Goal: Task Accomplishment & Management: Complete application form

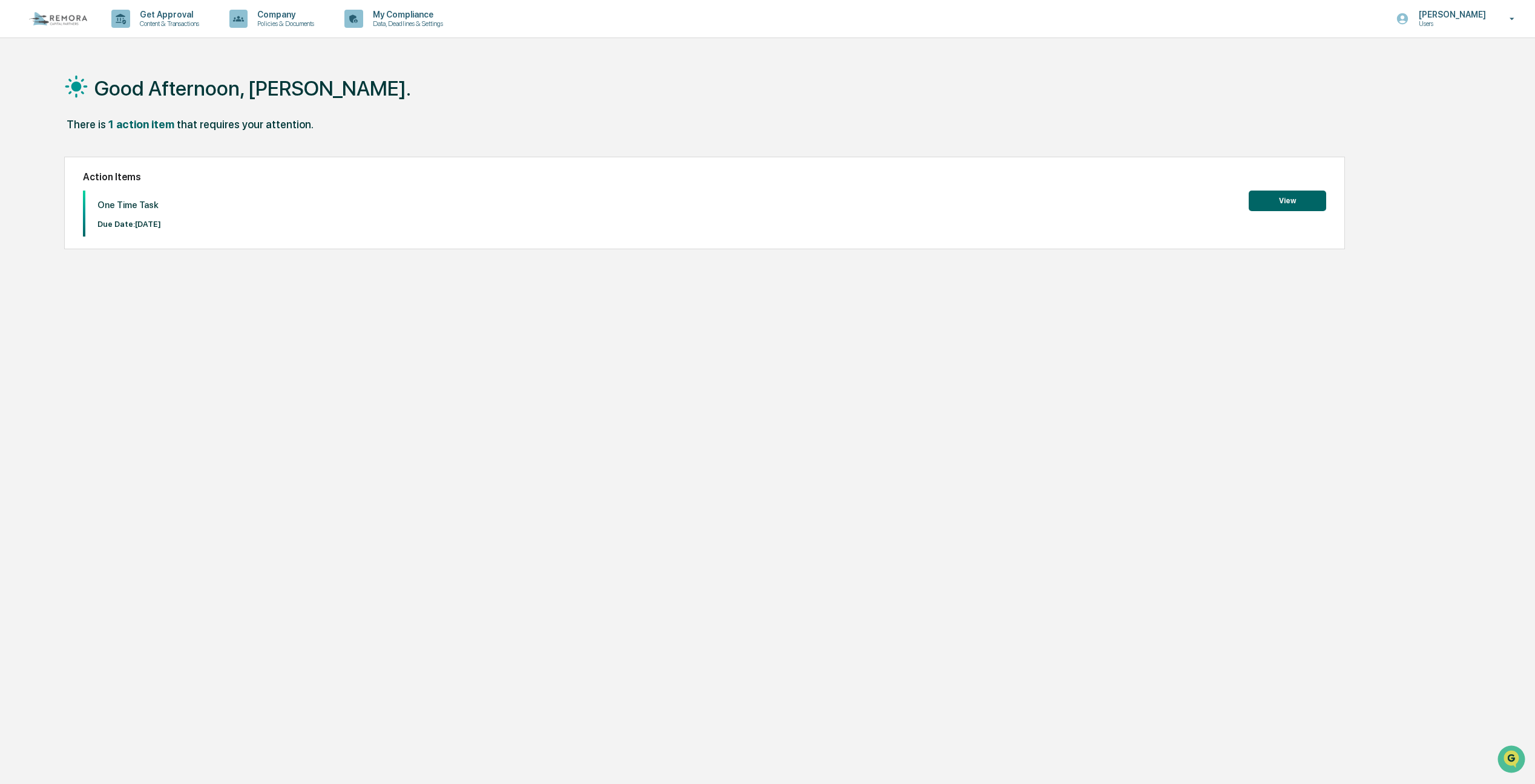
click at [1316, 206] on button "View" at bounding box center [1287, 200] width 77 height 21
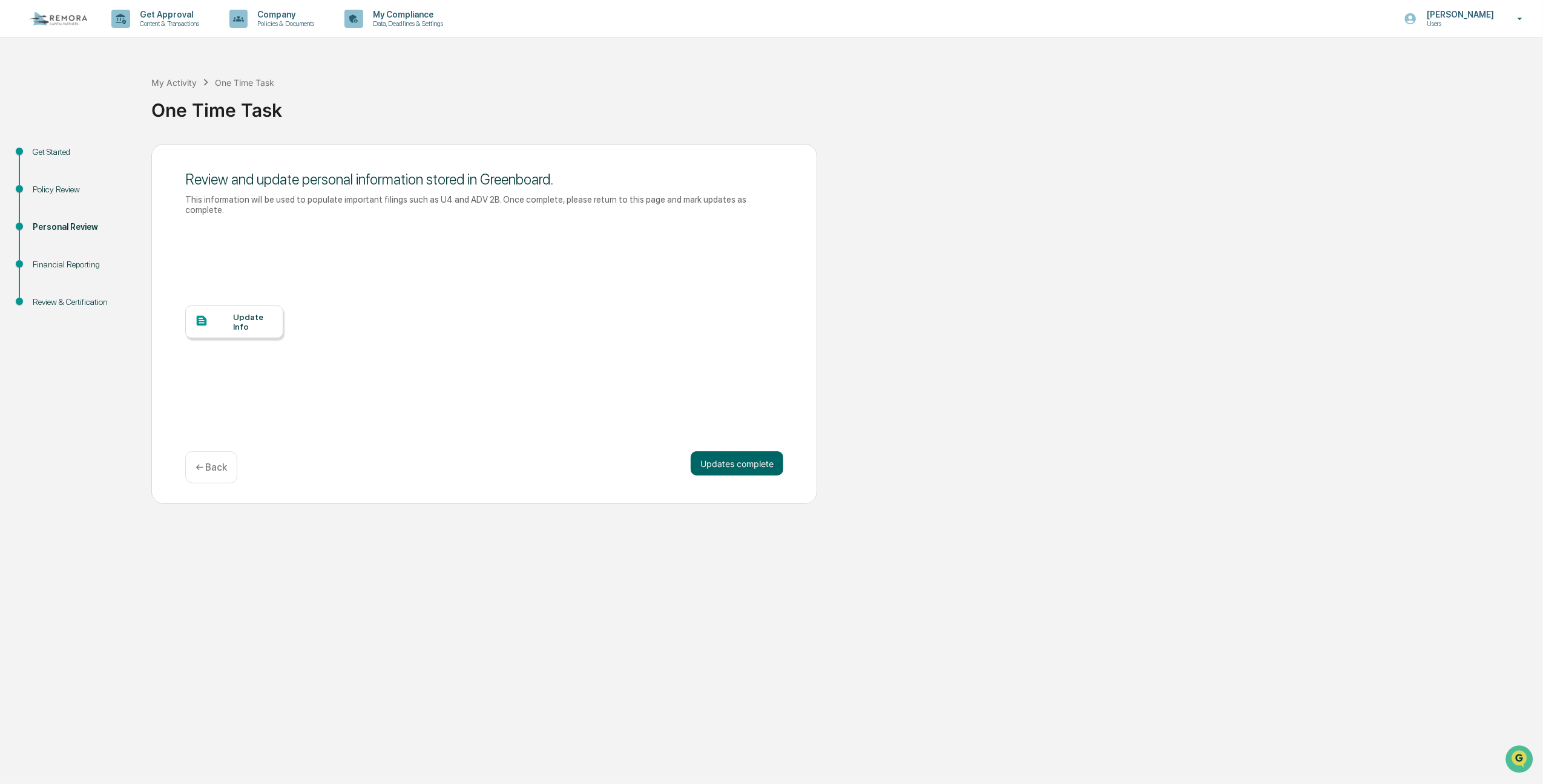
click at [42, 227] on div "Personal Review" at bounding box center [82, 227] width 100 height 13
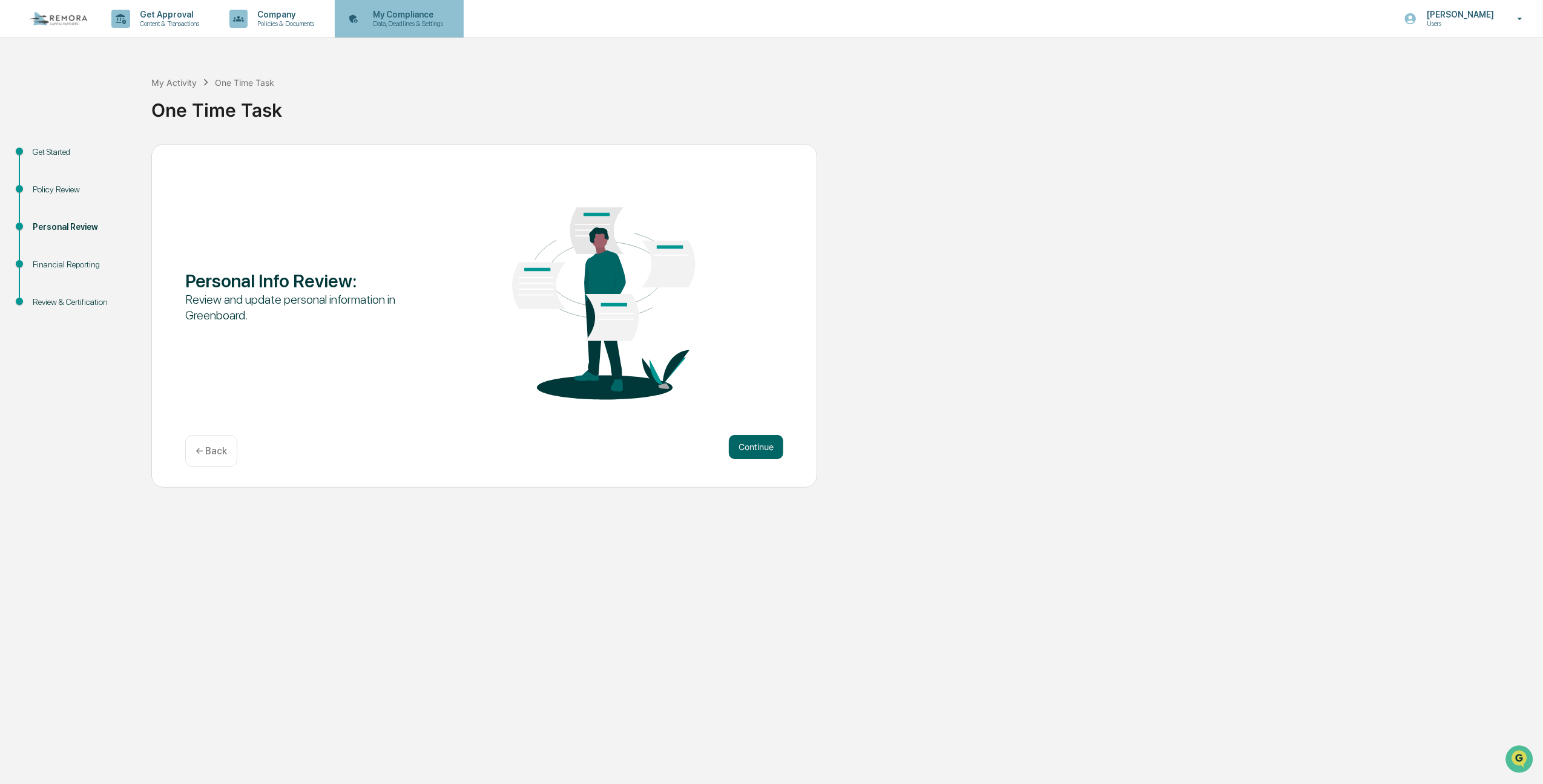
click at [424, 13] on p "My Compliance" at bounding box center [406, 15] width 86 height 10
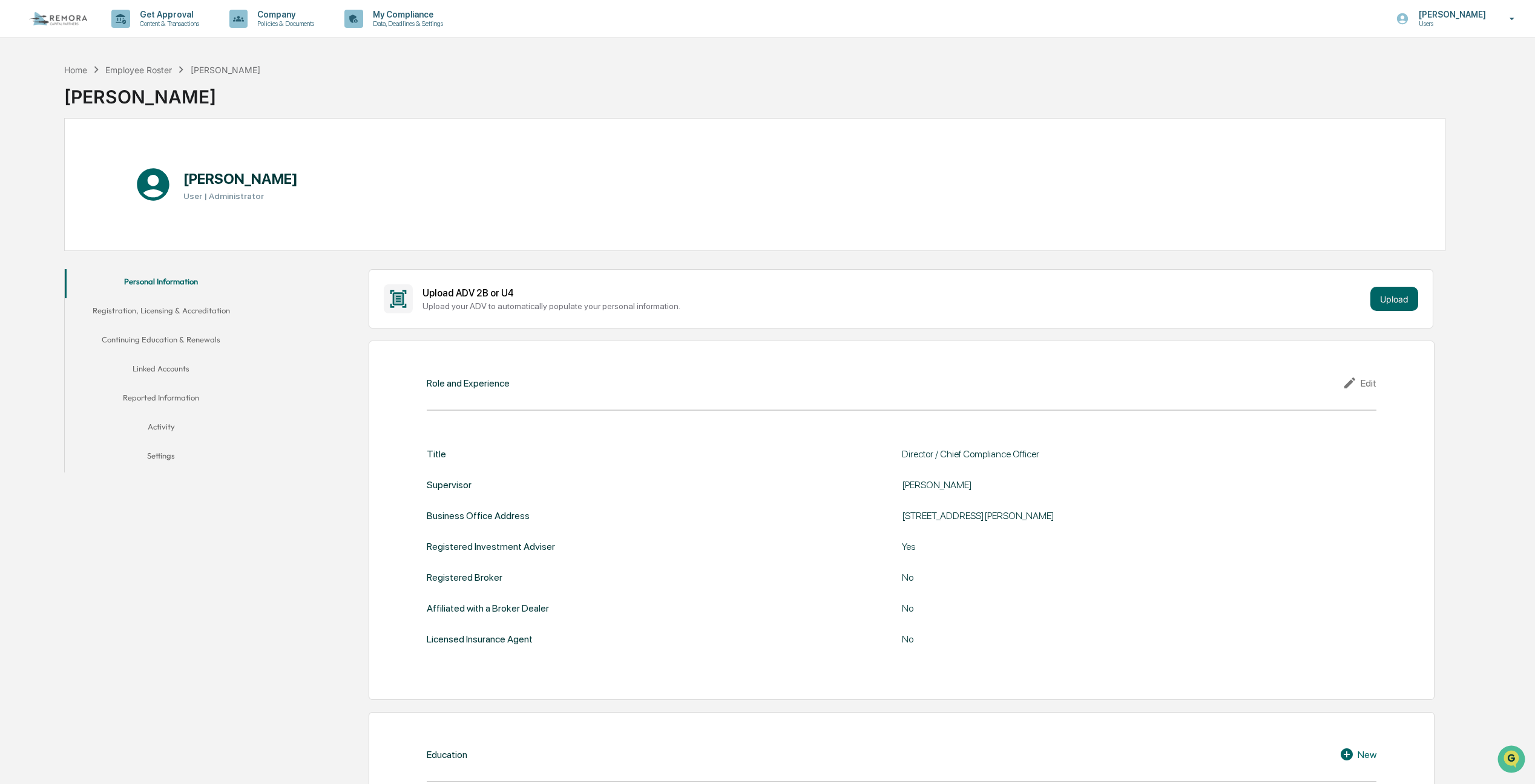
click at [163, 361] on button "Linked Accounts" at bounding box center [160, 371] width 193 height 29
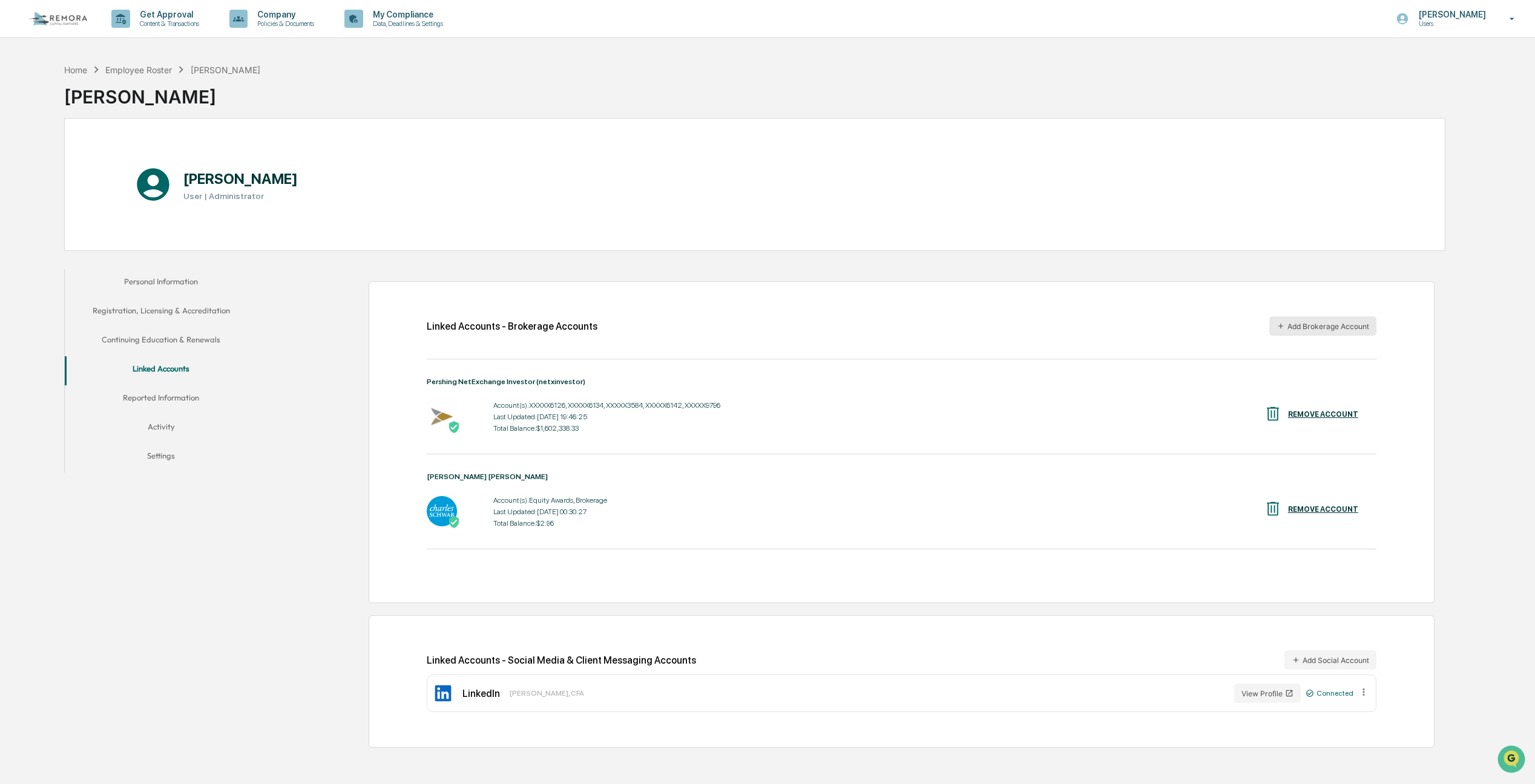
click at [1297, 330] on button "Add Brokerage Account" at bounding box center [1323, 327] width 108 height 20
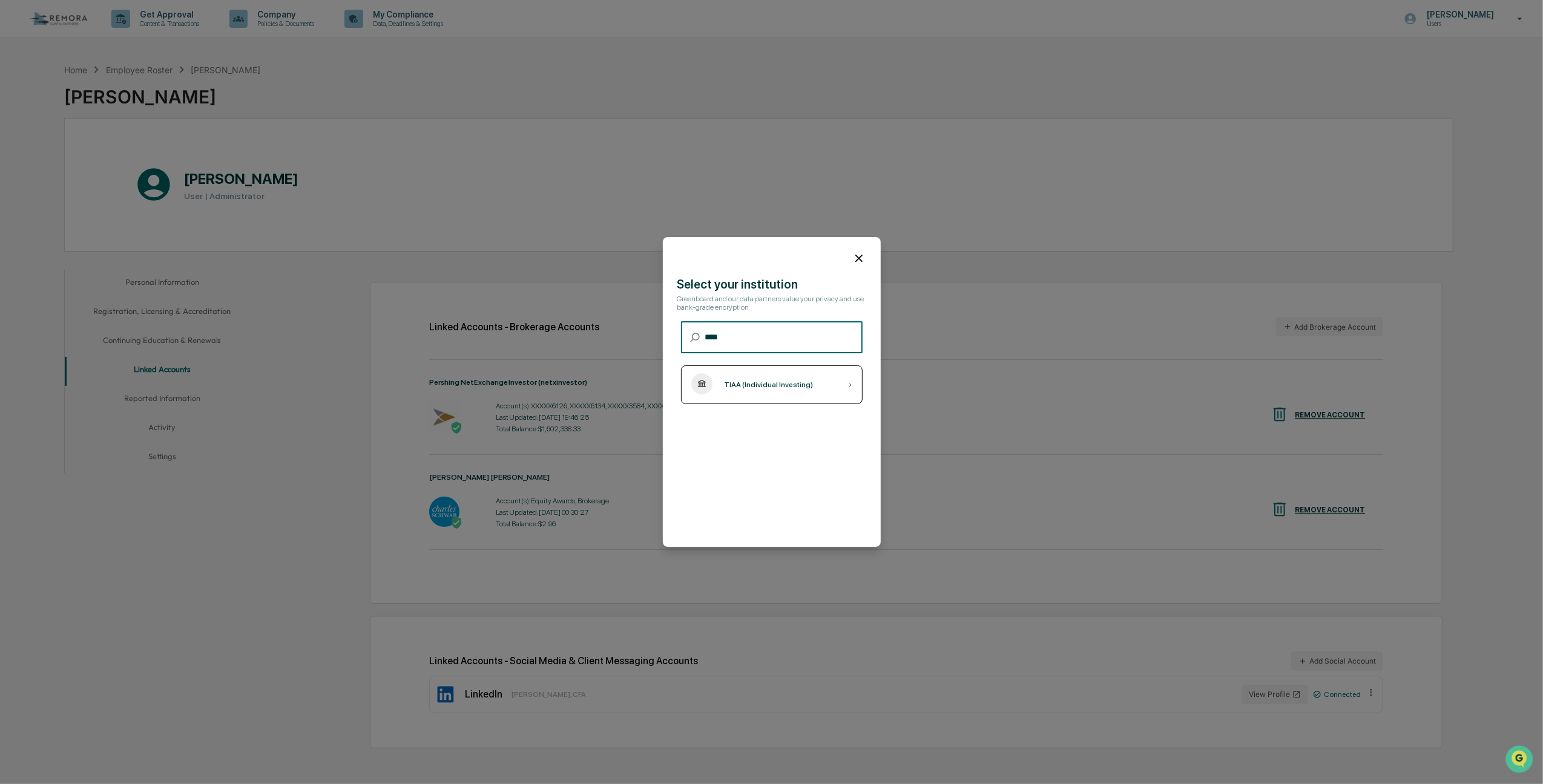
type input "****"
click at [765, 385] on div "TIAA (Individual Investing)" at bounding box center [769, 384] width 89 height 9
click at [860, 257] on icon at bounding box center [860, 259] width 14 height 14
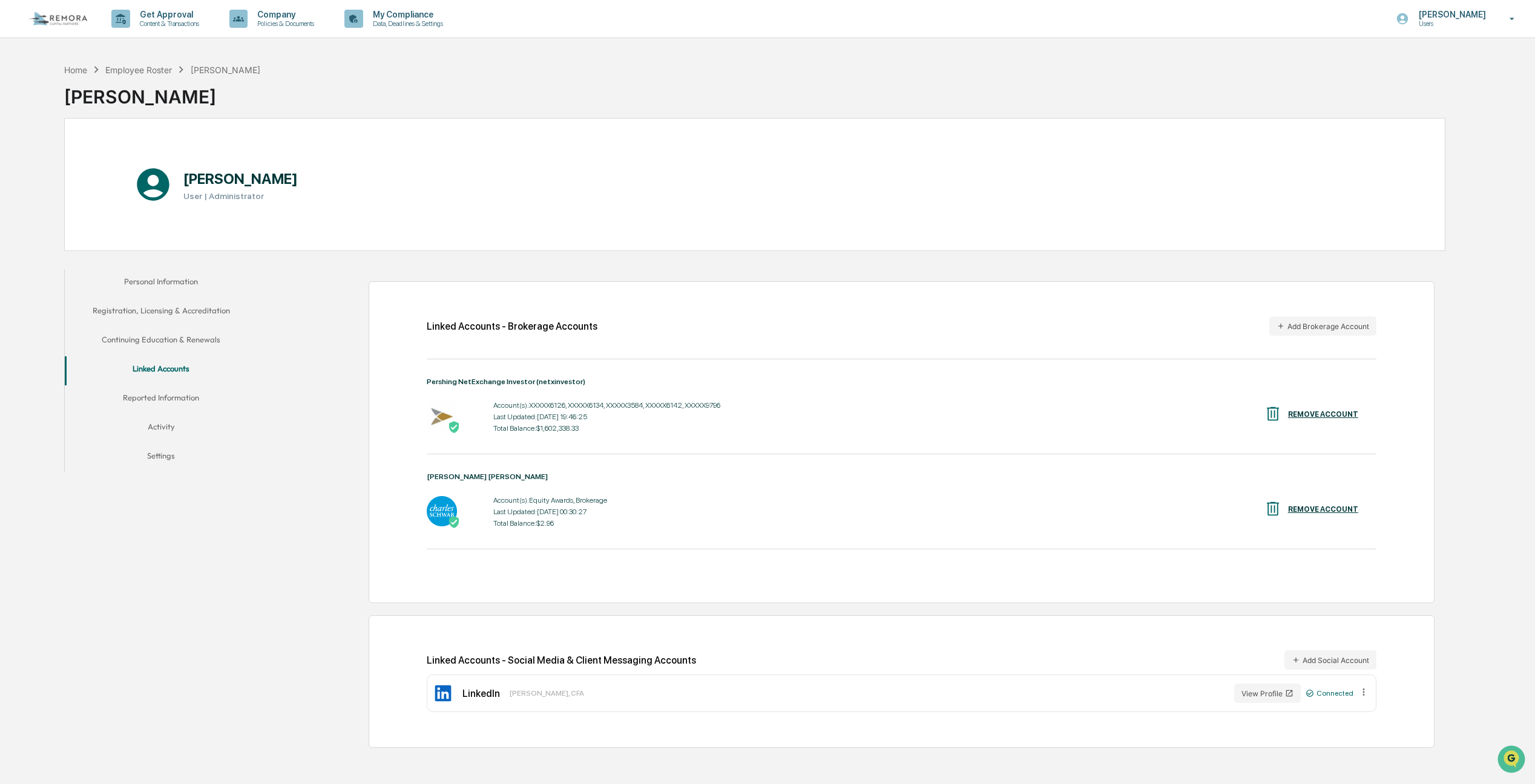
click at [245, 578] on div "Personal Information Registration, Licensing & Accreditation Continuing Educati…" at bounding box center [755, 508] width 1382 height 491
click at [139, 392] on button "Reported Information" at bounding box center [160, 400] width 193 height 29
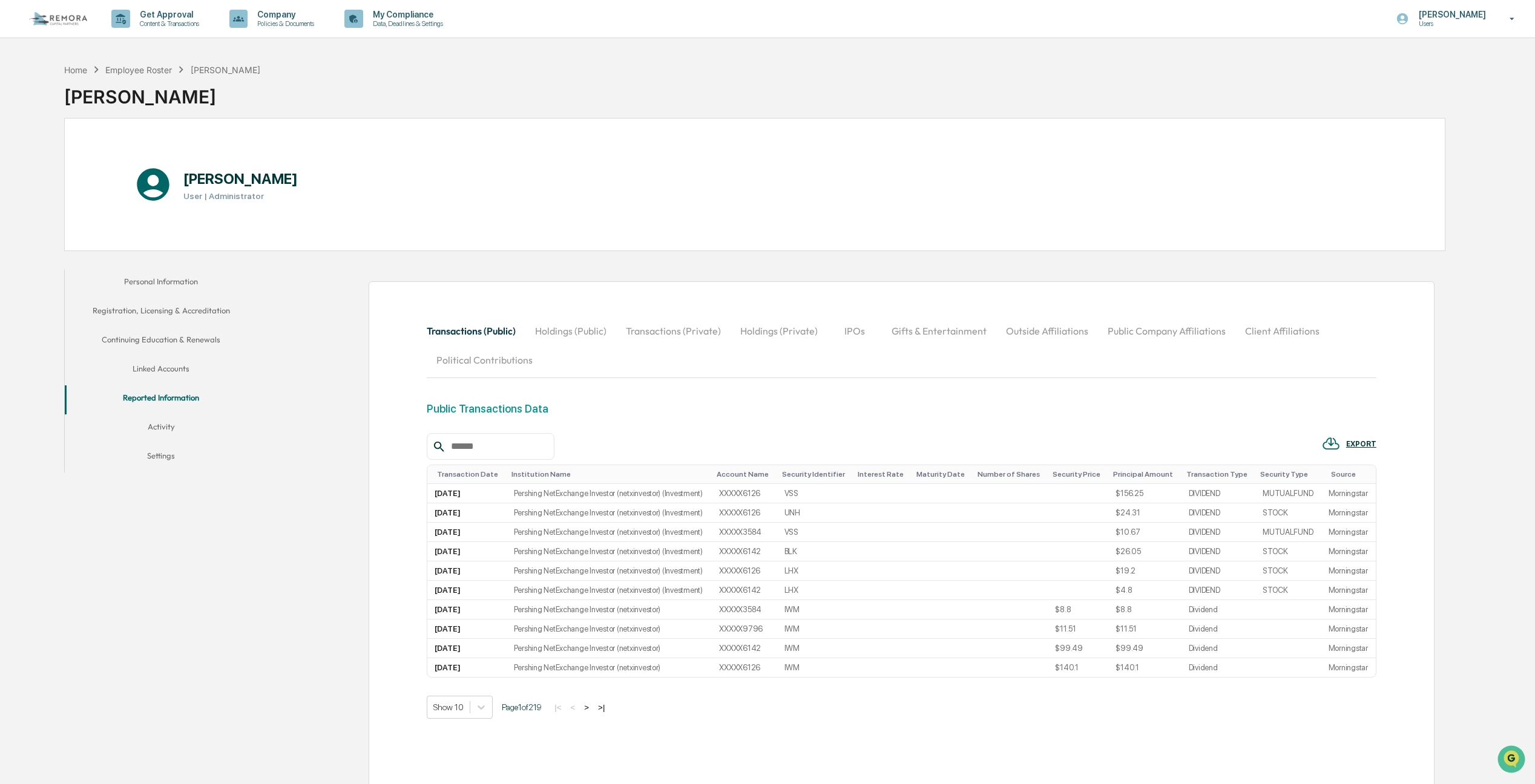
click at [375, 88] on div "Home Employee Roster [PERSON_NAME] [PERSON_NAME]" at bounding box center [755, 88] width 1382 height 61
click at [137, 370] on button "Linked Accounts" at bounding box center [160, 371] width 193 height 29
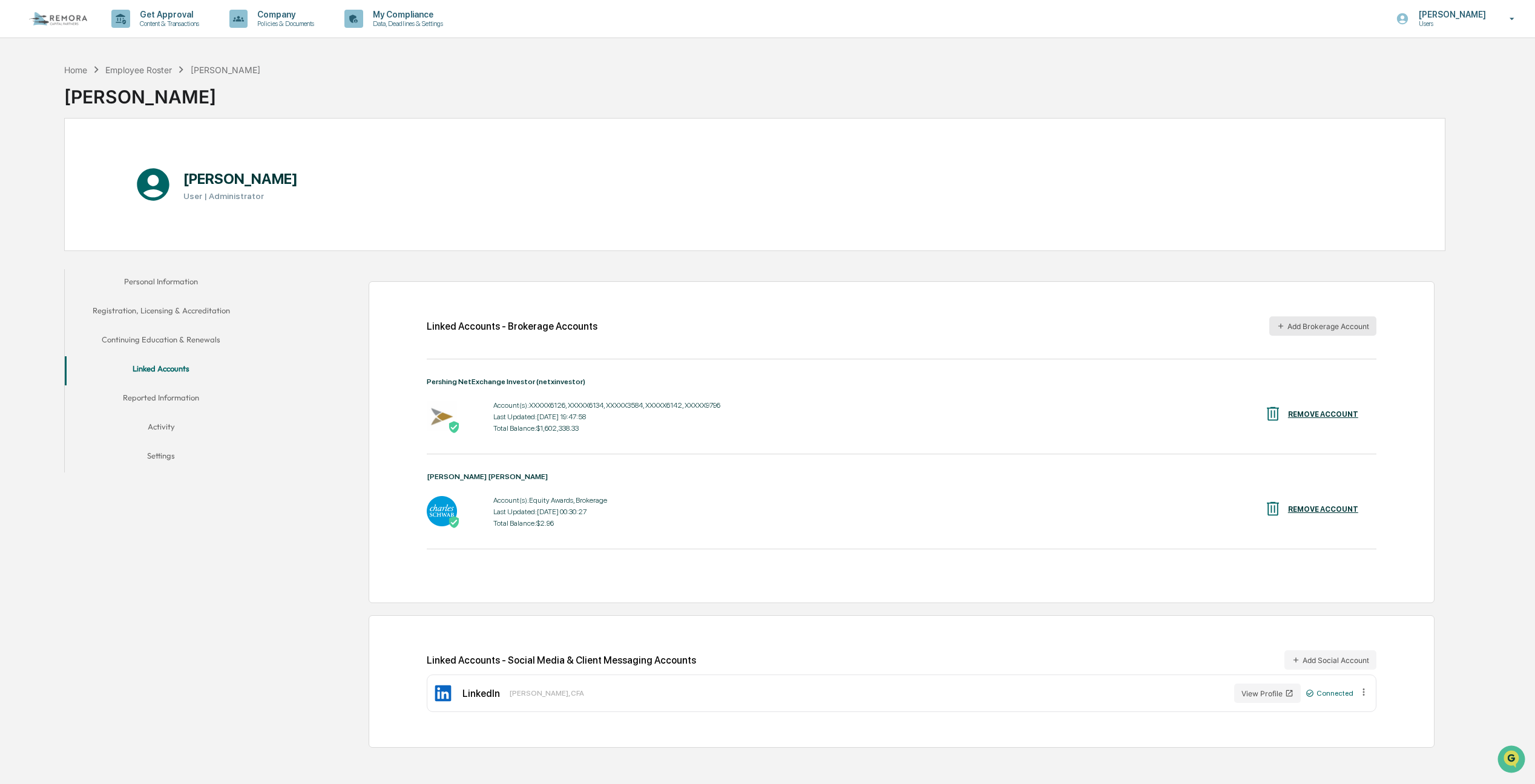
click at [1307, 331] on button "Add Brokerage Account" at bounding box center [1323, 327] width 108 height 20
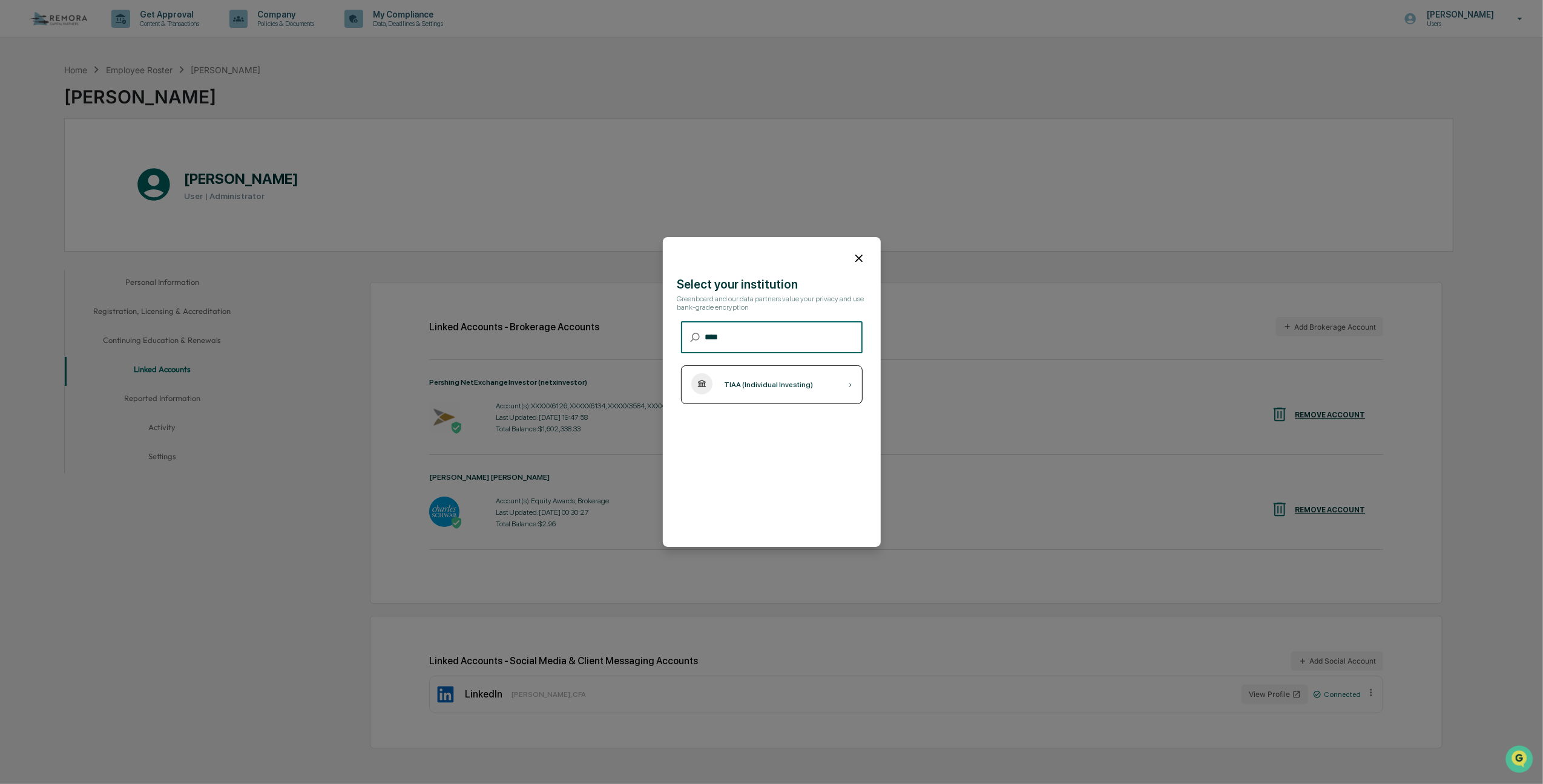
type input "****"
click at [737, 389] on div "TIAA (Individual Investing)" at bounding box center [769, 384] width 89 height 9
click at [862, 261] on icon at bounding box center [859, 258] width 7 height 7
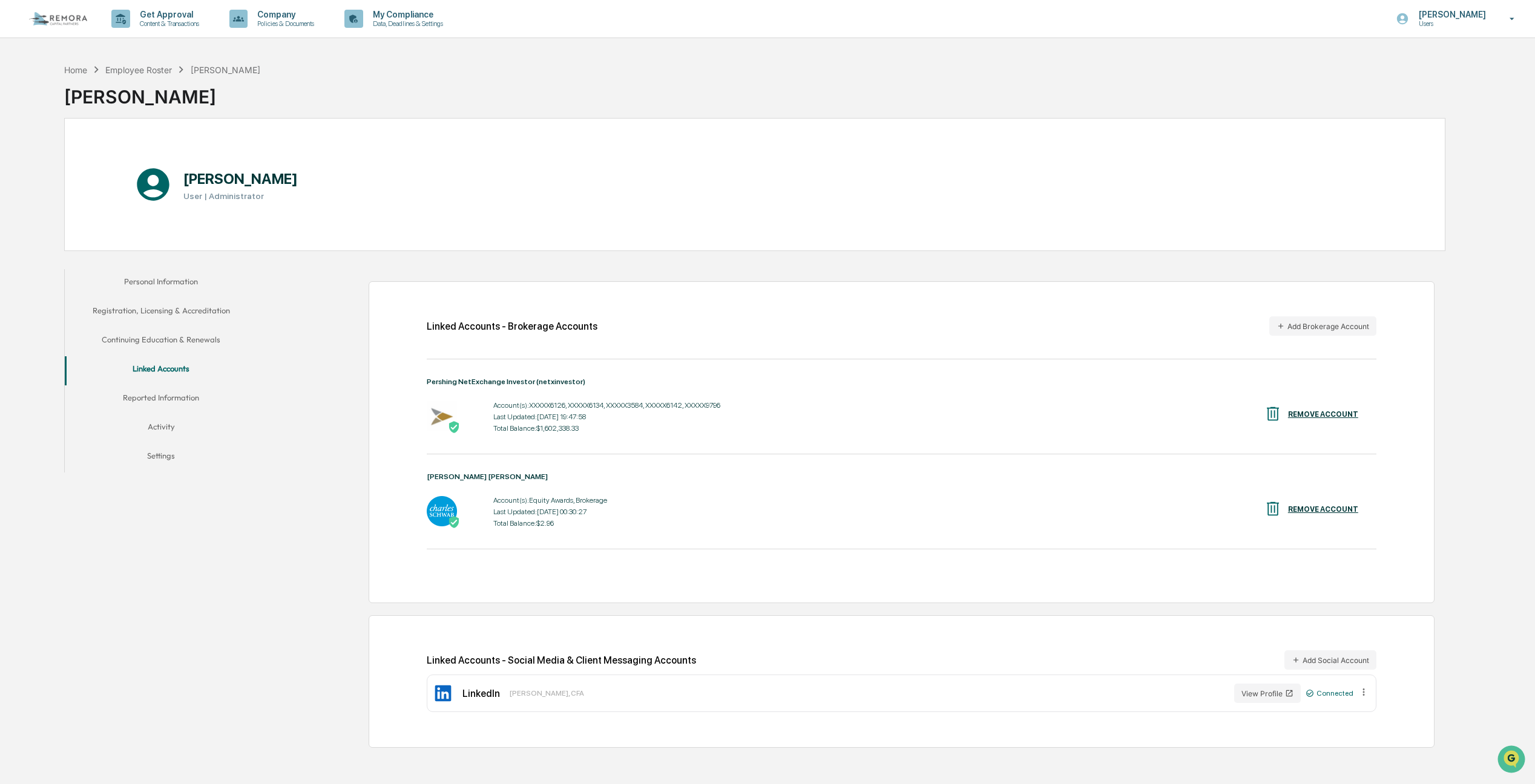
click at [197, 578] on div "Personal Information Registration, Licensing & Accreditation Continuing Educati…" at bounding box center [755, 508] width 1382 height 491
click at [57, 14] on img at bounding box center [58, 19] width 58 height 14
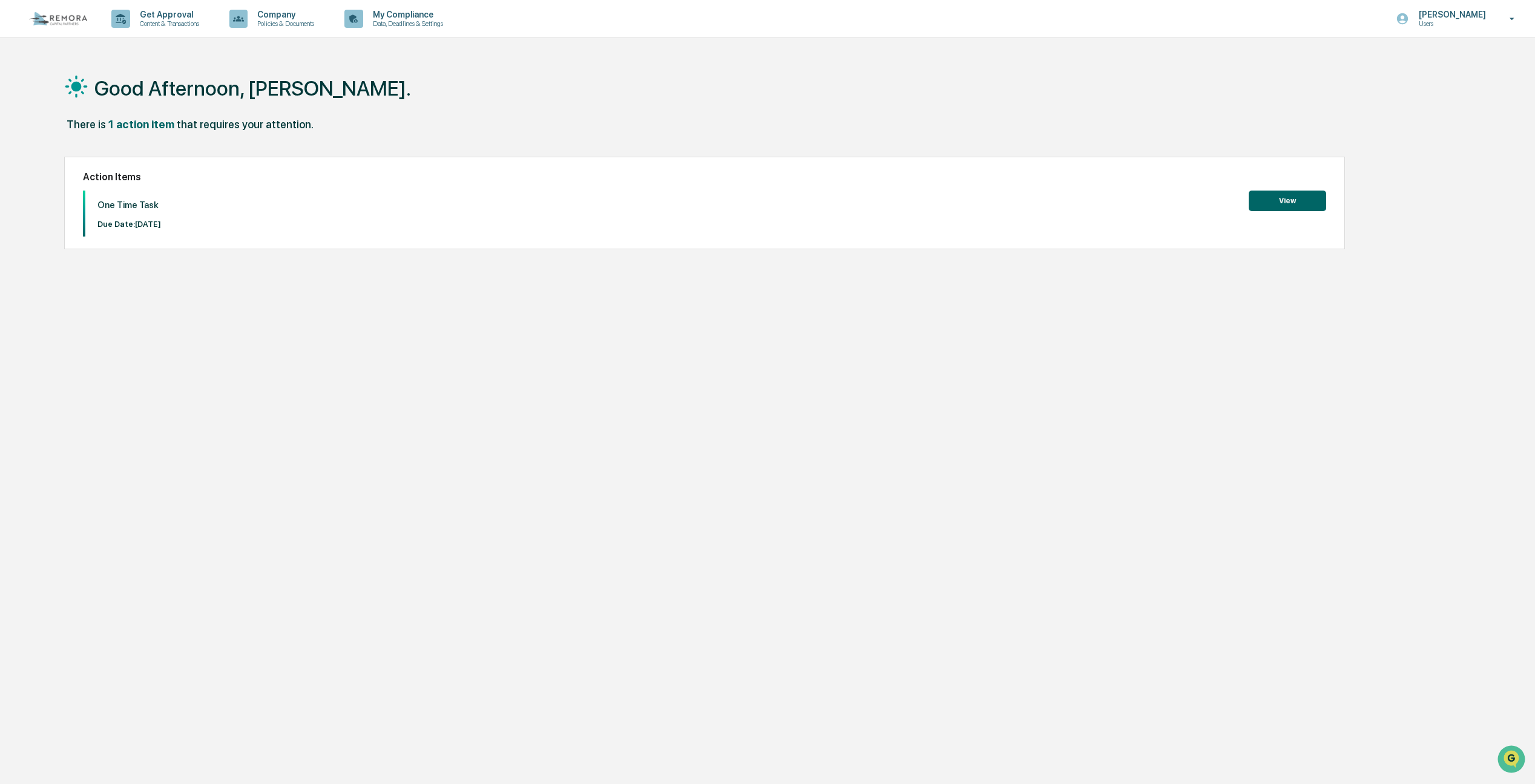
click at [1306, 197] on button "View" at bounding box center [1287, 200] width 77 height 21
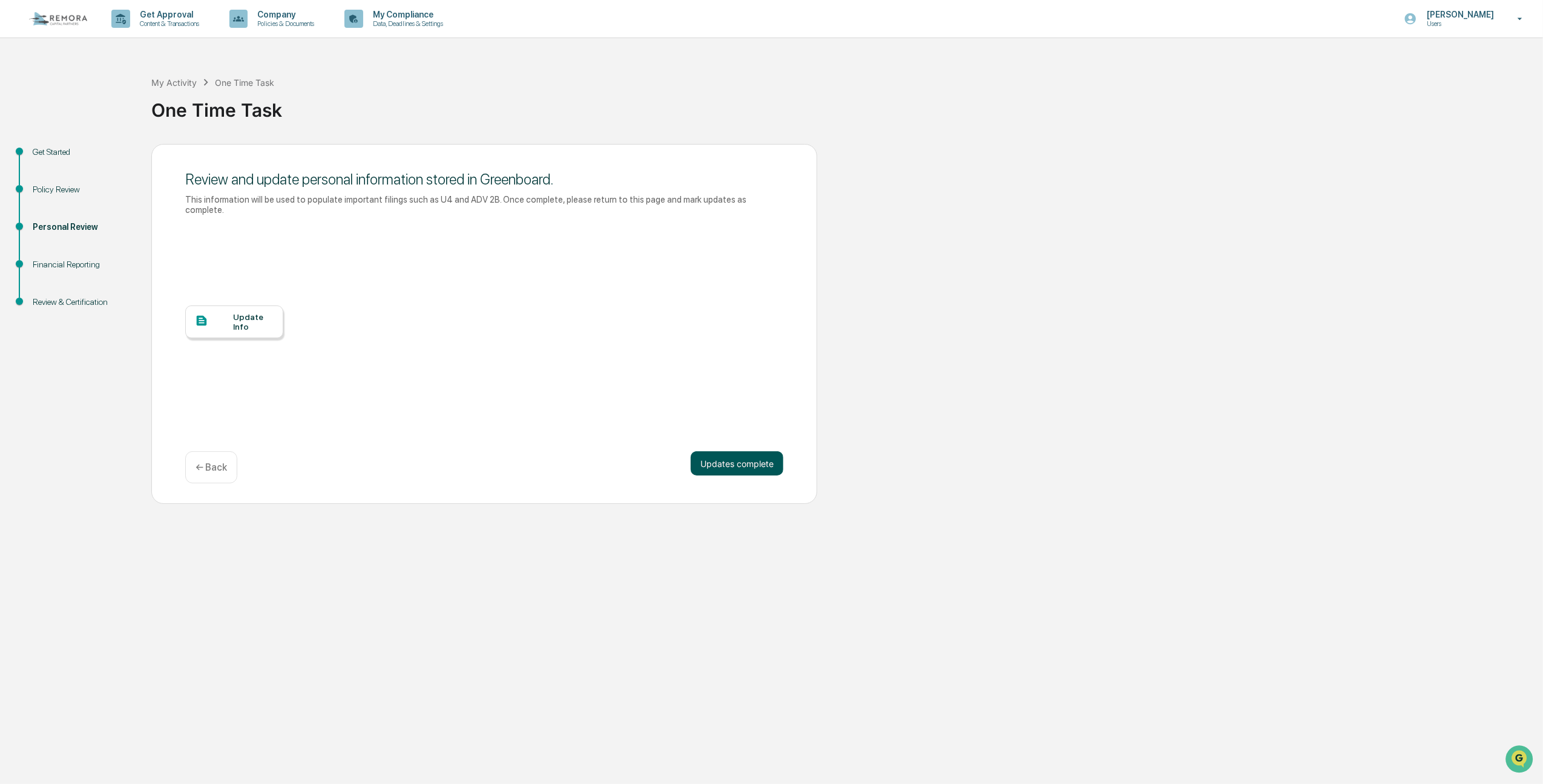
click at [727, 452] on button "Updates complete" at bounding box center [736, 463] width 93 height 24
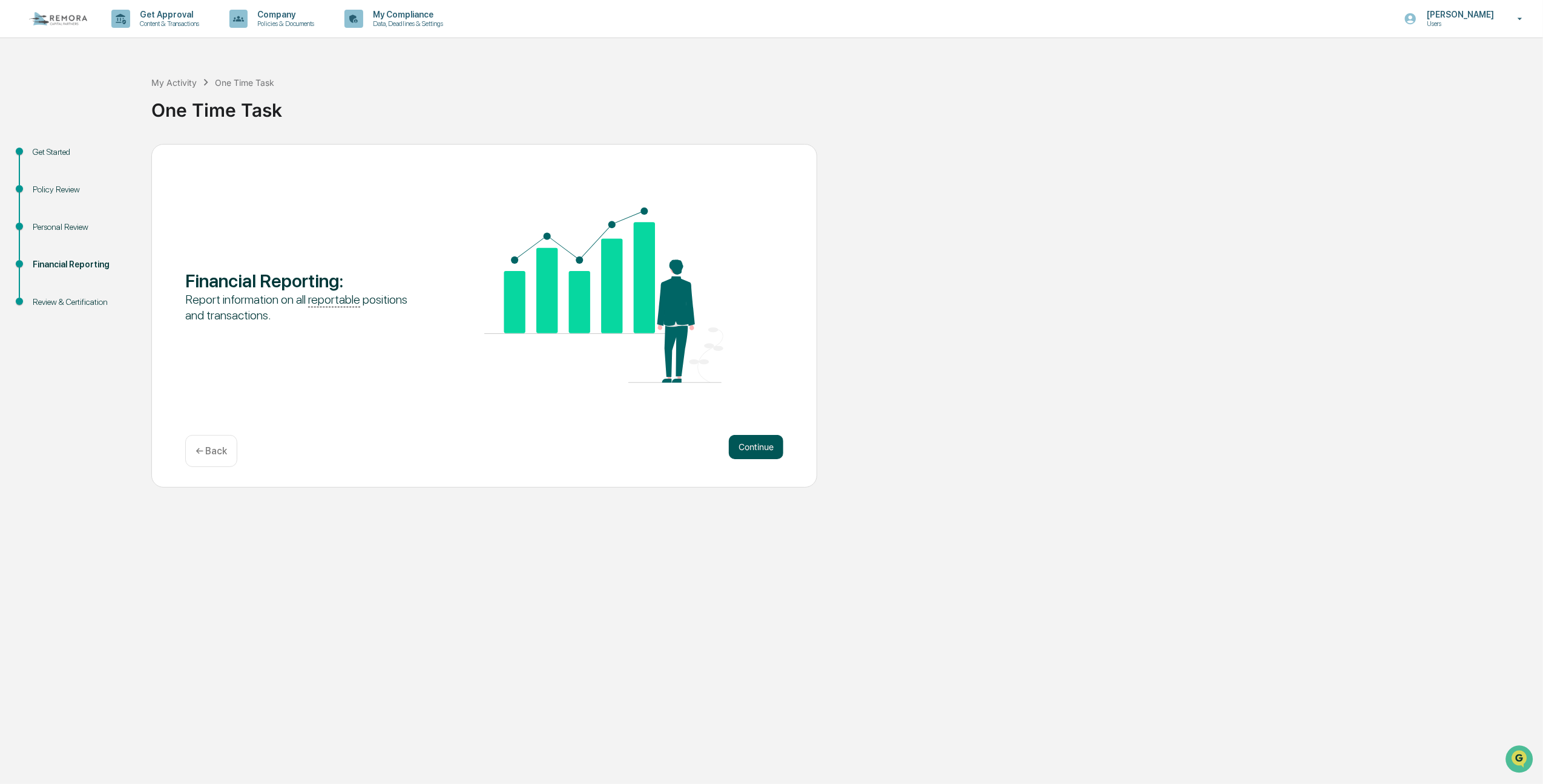
click at [741, 447] on button "Continue" at bounding box center [756, 447] width 55 height 24
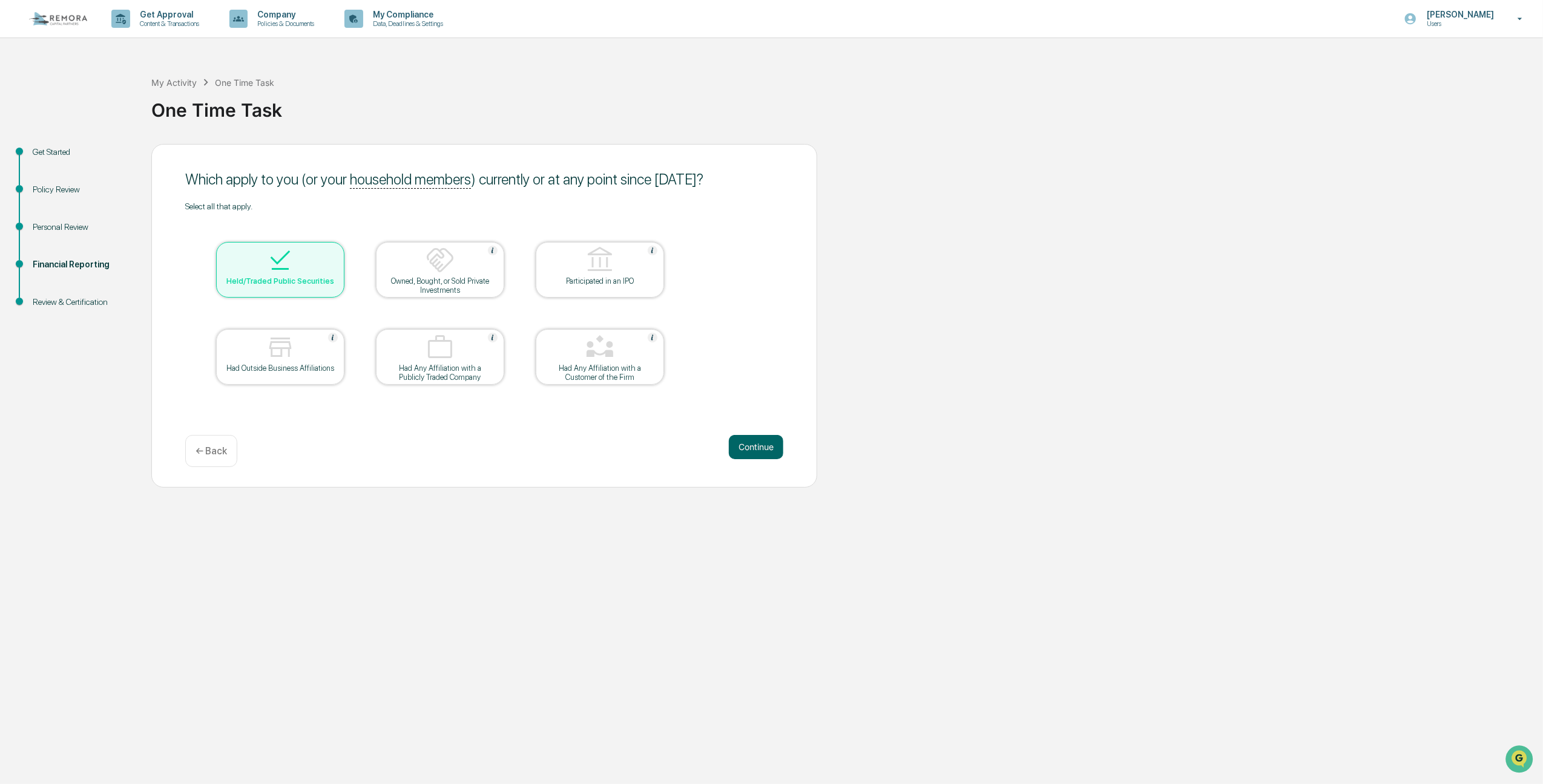
drag, startPoint x: 741, startPoint y: 447, endPoint x: 761, endPoint y: 316, distance: 132.5
click at [761, 316] on div "Which apply to you (or your household members ) currently or at any point since…" at bounding box center [484, 316] width 666 height 344
click at [753, 448] on button "Continue" at bounding box center [756, 447] width 55 height 24
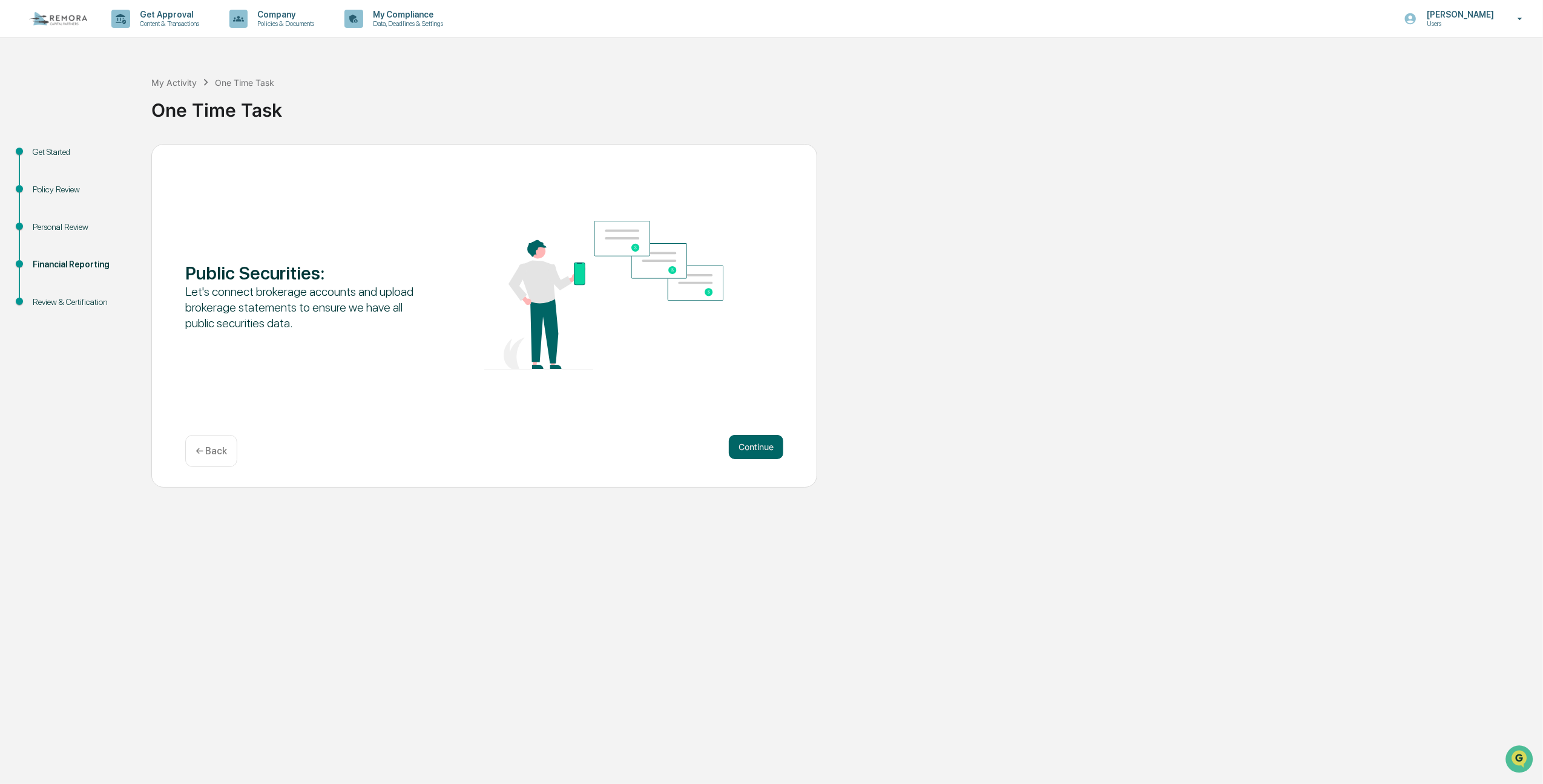
click at [753, 448] on button "Continue" at bounding box center [756, 447] width 55 height 24
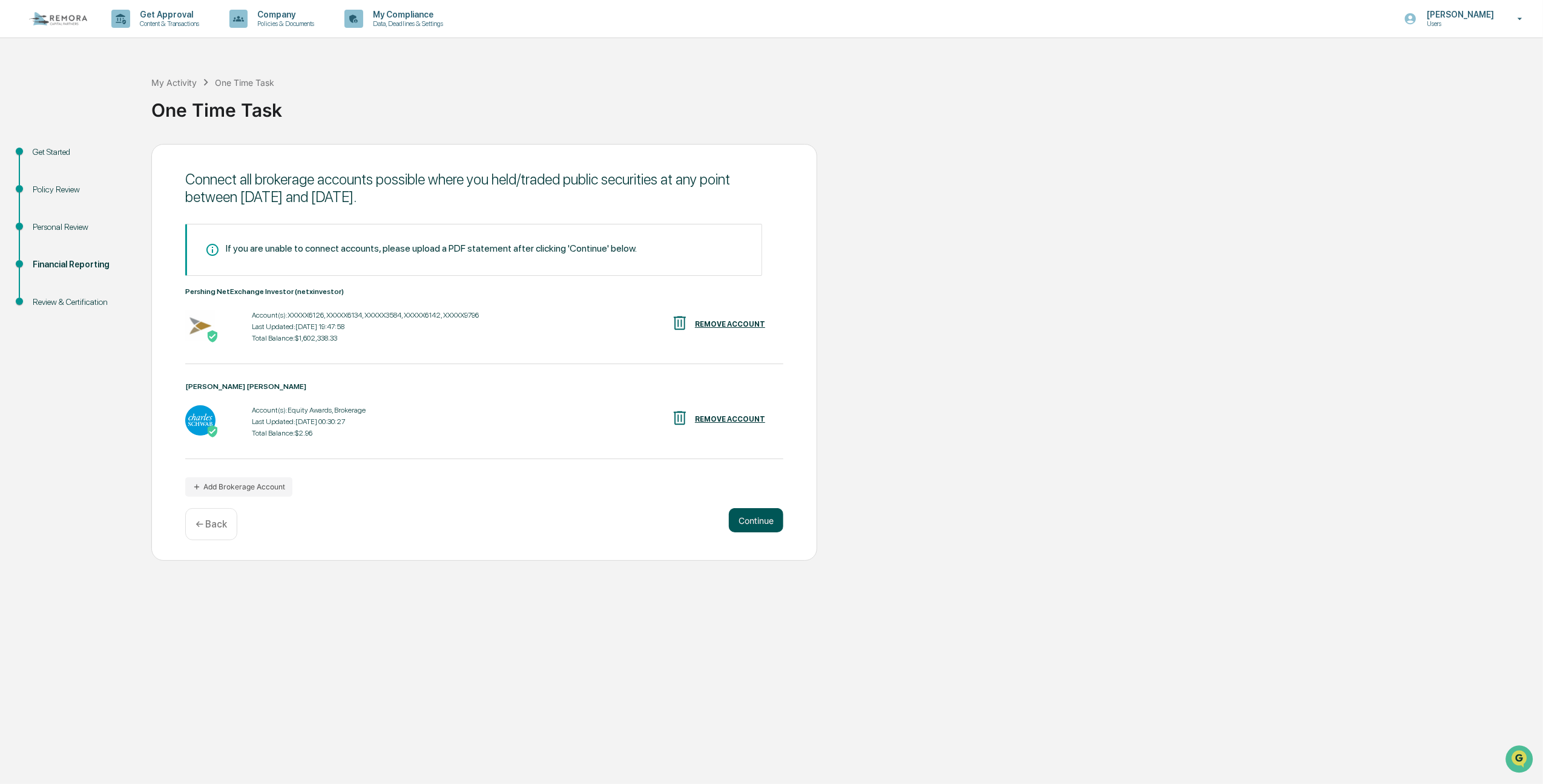
click at [739, 524] on button "Continue" at bounding box center [756, 520] width 55 height 24
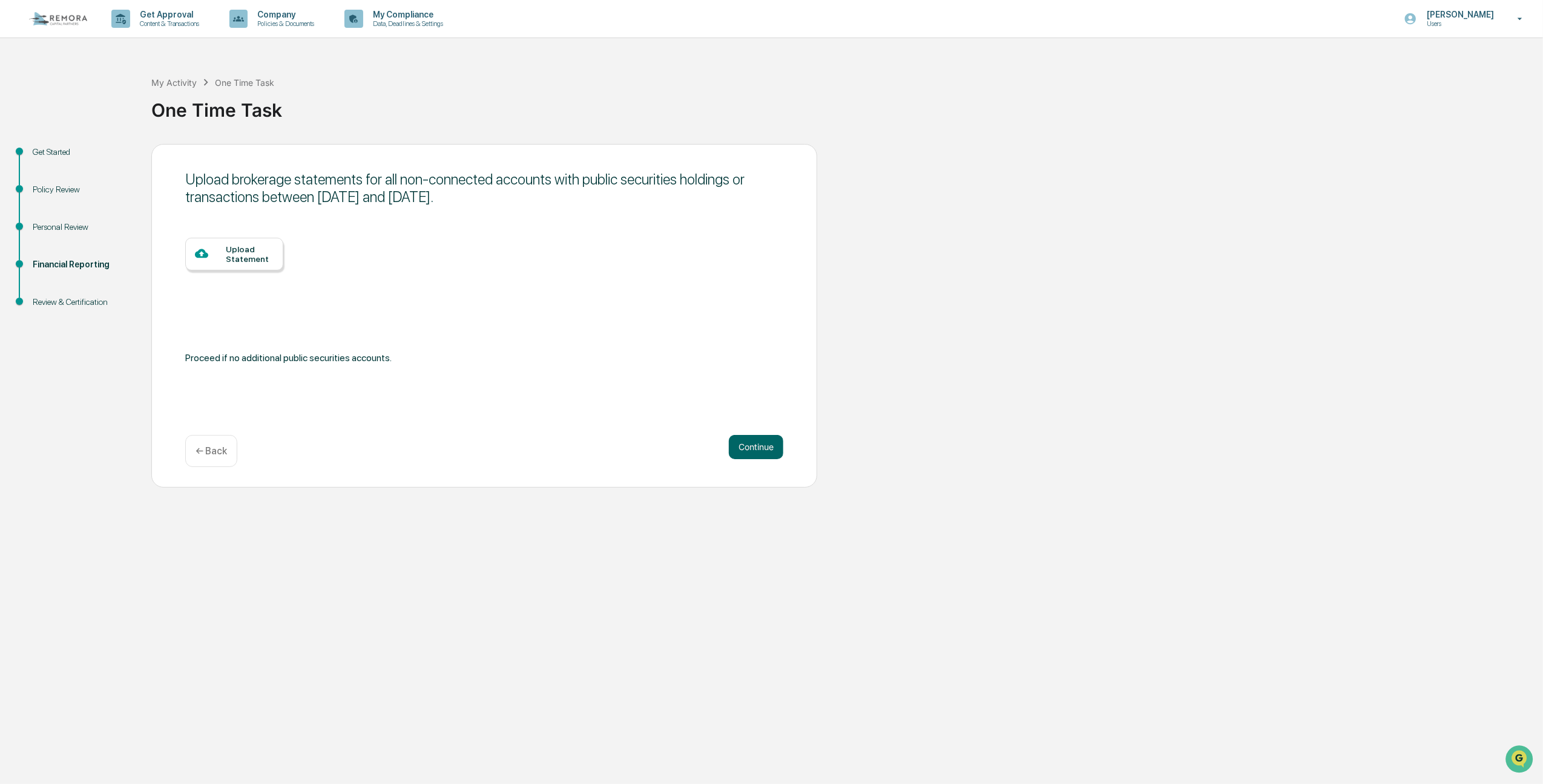
click at [243, 257] on div "Upload Statement" at bounding box center [249, 254] width 48 height 20
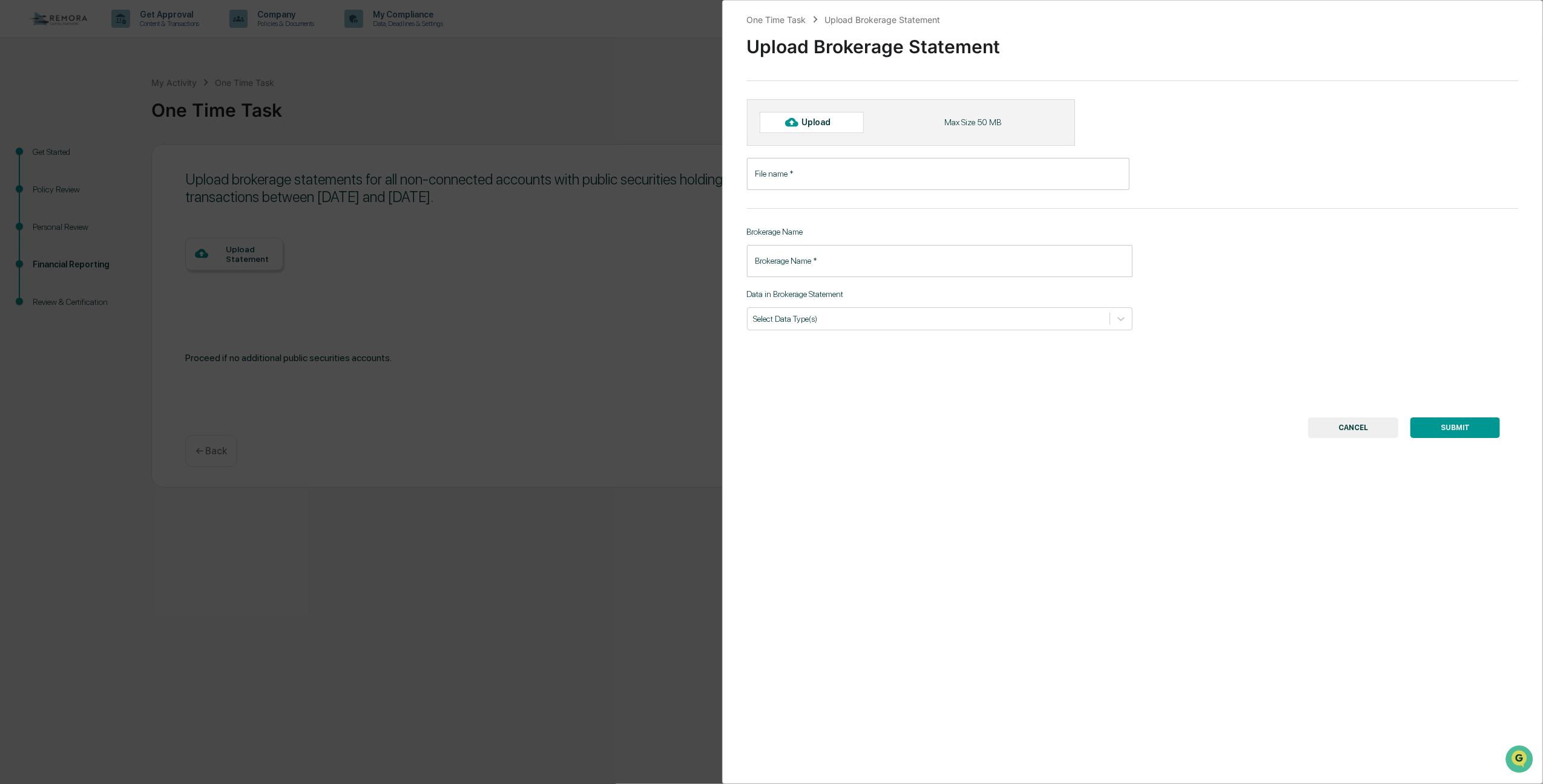
click at [812, 127] on div "Upload" at bounding box center [821, 122] width 39 height 10
type input "**********"
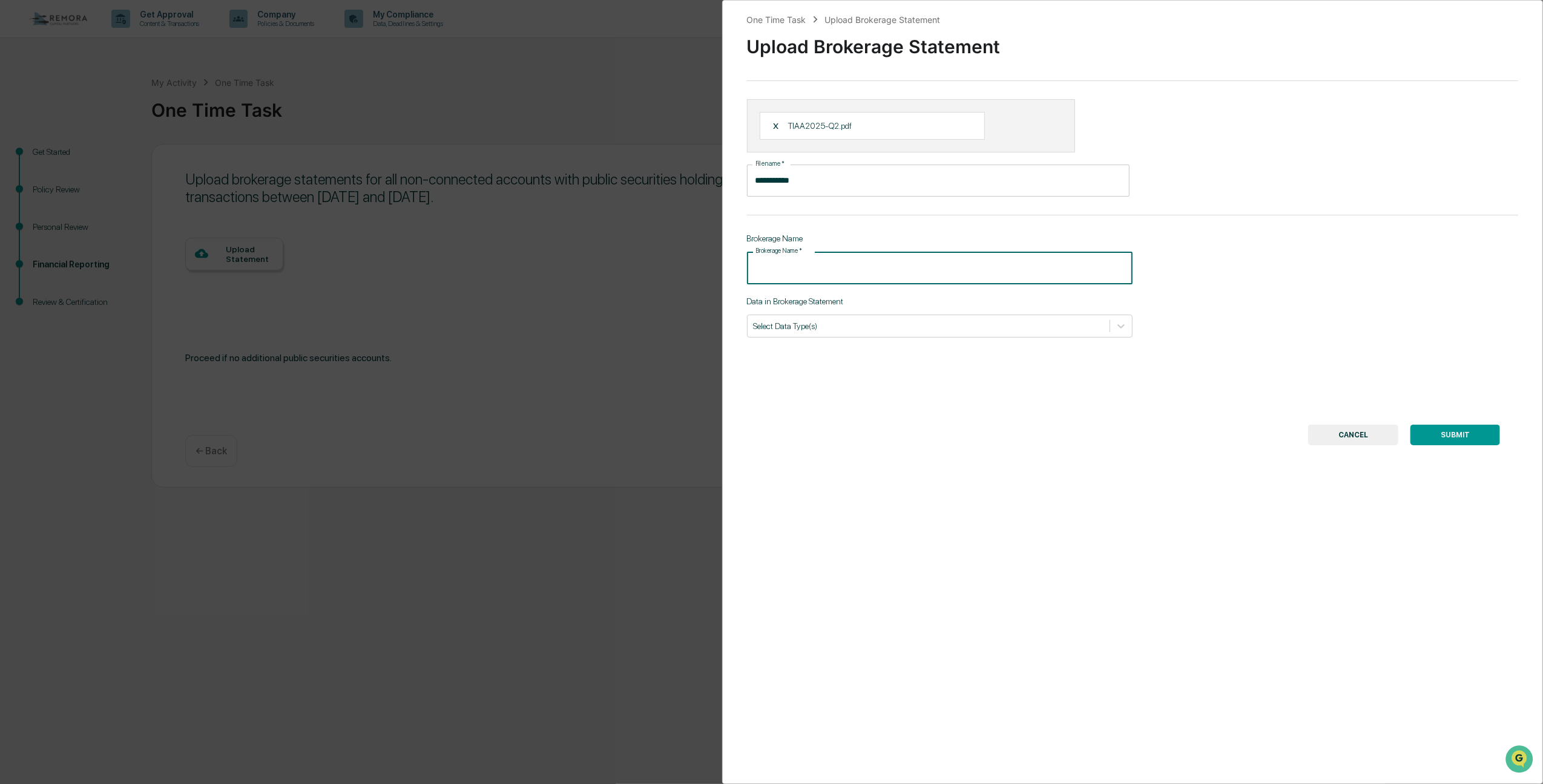
click at [836, 281] on input "Brokerage Name   *" at bounding box center [940, 268] width 385 height 32
type input "****"
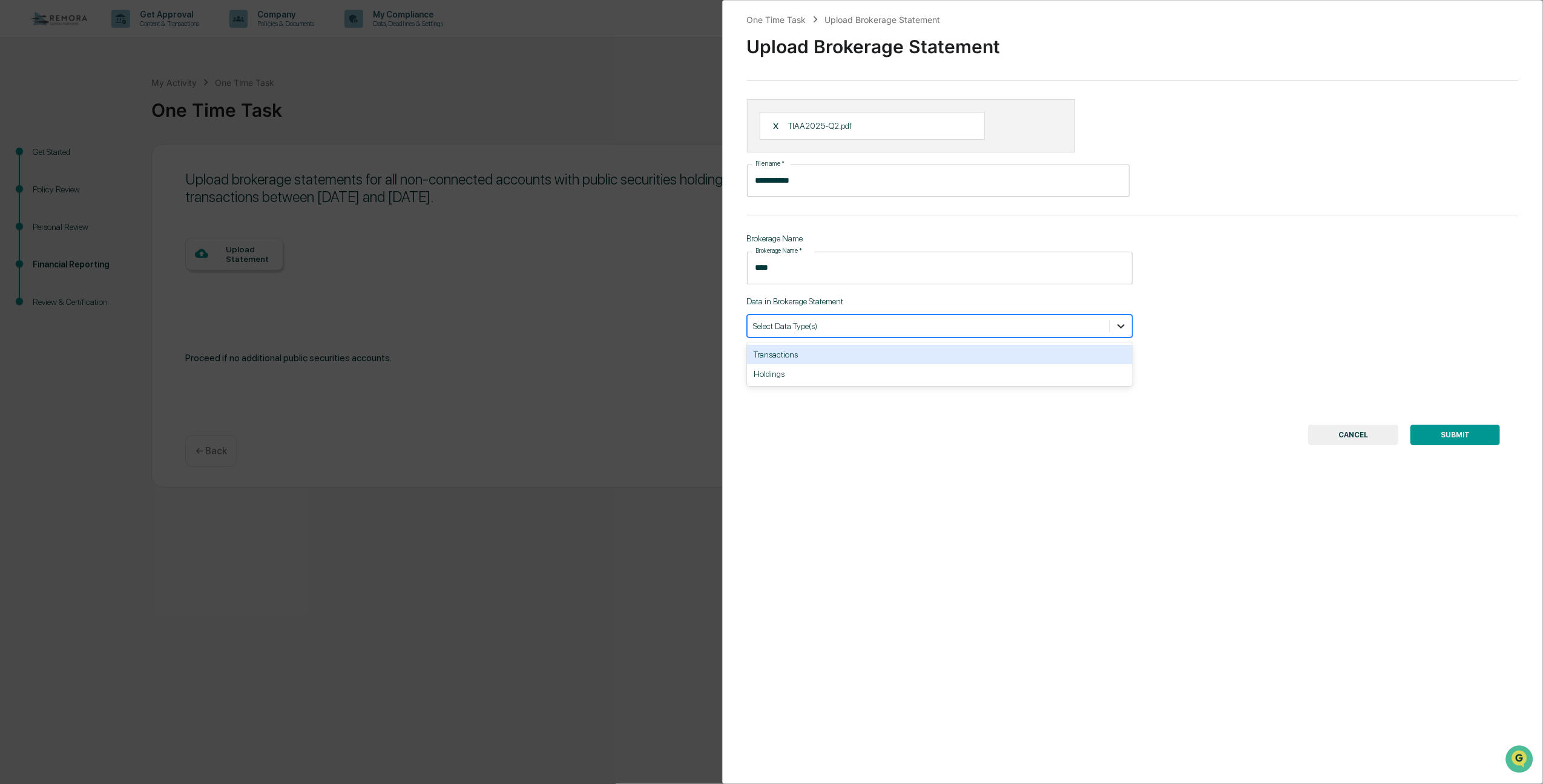
click at [1119, 332] on icon at bounding box center [1121, 326] width 12 height 12
click at [807, 357] on div "Transactions" at bounding box center [940, 355] width 385 height 20
click at [821, 355] on div "Holdings" at bounding box center [940, 355] width 385 height 20
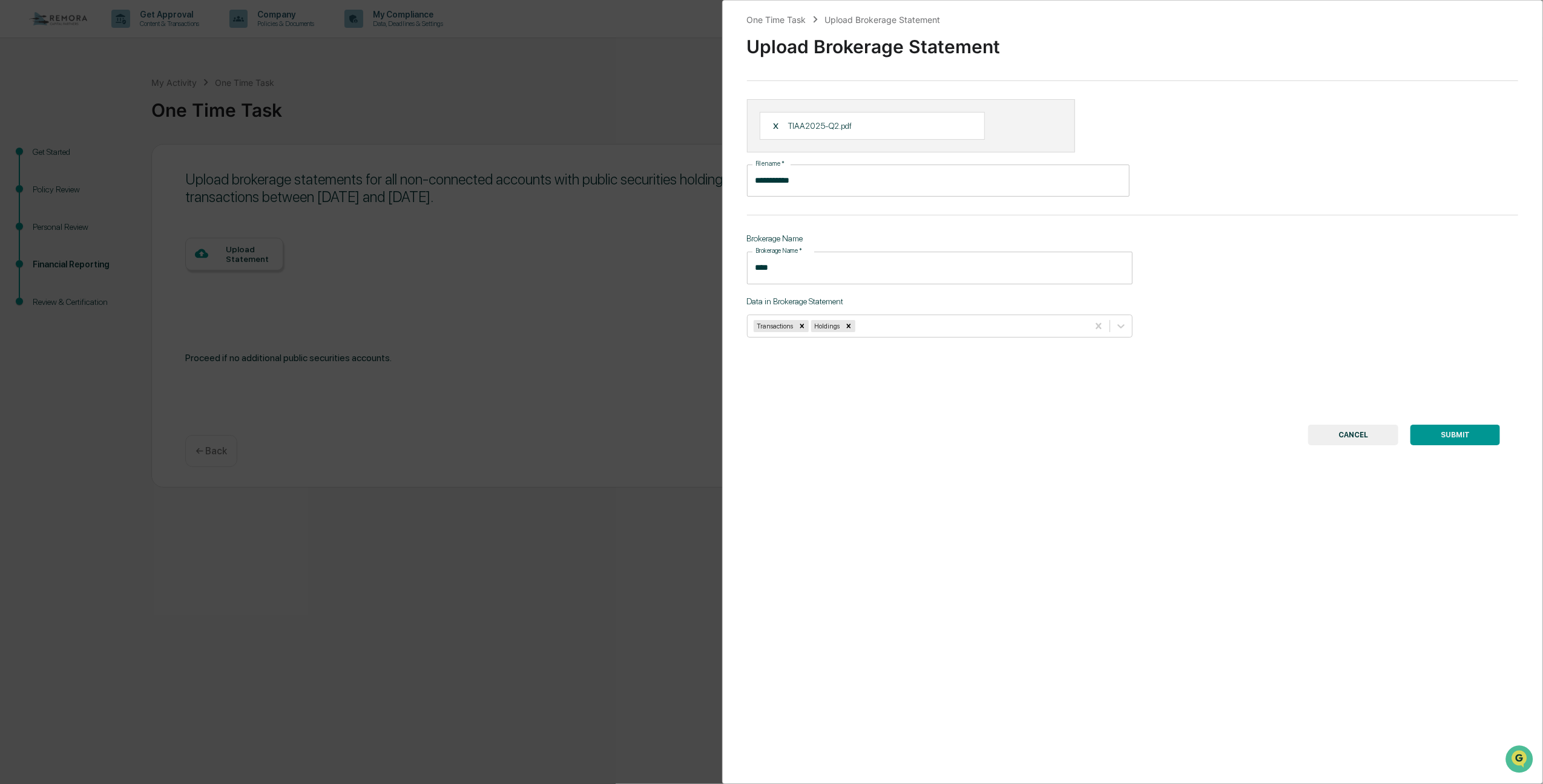
click at [1433, 441] on button "SUBMIT" at bounding box center [1455, 435] width 90 height 21
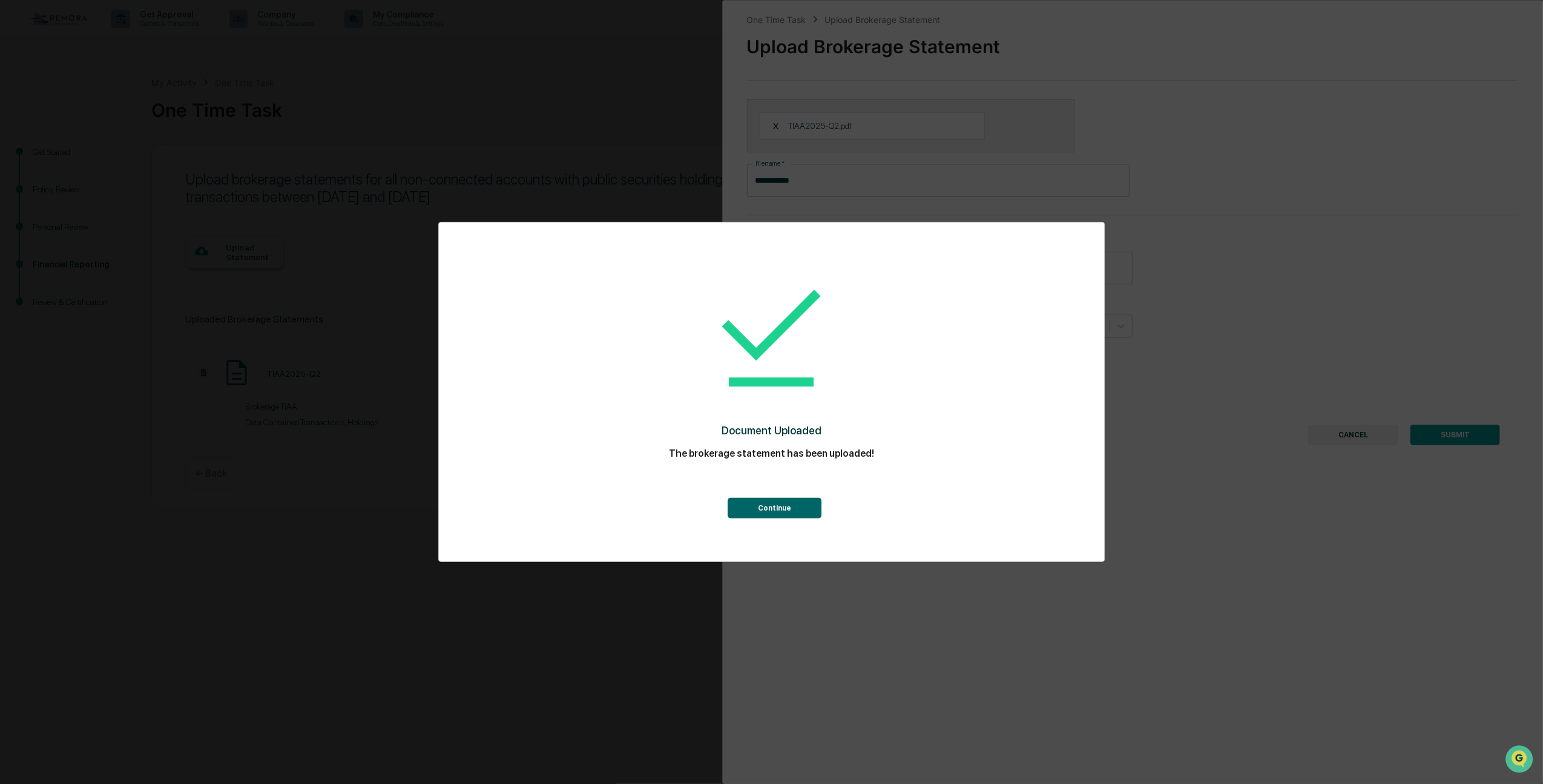
click at [767, 509] on button "Continue" at bounding box center [774, 507] width 94 height 21
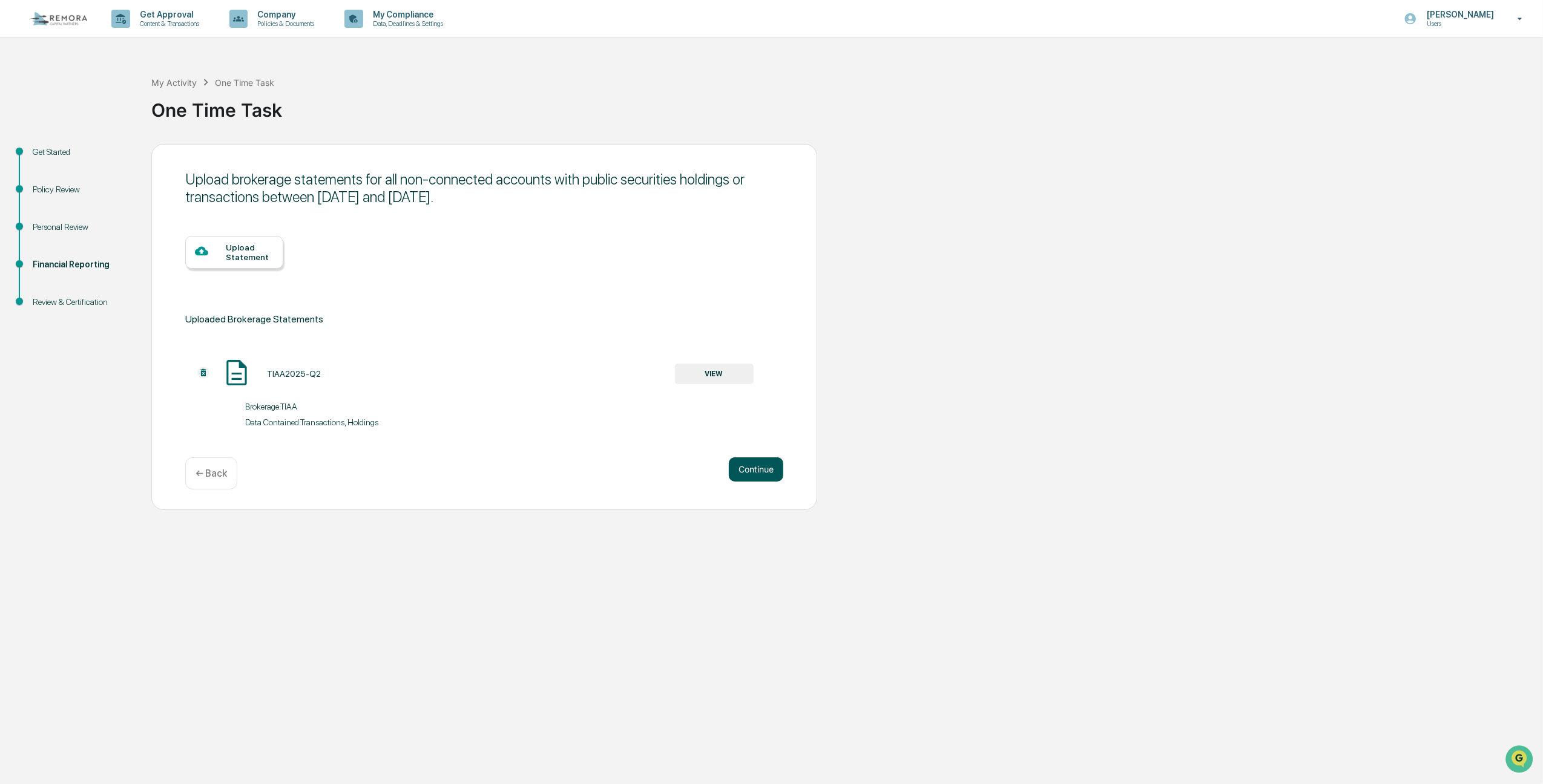
click at [756, 476] on button "Continue" at bounding box center [756, 469] width 55 height 24
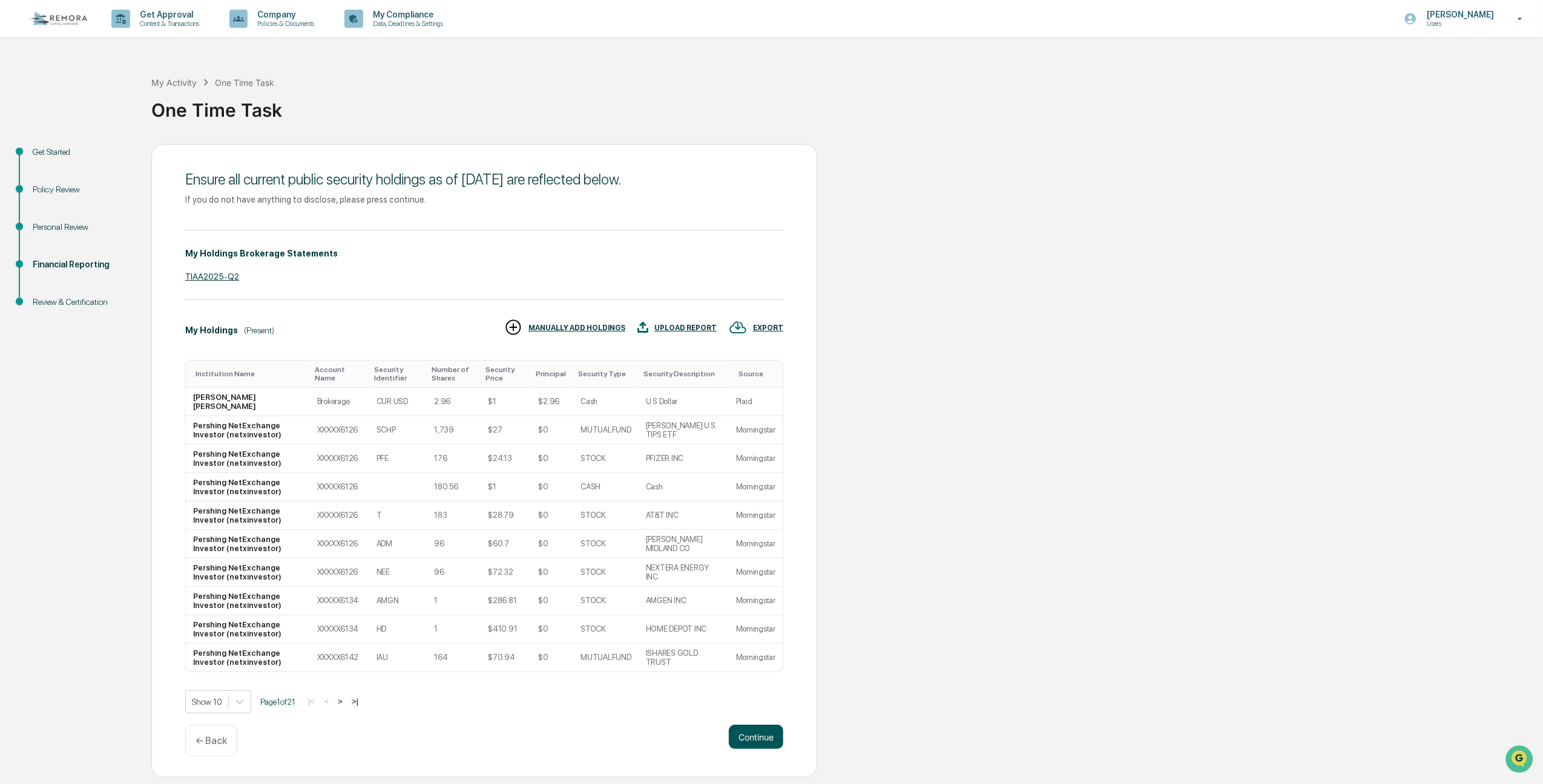
click at [746, 732] on button "Continue" at bounding box center [756, 737] width 55 height 24
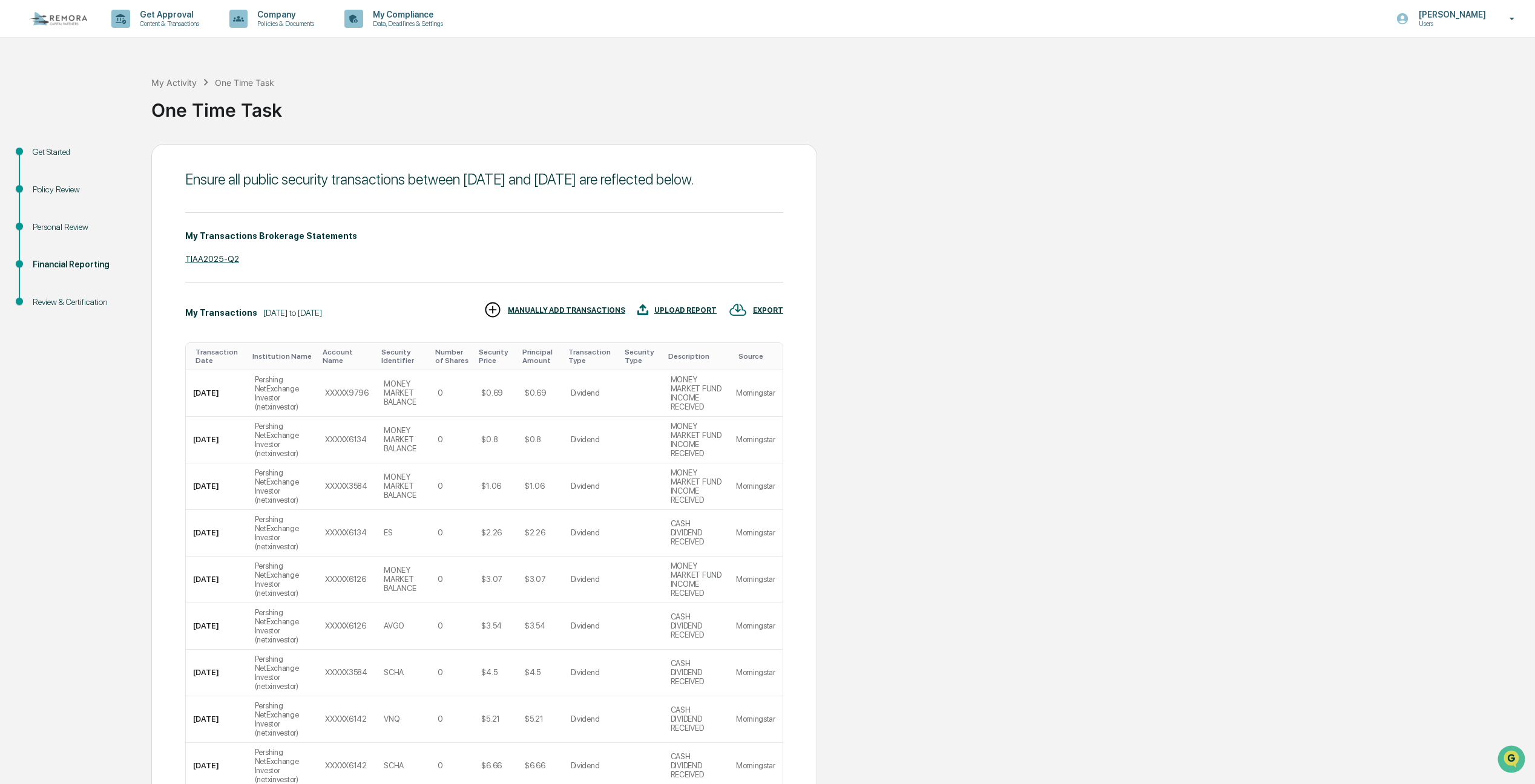
click at [1092, 352] on div "Get Started Policy Review Personal Review Financial Reporting Review & Certific…" at bounding box center [768, 543] width 1523 height 799
click at [197, 255] on div "TIAA2025-Q2" at bounding box center [484, 259] width 598 height 10
click at [746, 354] on div "Source" at bounding box center [758, 356] width 39 height 9
click at [746, 354] on div "Source ▲" at bounding box center [758, 356] width 39 height 9
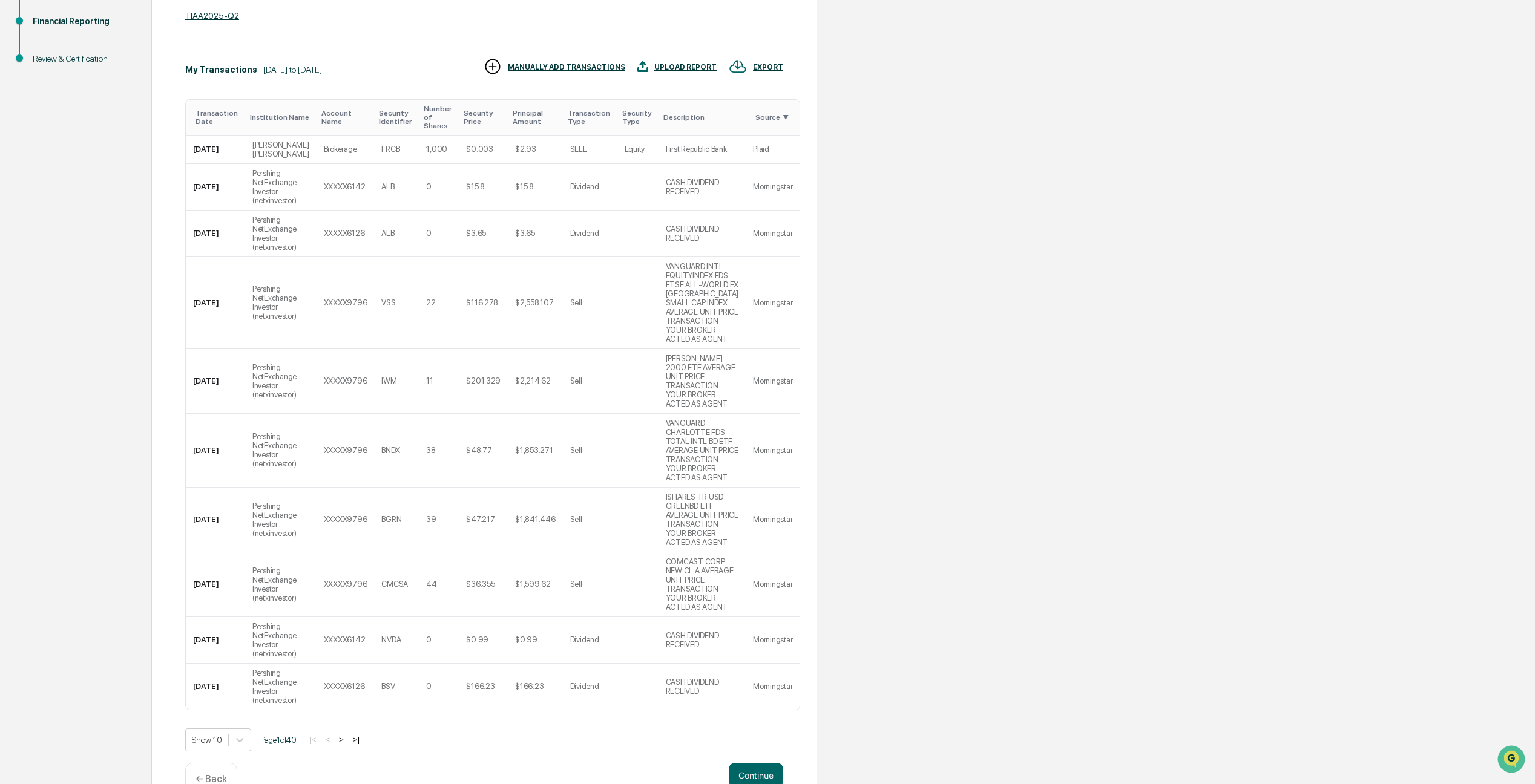
scroll to position [225, 0]
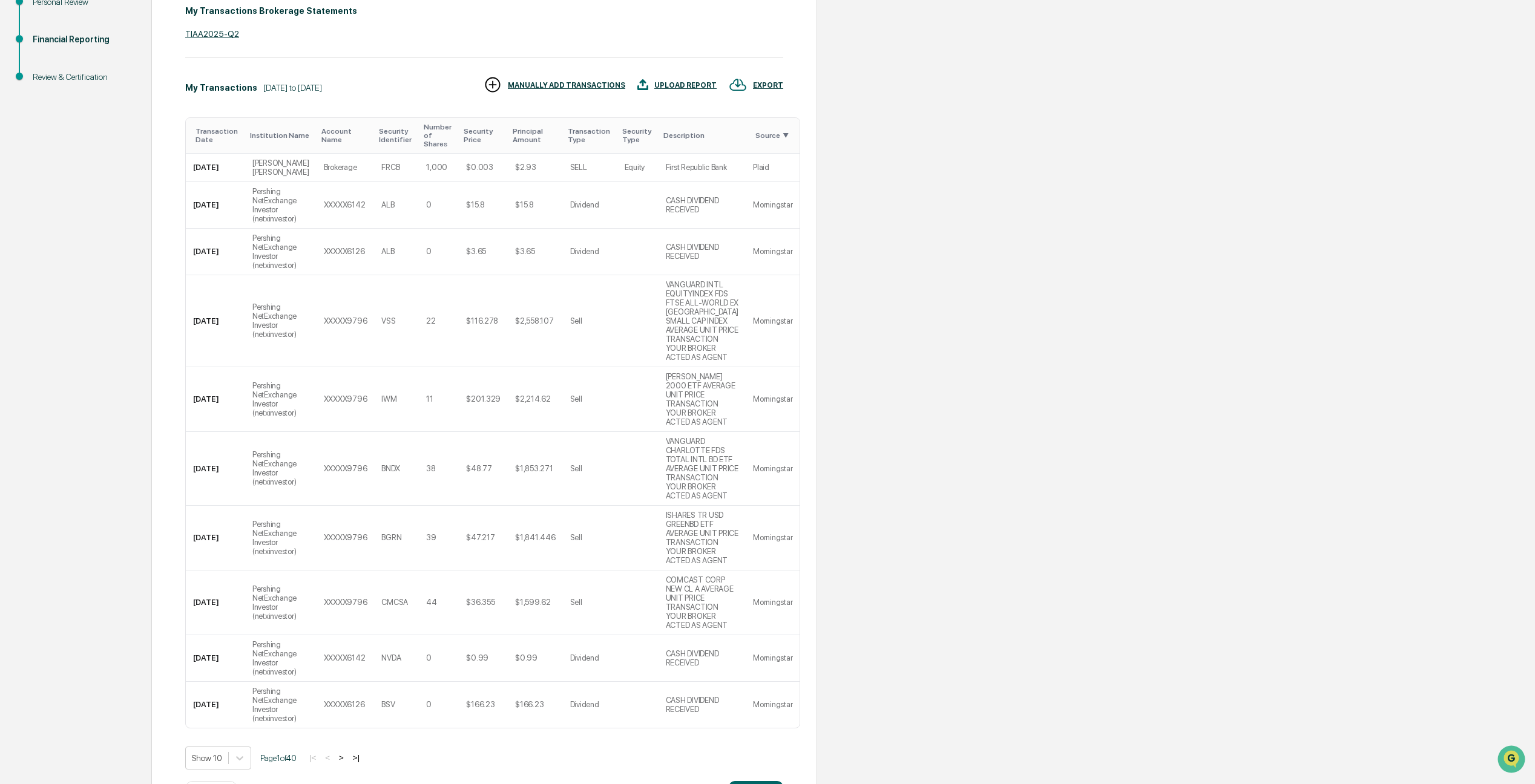
click at [756, 134] on div "Source ▼" at bounding box center [775, 135] width 39 height 9
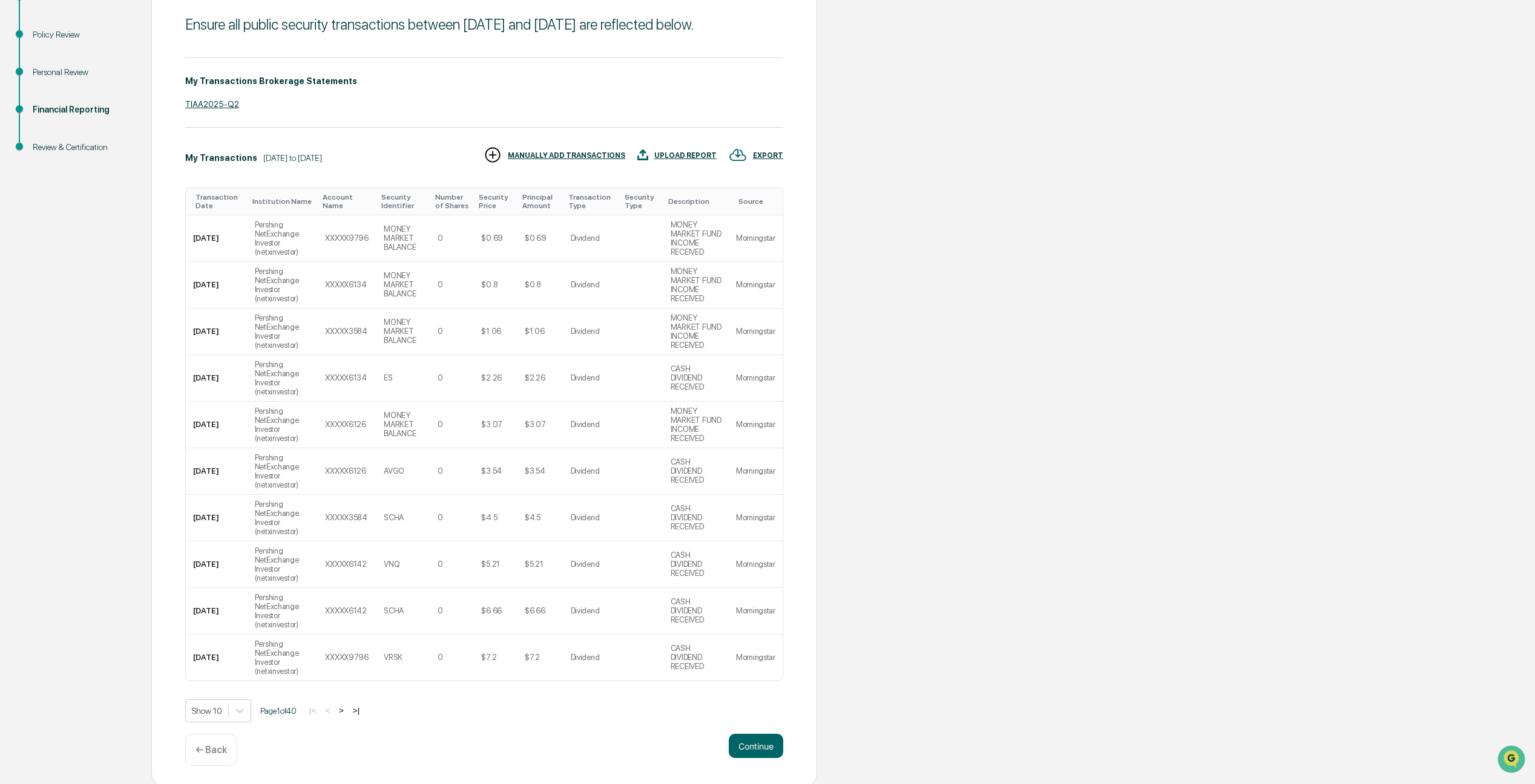
click at [361, 708] on button ">|" at bounding box center [356, 711] width 14 height 11
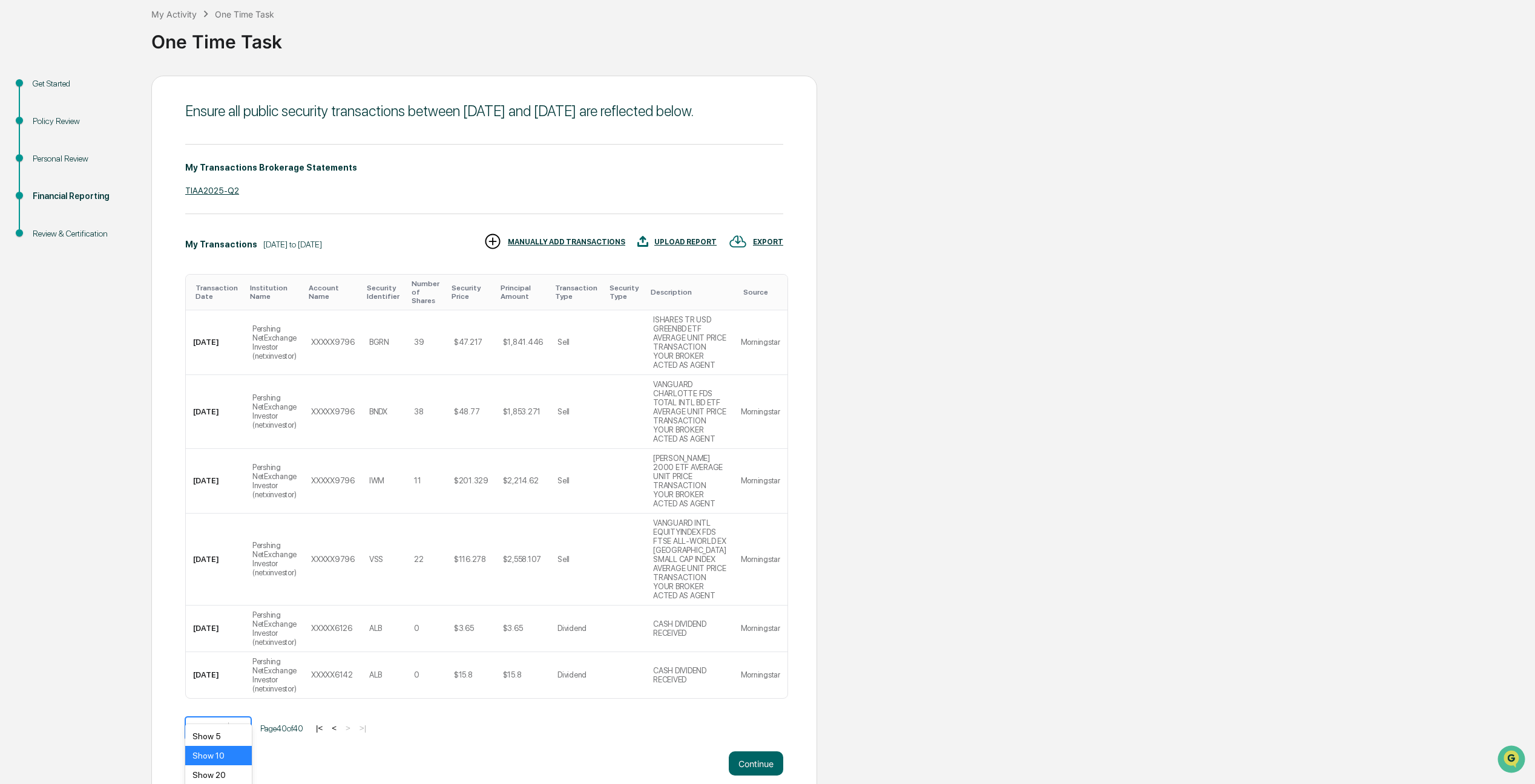
scroll to position [114, 0]
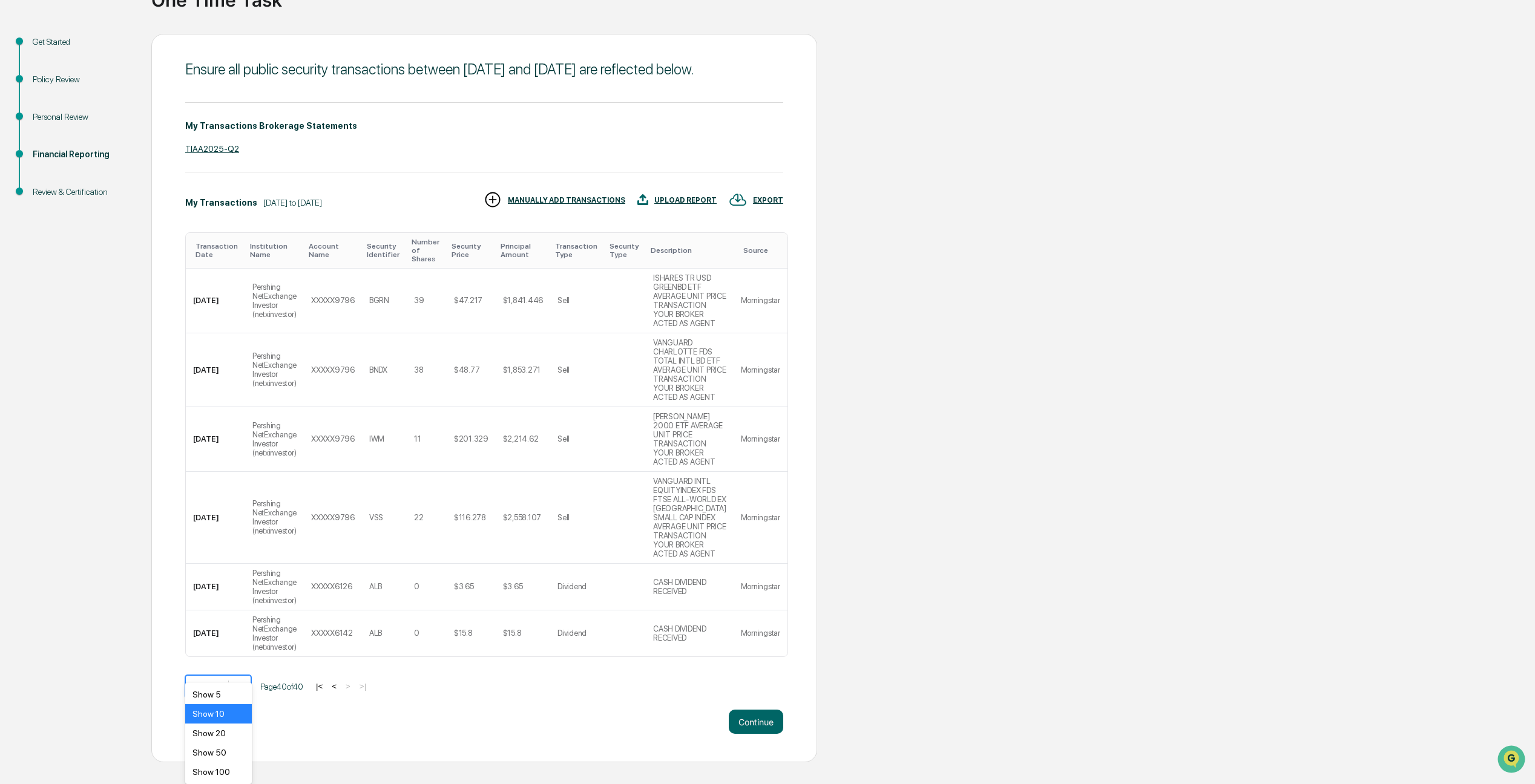
click at [238, 703] on body "Get Approval Content & Transactions Company Policies & Documents My Compliance …" at bounding box center [768, 326] width 1535 height 873
click at [228, 774] on div "Show 100" at bounding box center [217, 772] width 66 height 20
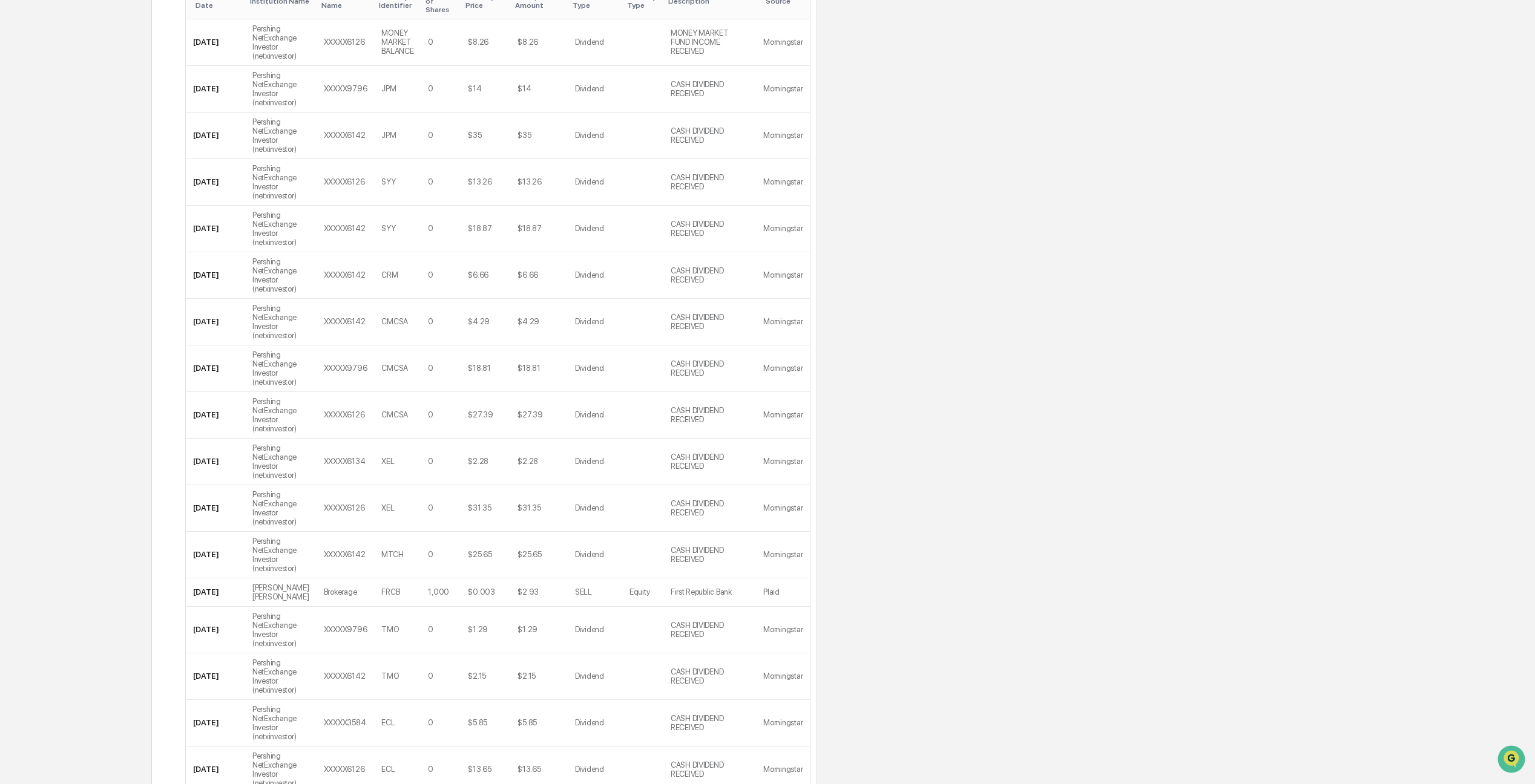
scroll to position [0, 0]
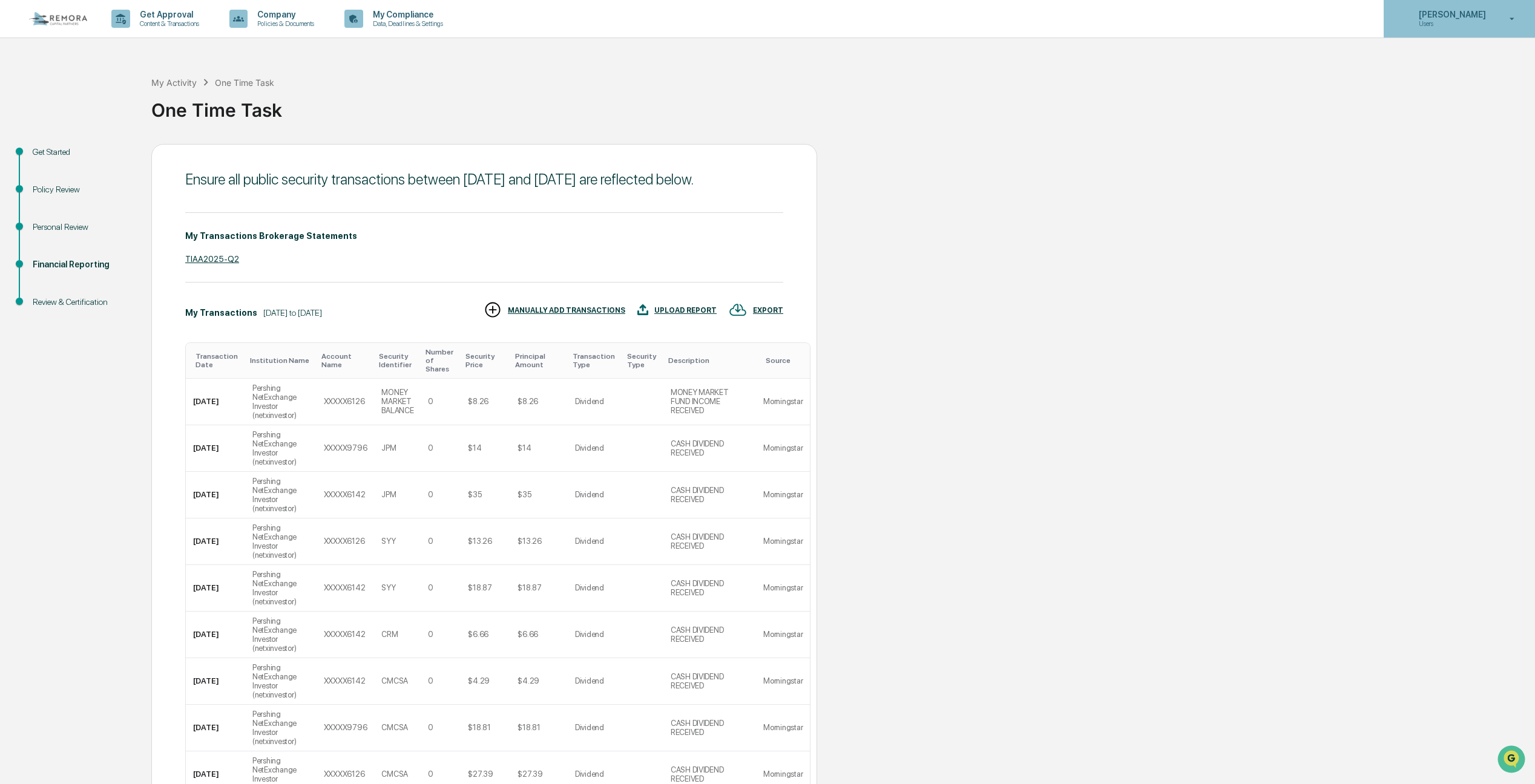
click at [1456, 11] on p "[PERSON_NAME]" at bounding box center [1450, 15] width 83 height 10
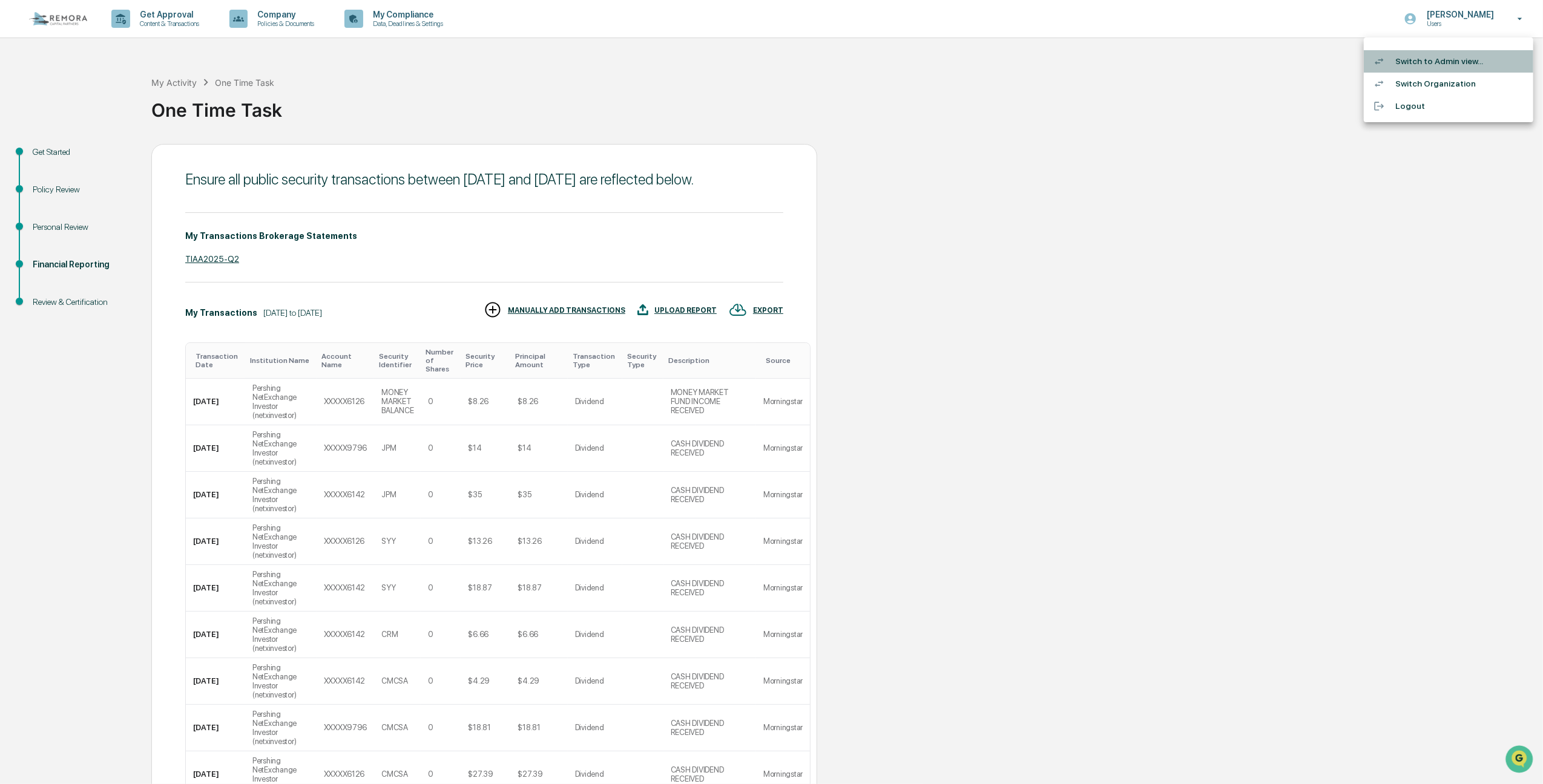
click at [1407, 52] on li "Switch to Admin view..." at bounding box center [1448, 61] width 169 height 22
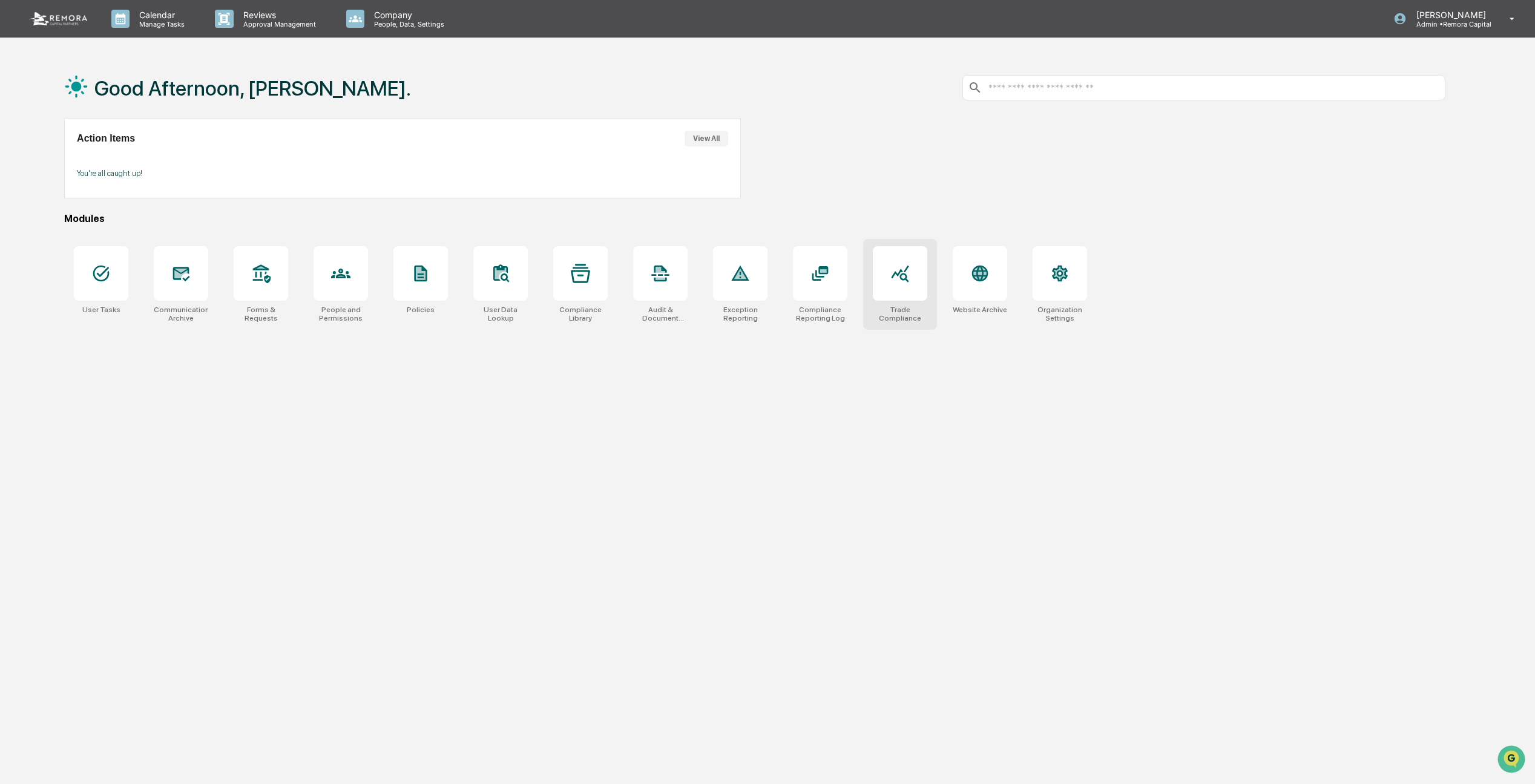
click at [908, 274] on icon at bounding box center [900, 274] width 20 height 20
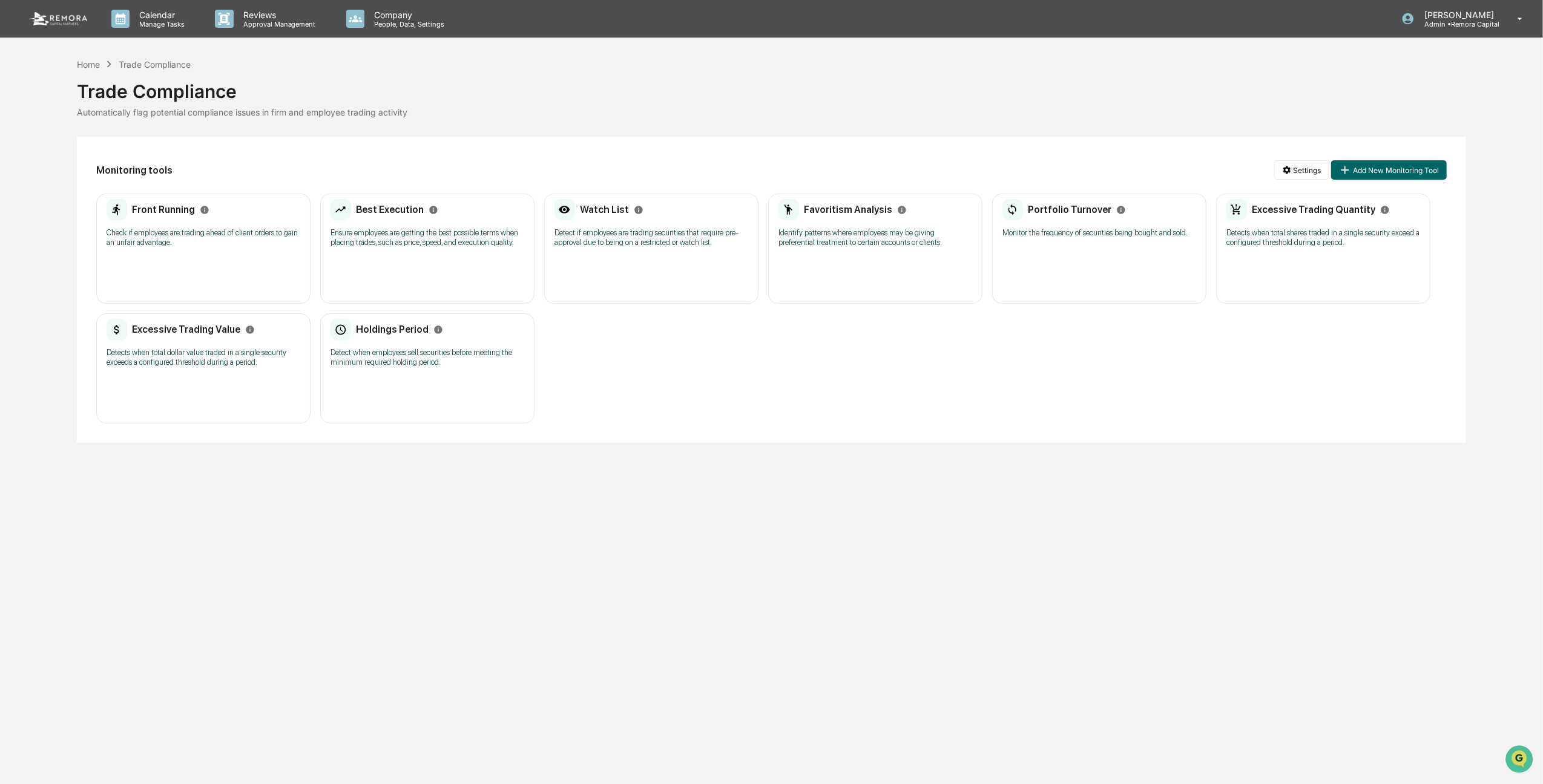
click at [1320, 212] on h2 "Excessive Trading Quantity" at bounding box center [1313, 210] width 123 height 12
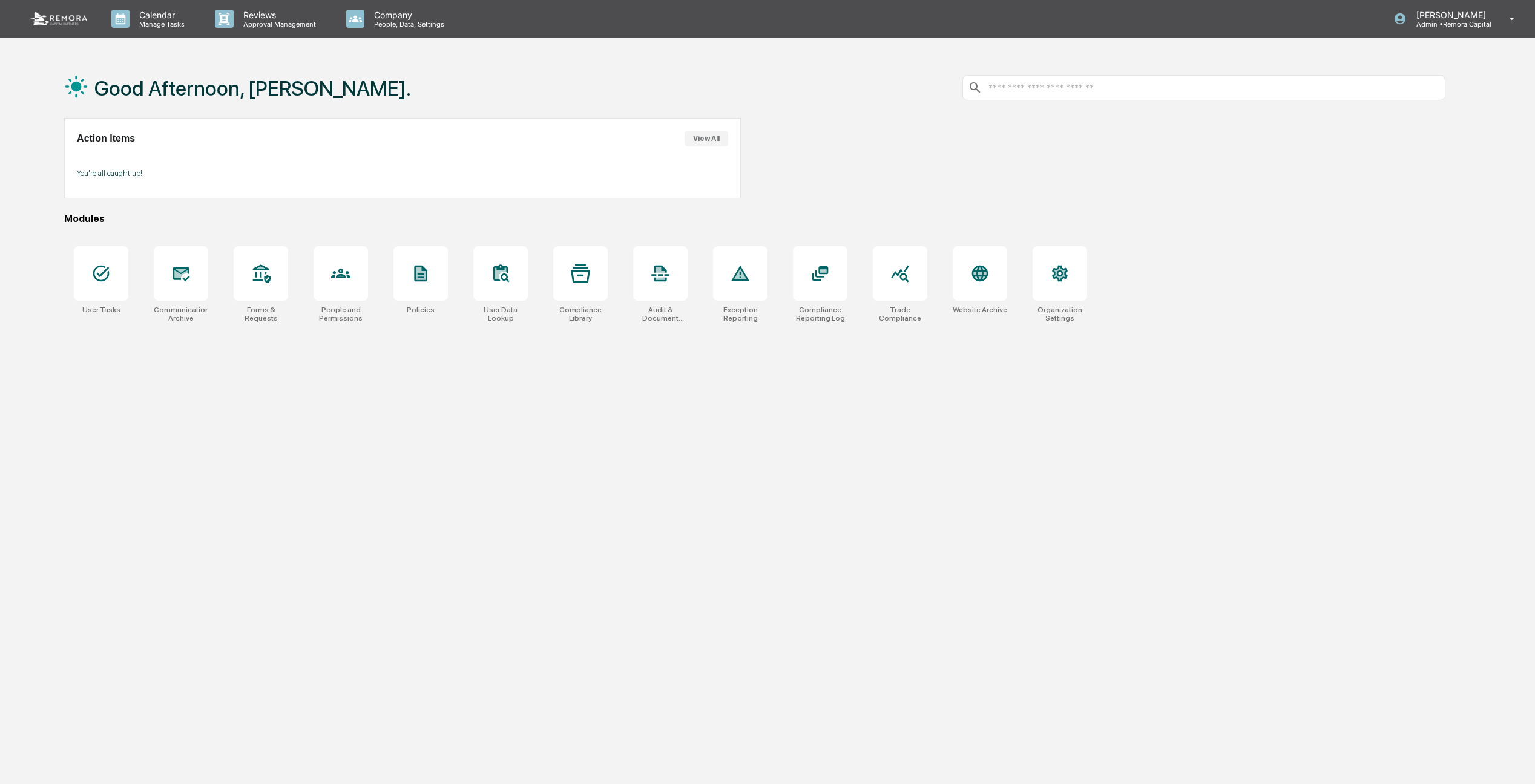
click at [320, 439] on div "Good Afternoon, Frank. Action Items View All You're all caught up! Modules User…" at bounding box center [755, 450] width 1418 height 784
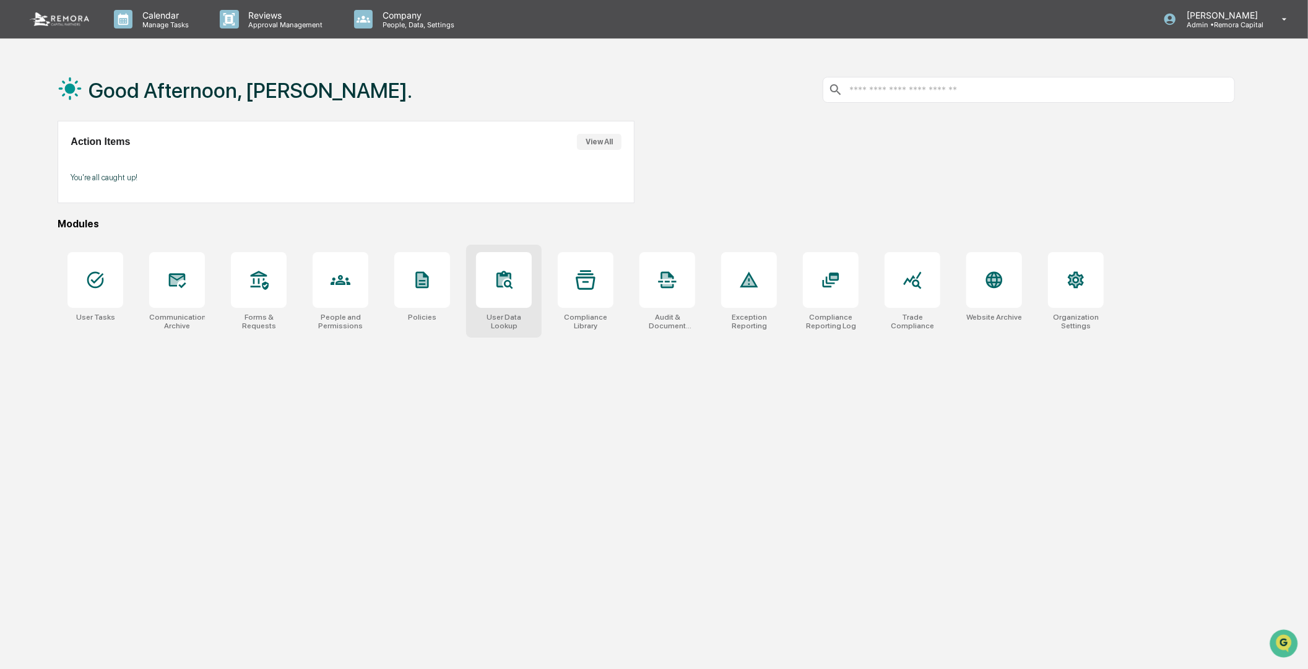
click at [496, 279] on icon at bounding box center [504, 280] width 20 height 20
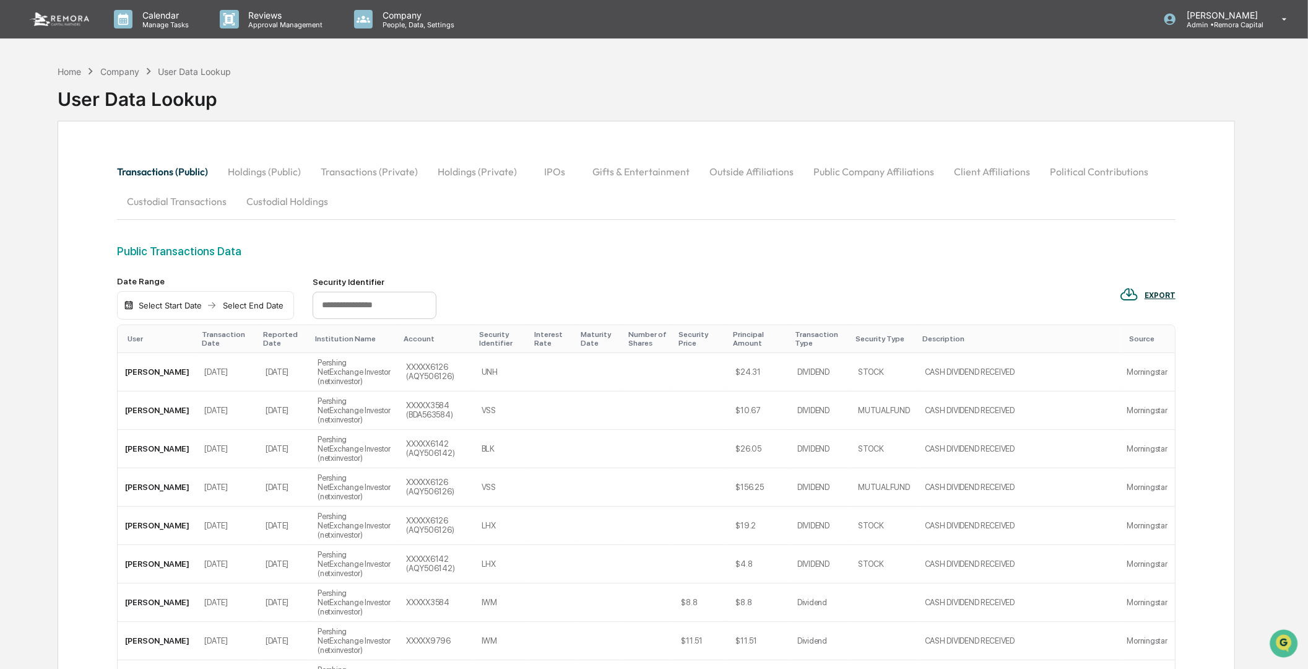
click at [131, 342] on div "User" at bounding box center [160, 338] width 64 height 9
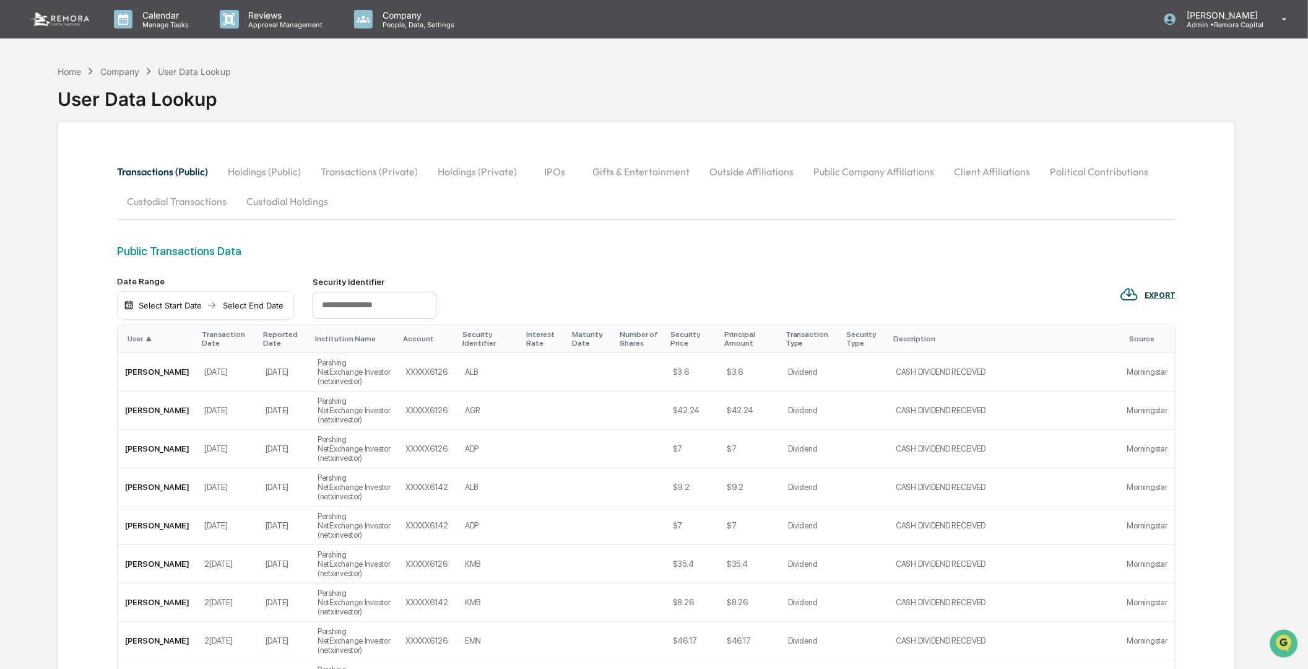
click at [149, 342] on span "▲" at bounding box center [148, 338] width 6 height 9
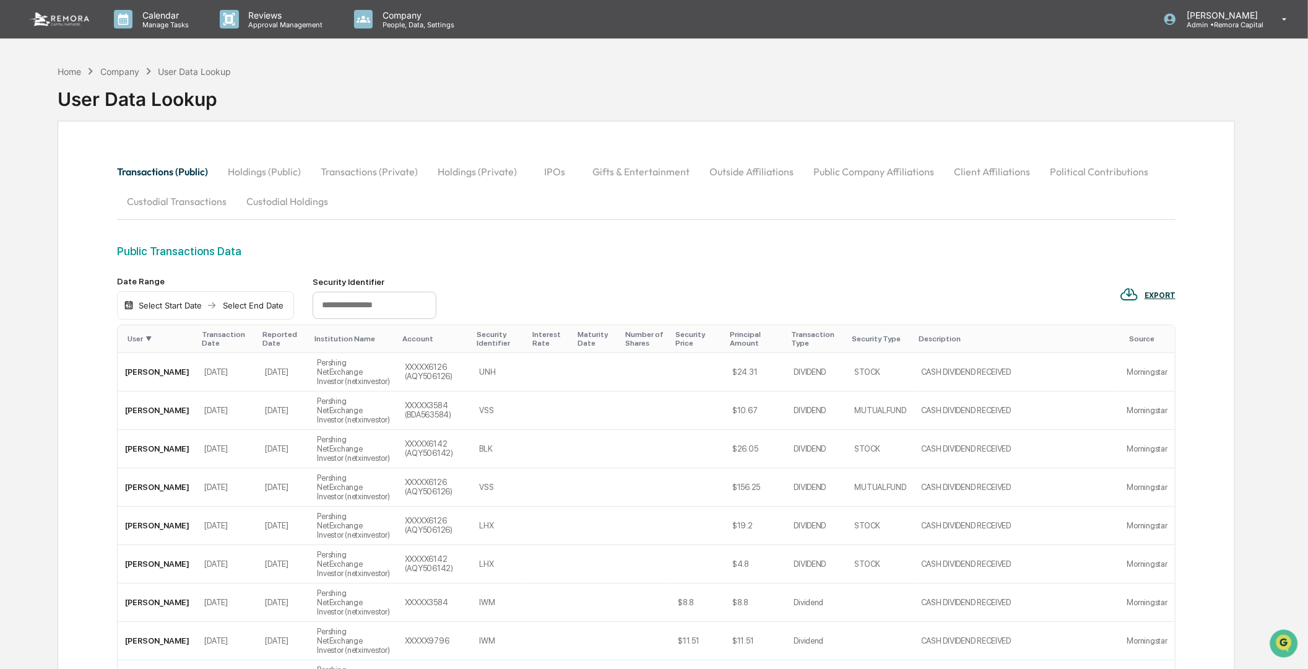
click at [586, 248] on div "Public Transactions Data" at bounding box center [646, 251] width 1059 height 13
click at [1158, 298] on div "EXPORT" at bounding box center [1160, 295] width 31 height 9
click at [1025, 288] on div at bounding box center [657, 334] width 1315 height 669
click at [927, 201] on div "Transactions (Public) Holdings (Public) Transactions (Private) Holdings (Privat…" at bounding box center [646, 186] width 1059 height 59
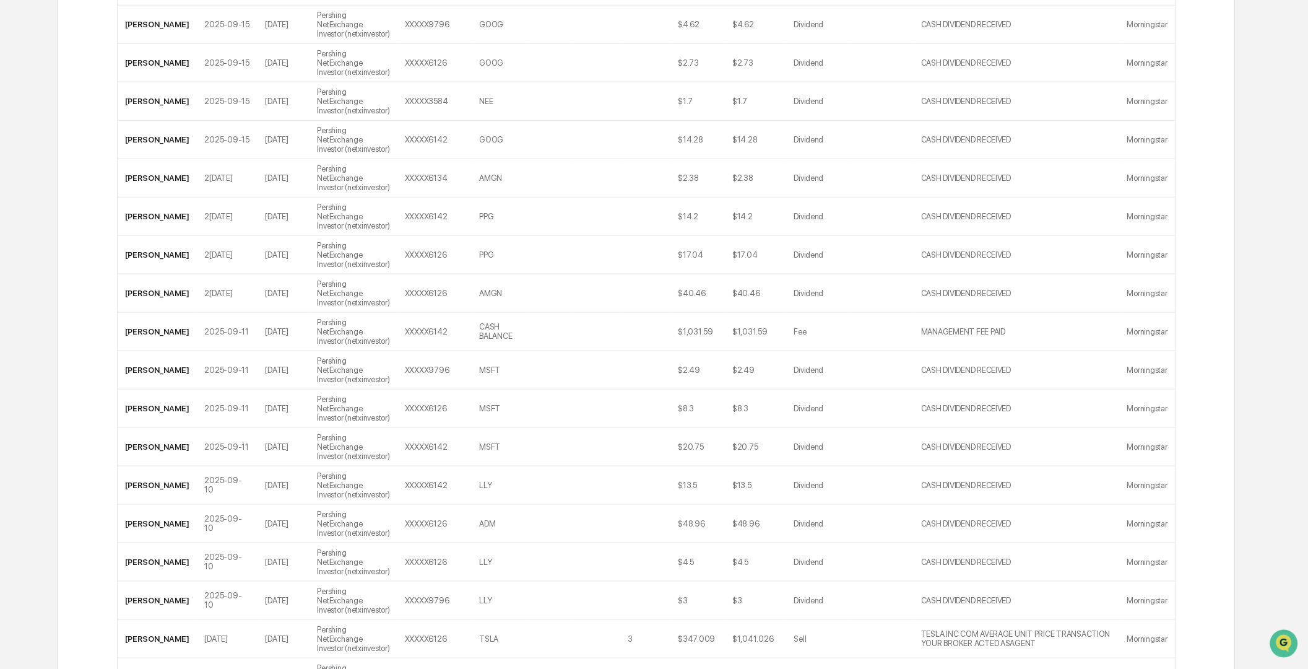
scroll to position [1390, 0]
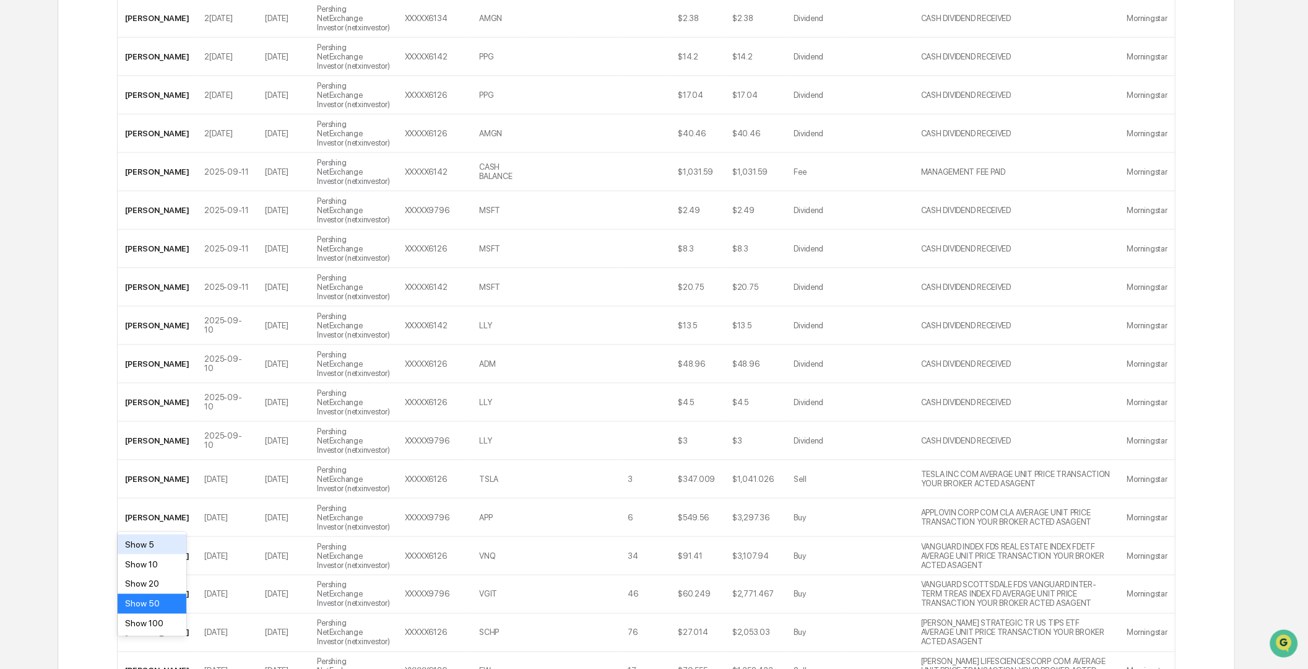
click at [139, 624] on div "Show 100" at bounding box center [152, 623] width 69 height 20
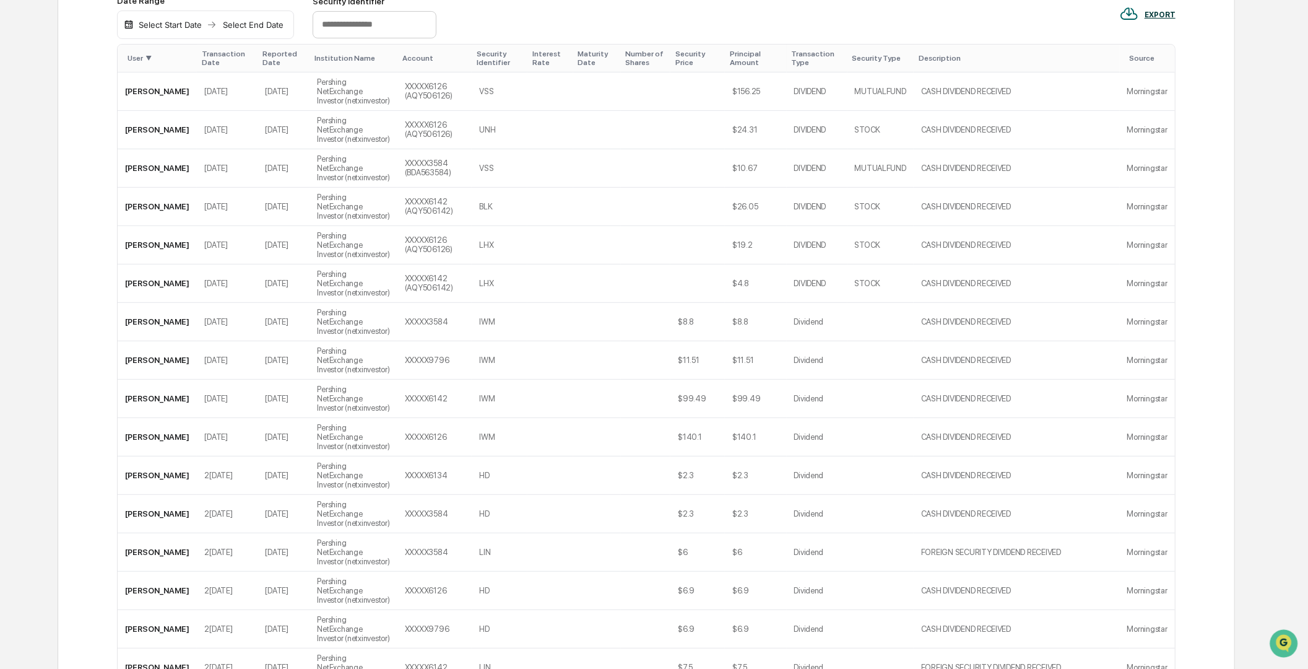
scroll to position [174, 0]
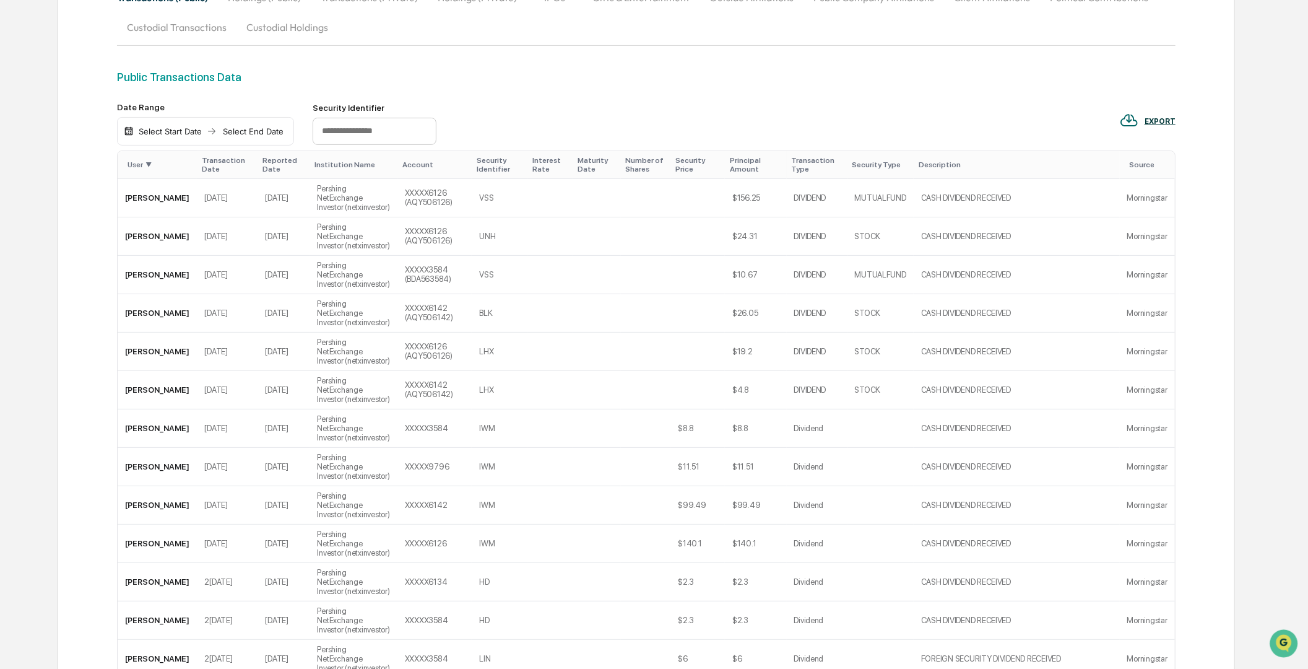
click at [1146, 167] on div "Source" at bounding box center [1150, 164] width 40 height 9
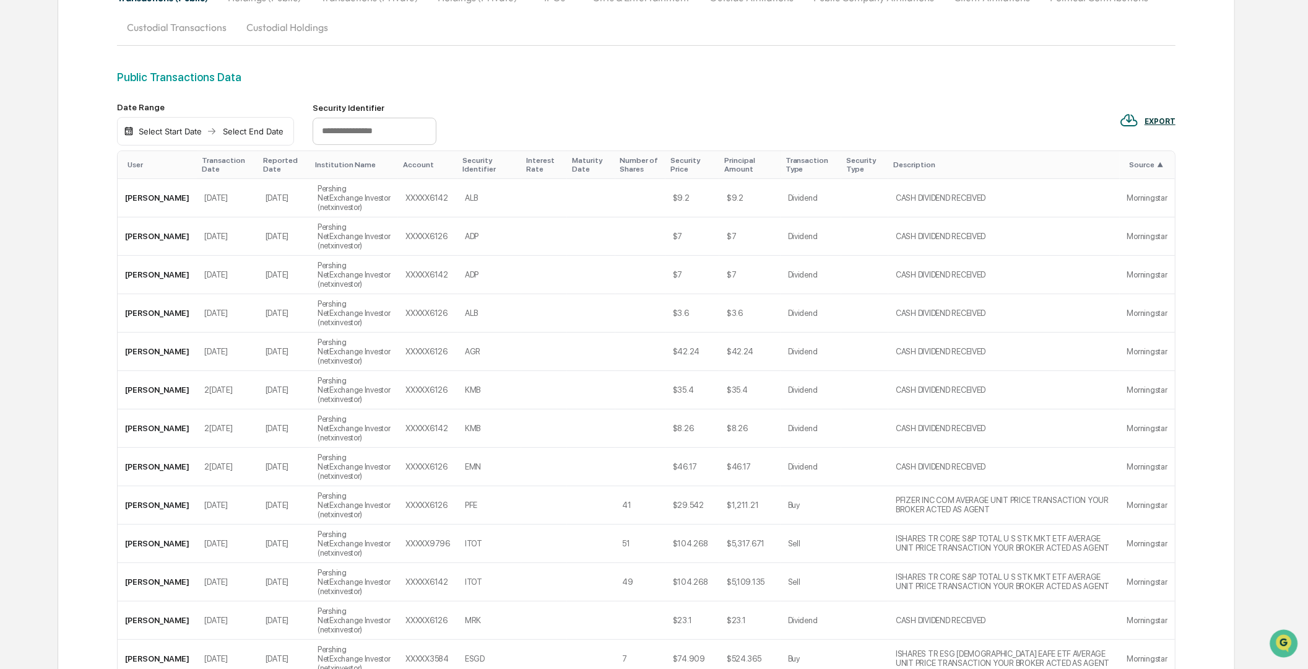
click at [1138, 161] on div "Source ▲" at bounding box center [1150, 164] width 40 height 9
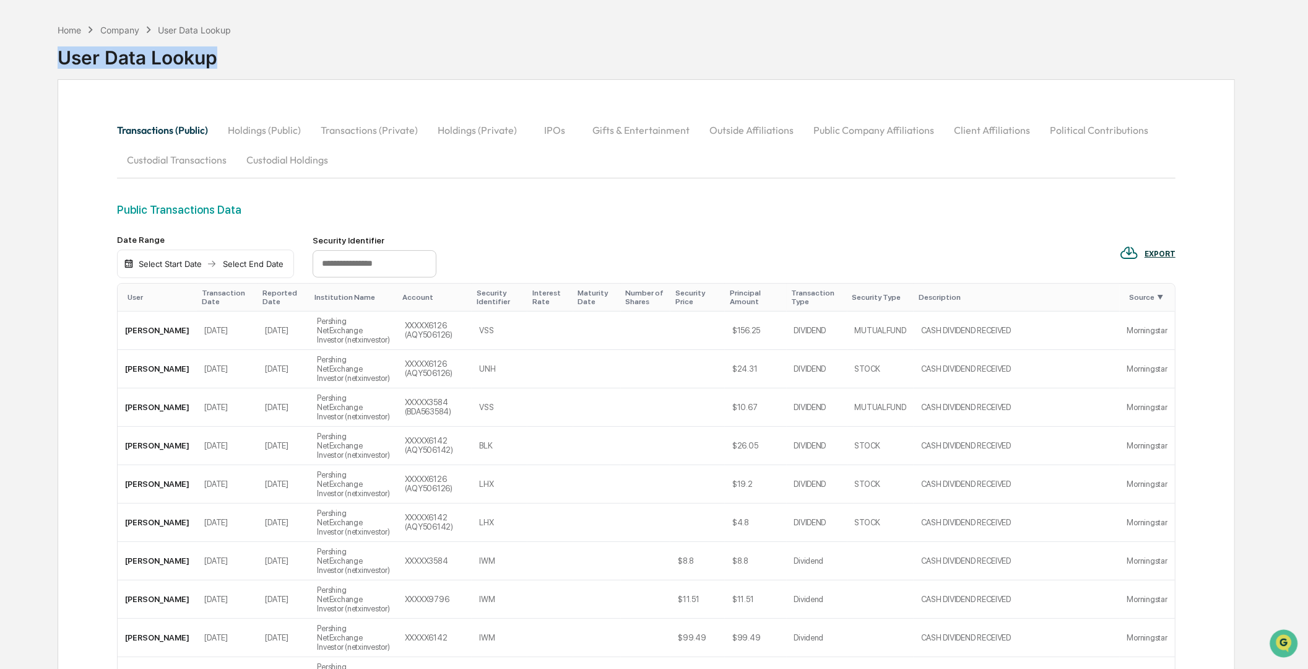
scroll to position [0, 0]
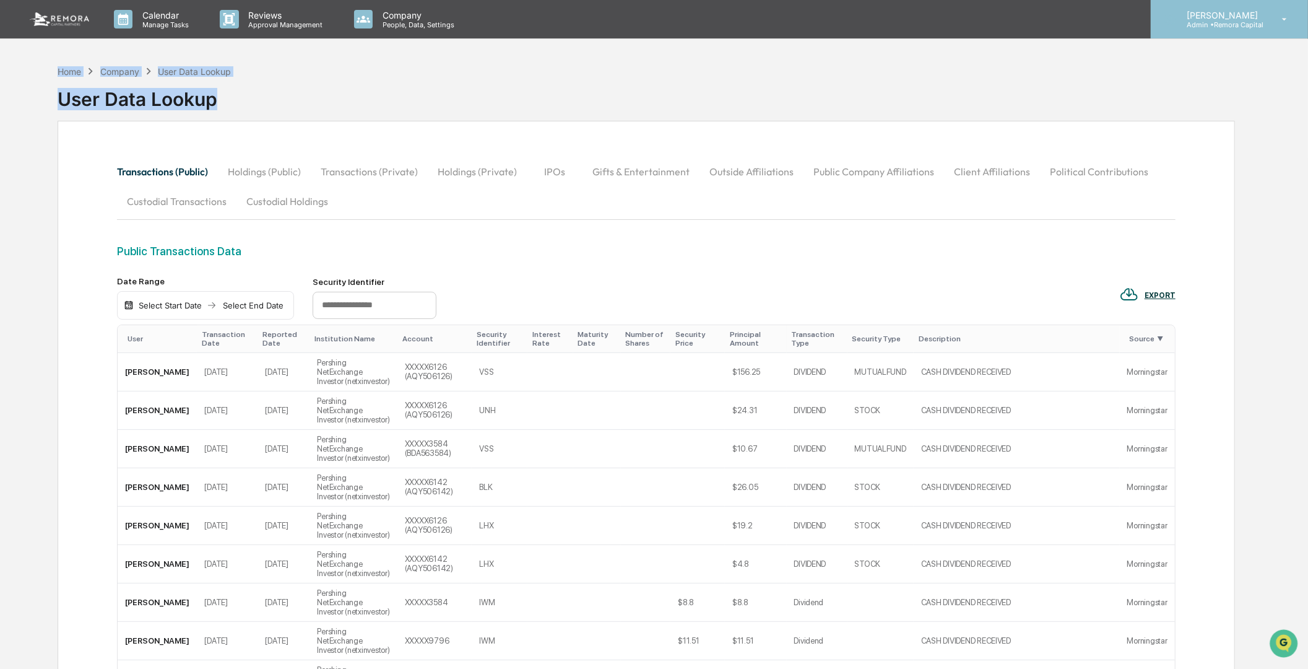
drag, startPoint x: 1306, startPoint y: 84, endPoint x: 1283, endPoint y: 4, distance: 83.7
click at [1240, 25] on p "Admin • Remora Capital" at bounding box center [1220, 24] width 87 height 9
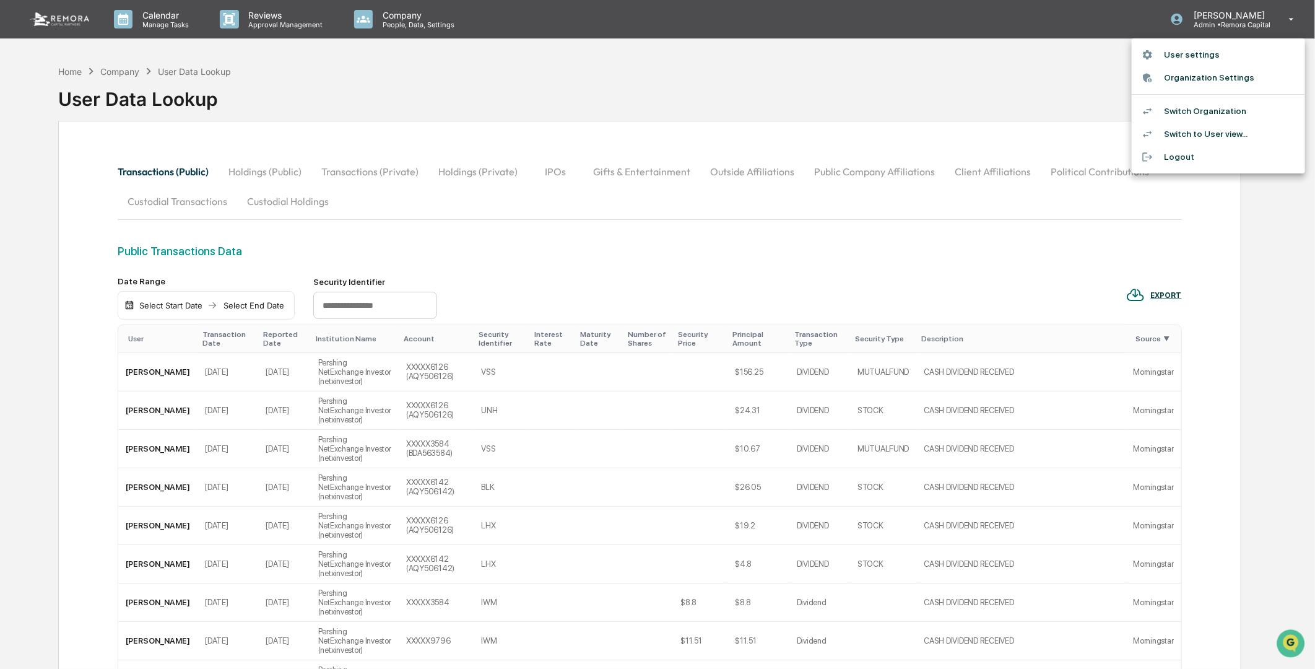
click at [1186, 129] on li "Switch to User view..." at bounding box center [1218, 134] width 173 height 23
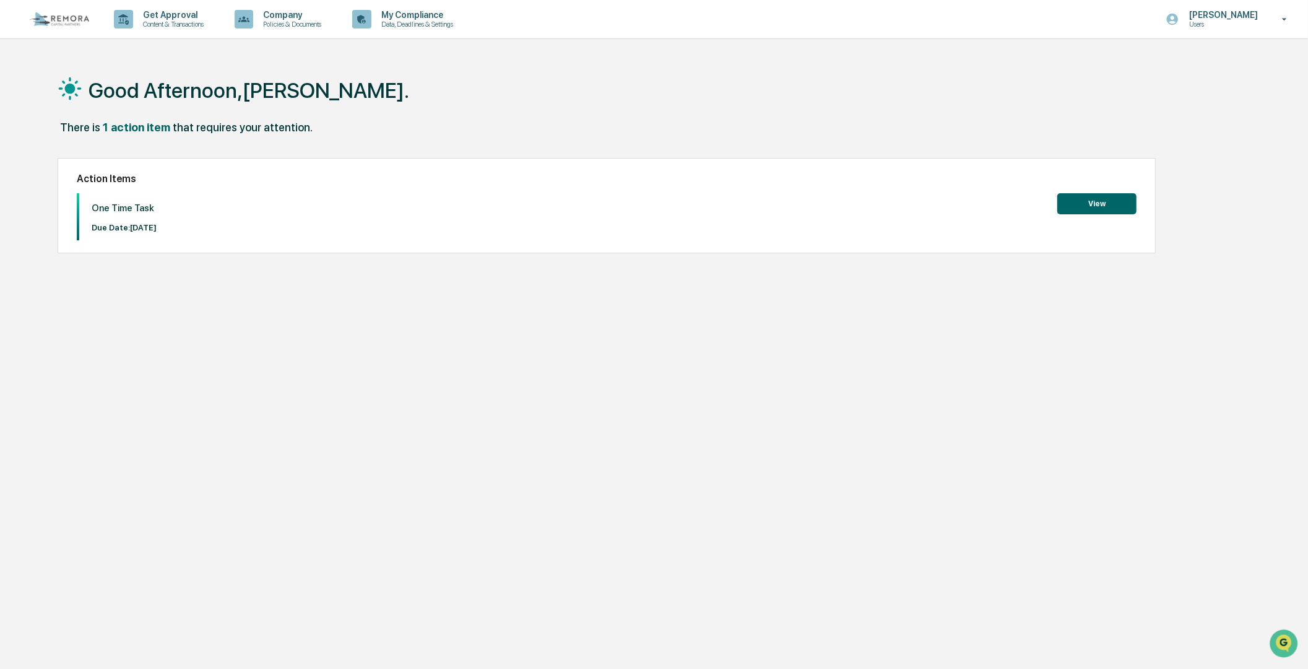
click at [1088, 205] on button "View" at bounding box center [1096, 203] width 79 height 21
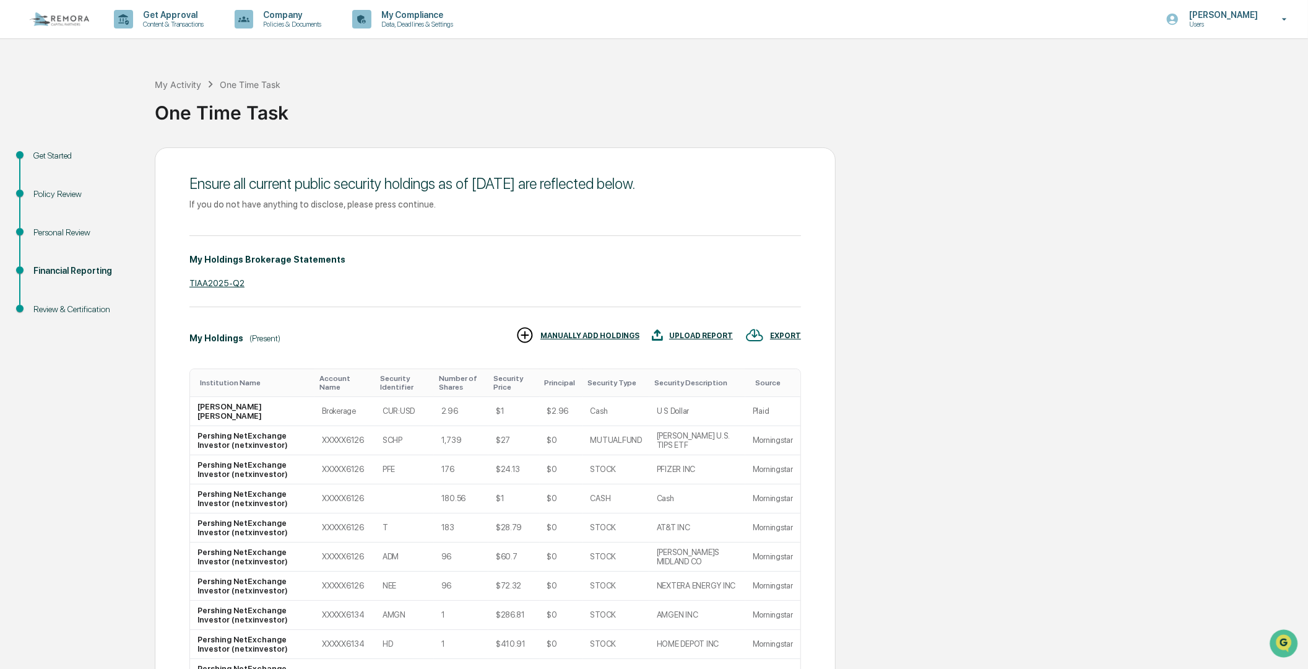
click at [947, 268] on div "Get Started Policy Review Personal Review Financial Reporting Review & Certific…" at bounding box center [654, 471] width 1296 height 649
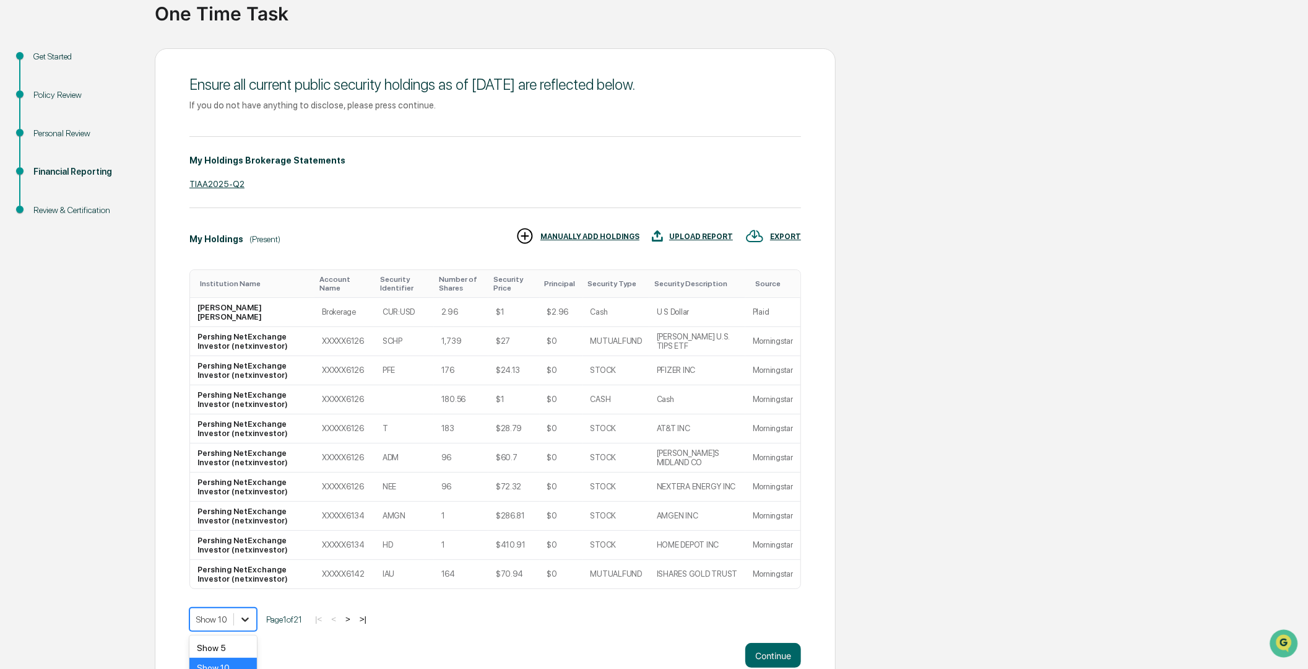
scroll to position [171, 0]
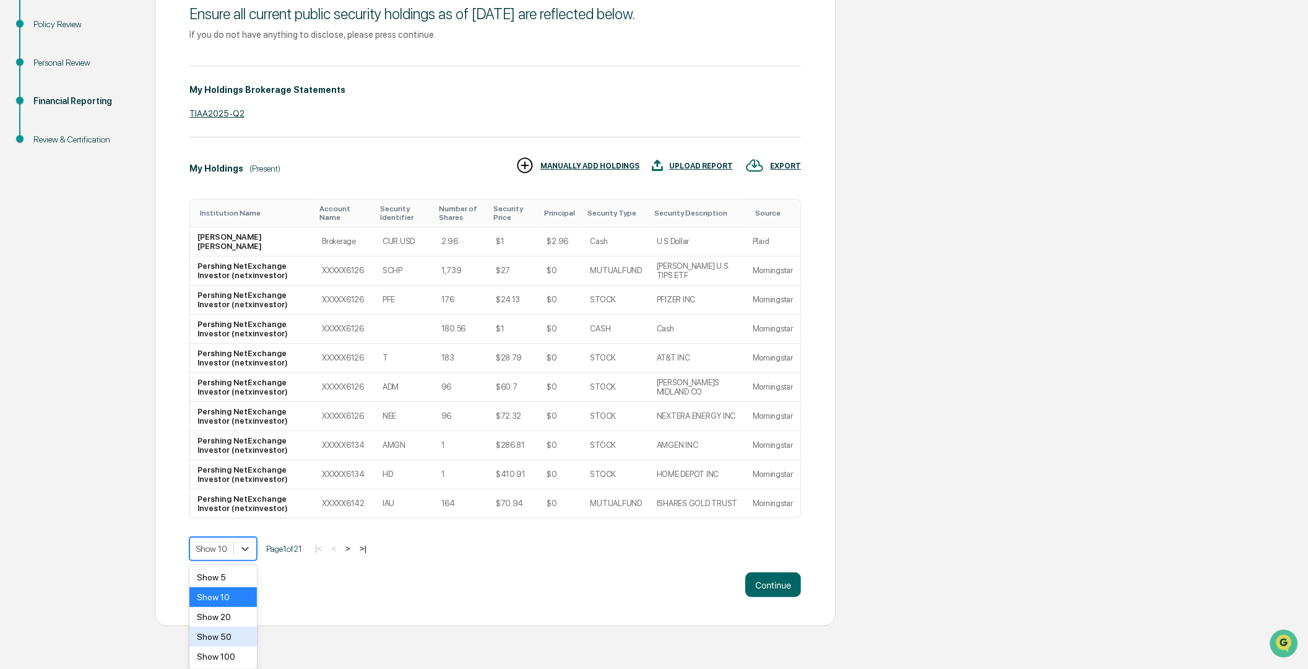
click at [240, 626] on body "Get Approval Content & Transactions Company Policies & Documents My Compliance …" at bounding box center [654, 227] width 1308 height 795
click at [220, 659] on div "Show 100" at bounding box center [222, 656] width 67 height 20
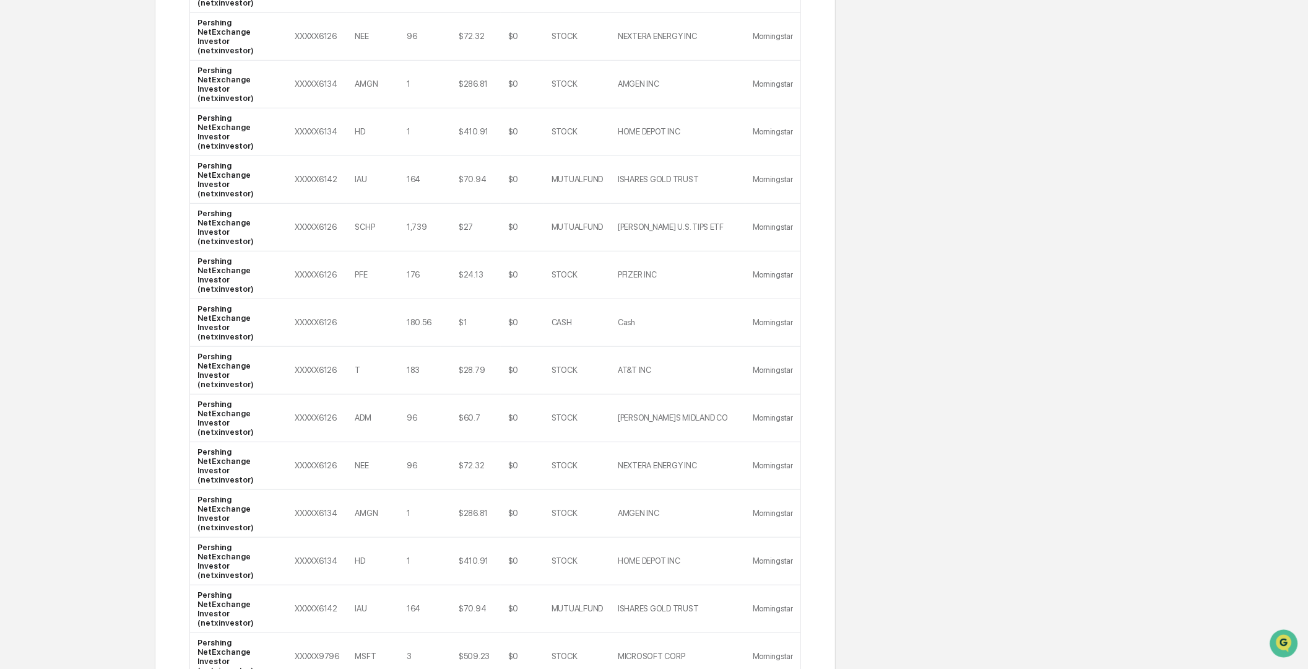
scroll to position [0, 0]
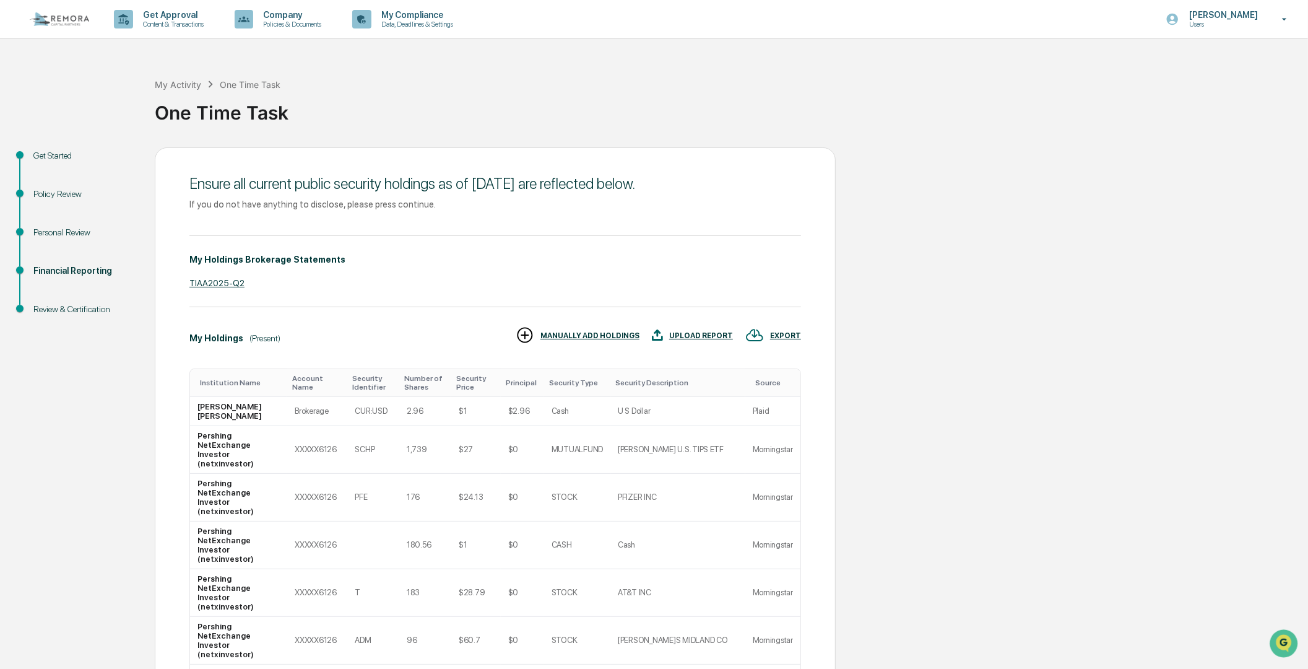
click at [770, 384] on div "Source" at bounding box center [775, 382] width 40 height 9
click at [770, 384] on div "Source ▲" at bounding box center [775, 382] width 40 height 9
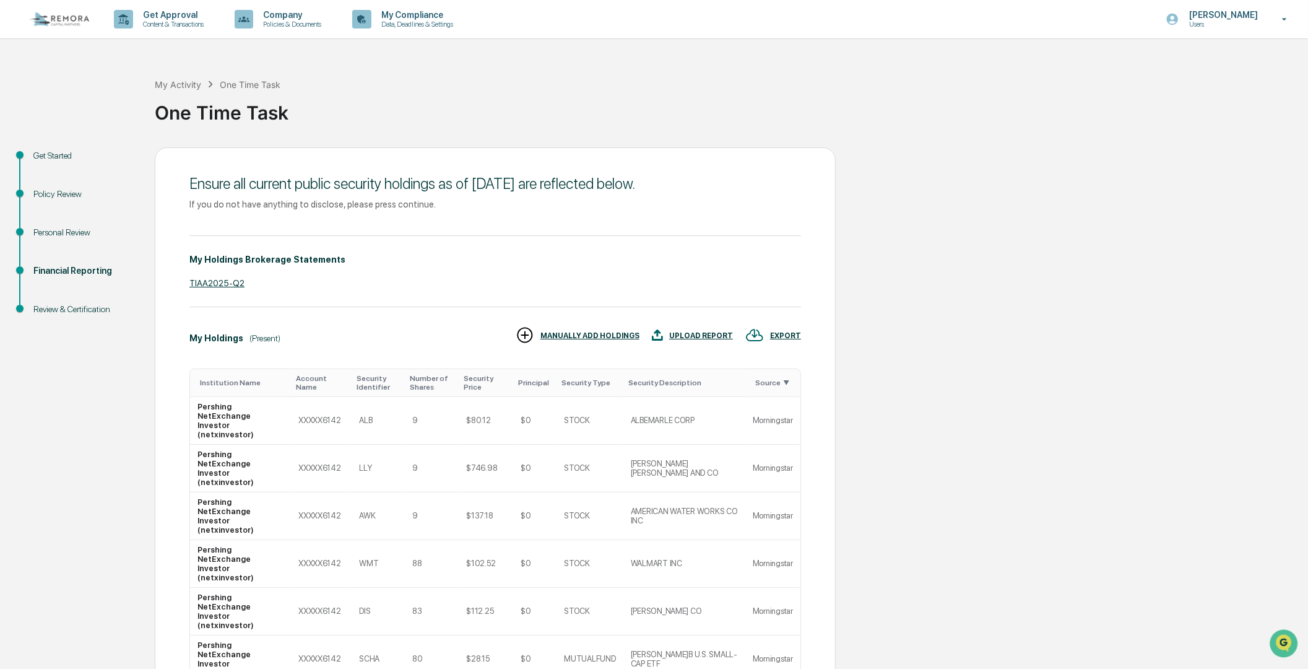
drag, startPoint x: 1013, startPoint y: 366, endPoint x: 935, endPoint y: 334, distance: 83.8
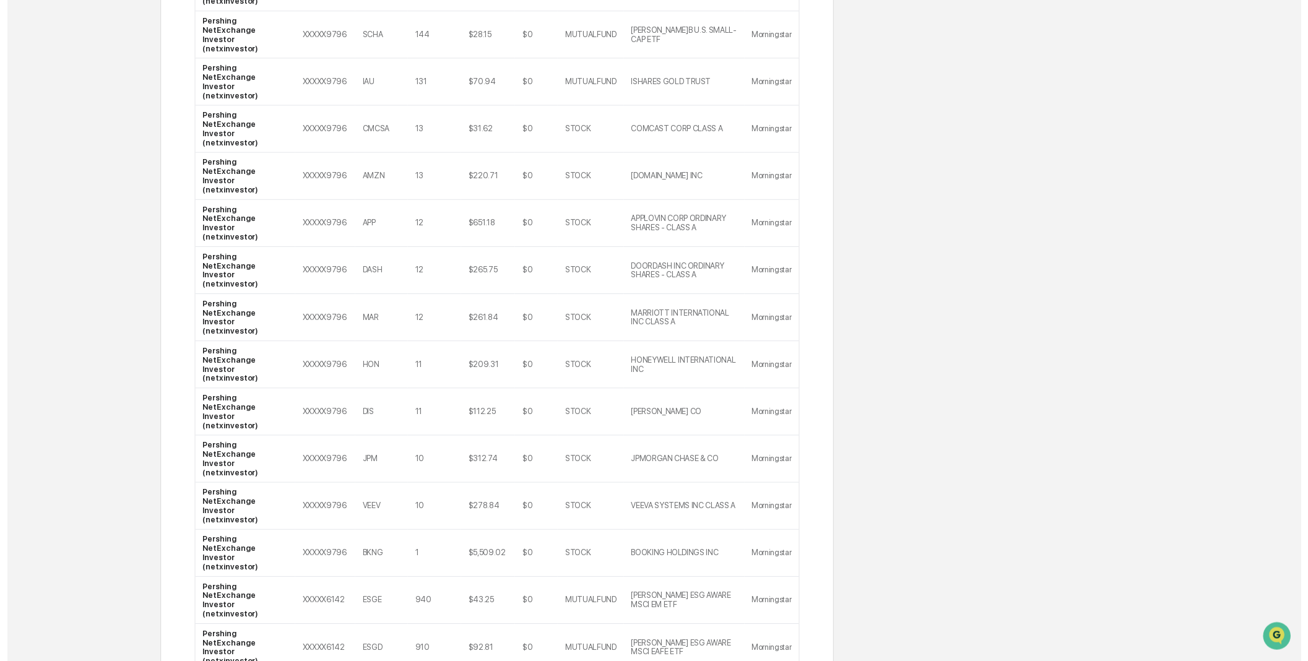
scroll to position [2860, 0]
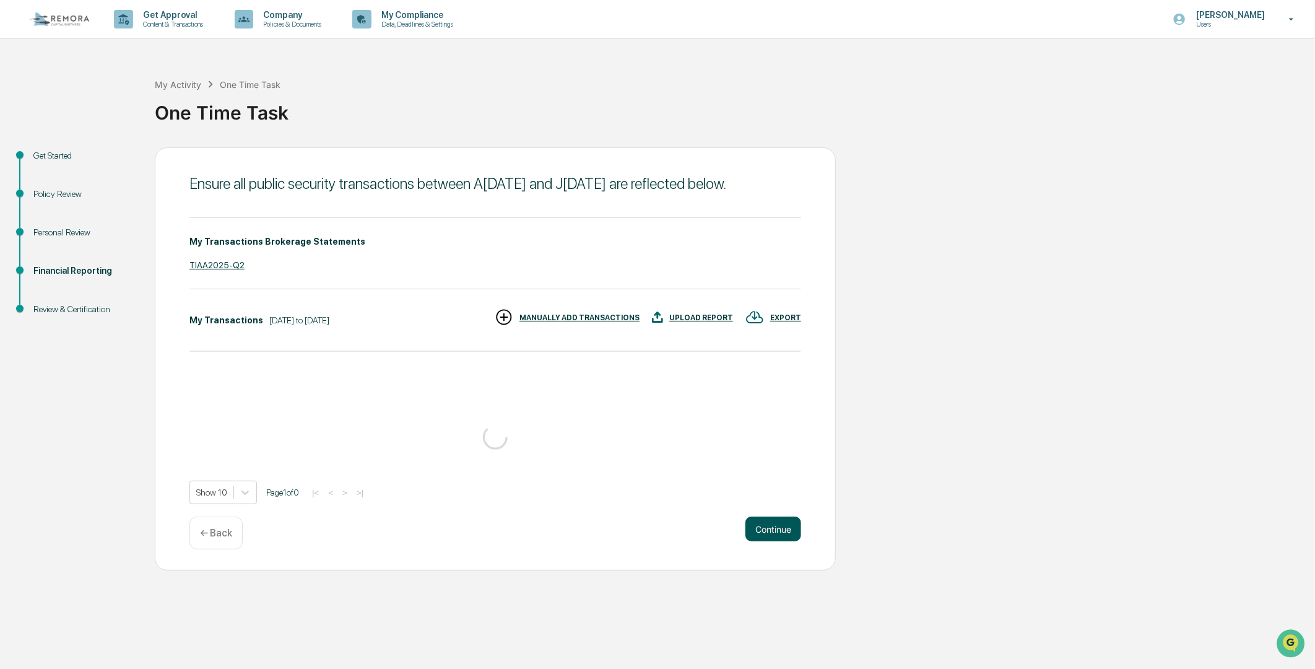
click at [760, 537] on button "Continue" at bounding box center [773, 528] width 56 height 25
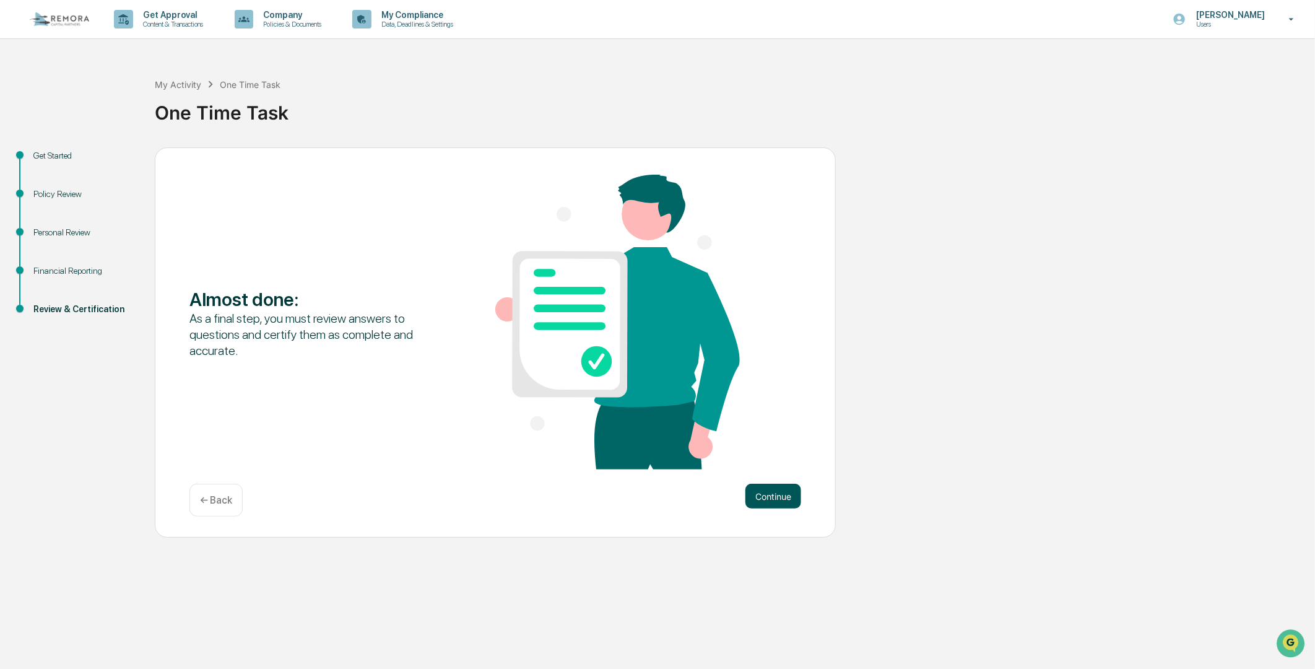
click at [760, 493] on button "Continue" at bounding box center [773, 495] width 56 height 25
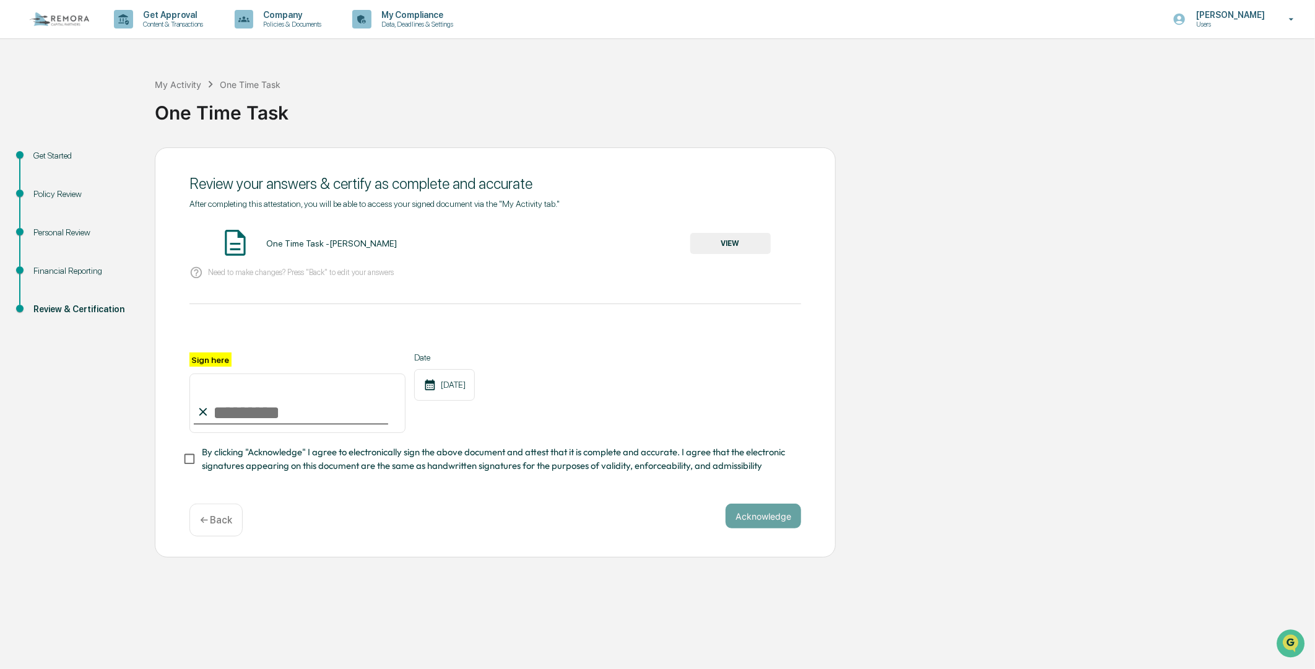
click at [707, 248] on button "VIEW" at bounding box center [730, 243] width 80 height 21
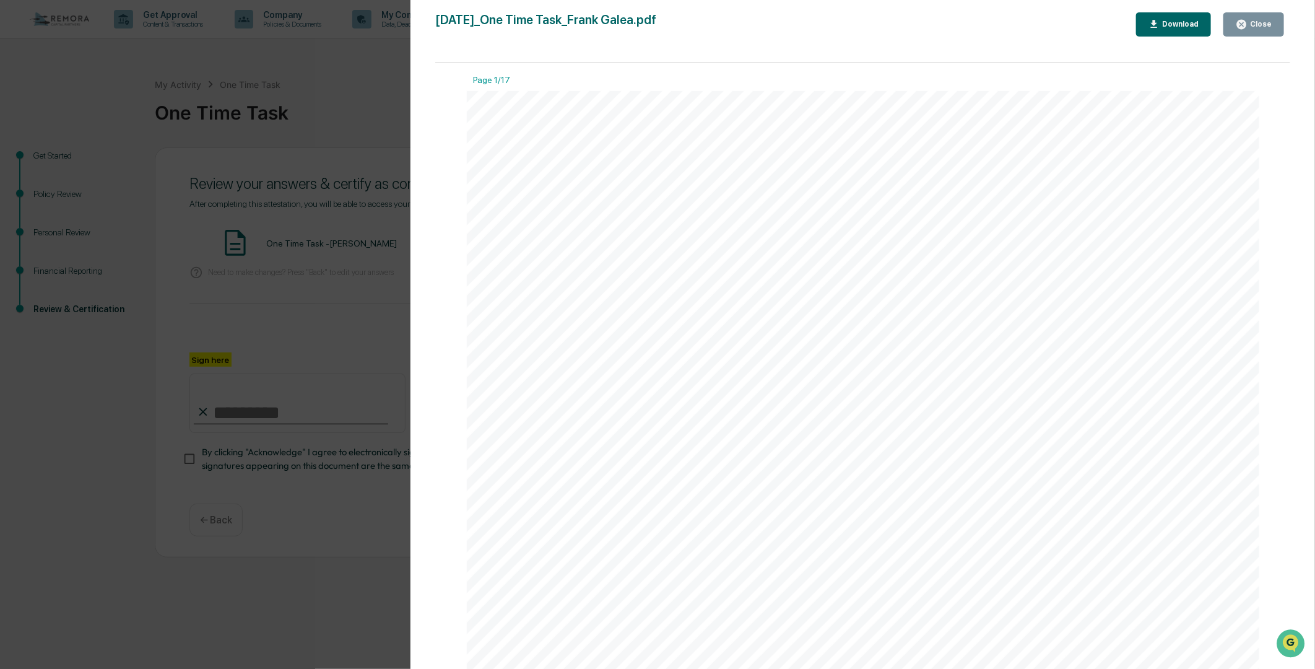
click at [1247, 20] on icon "button" at bounding box center [1242, 25] width 12 height 12
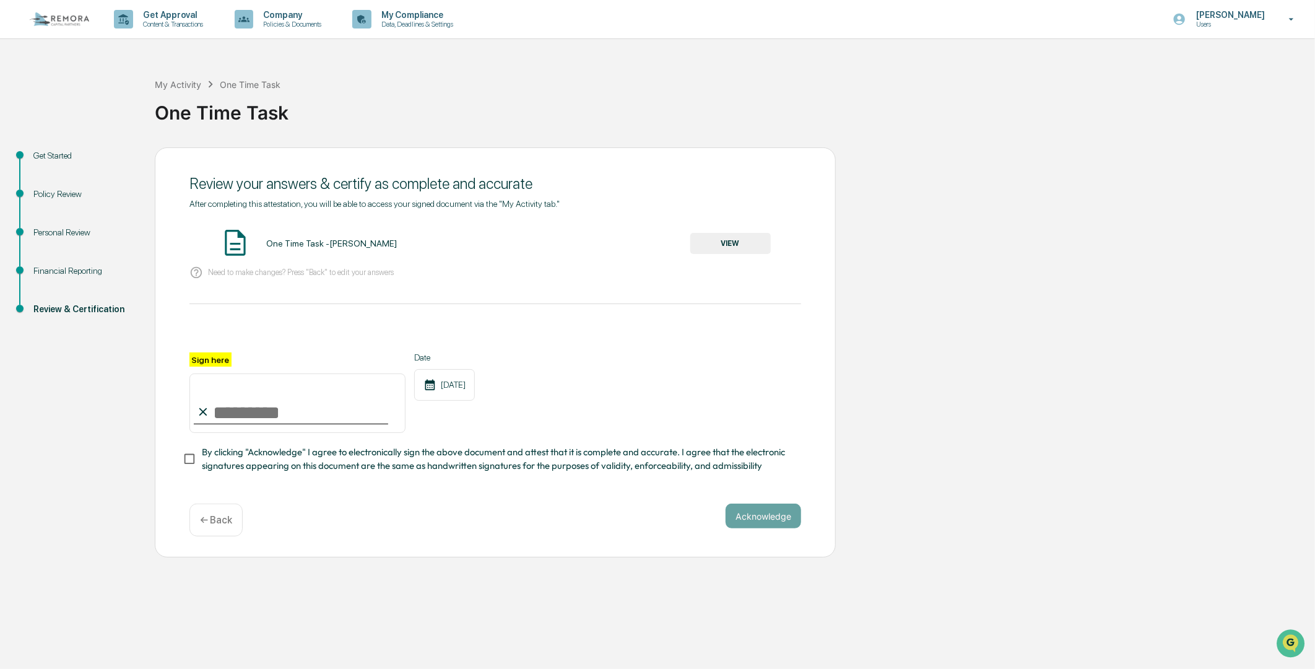
click at [876, 99] on div "One Time Task" at bounding box center [732, 108] width 1154 height 32
click at [64, 234] on div "Personal Review" at bounding box center [84, 232] width 102 height 13
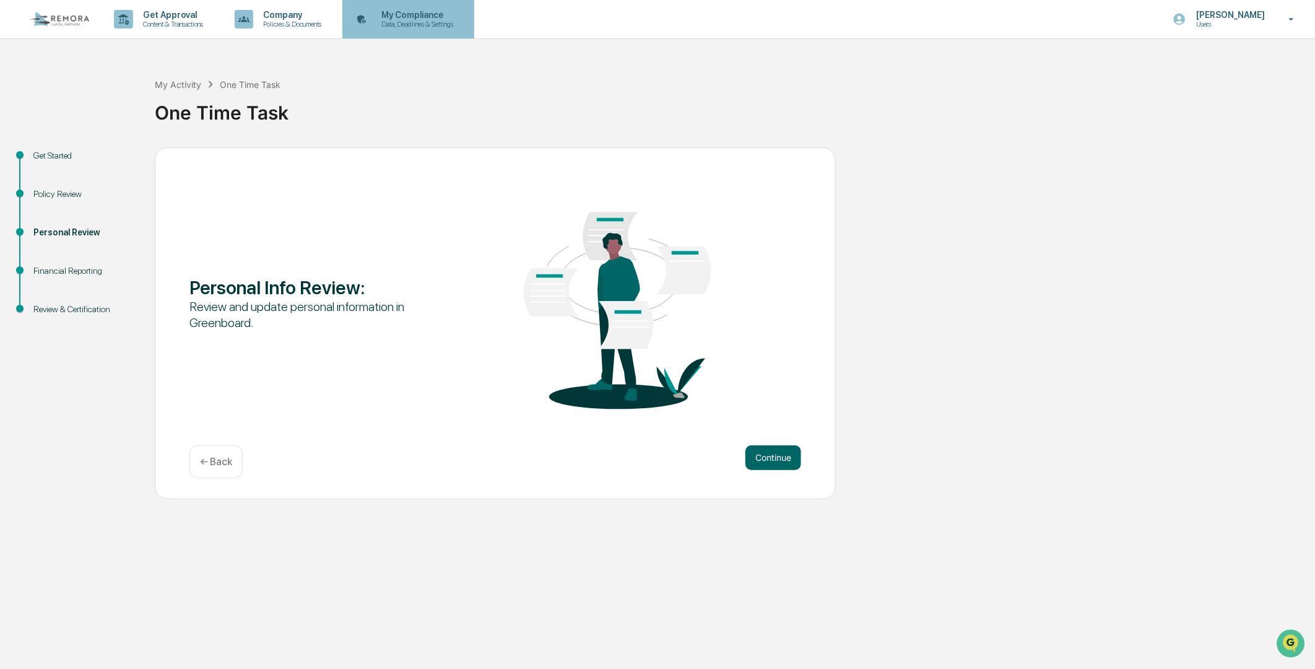
click at [371, 19] on icon at bounding box center [361, 19] width 19 height 19
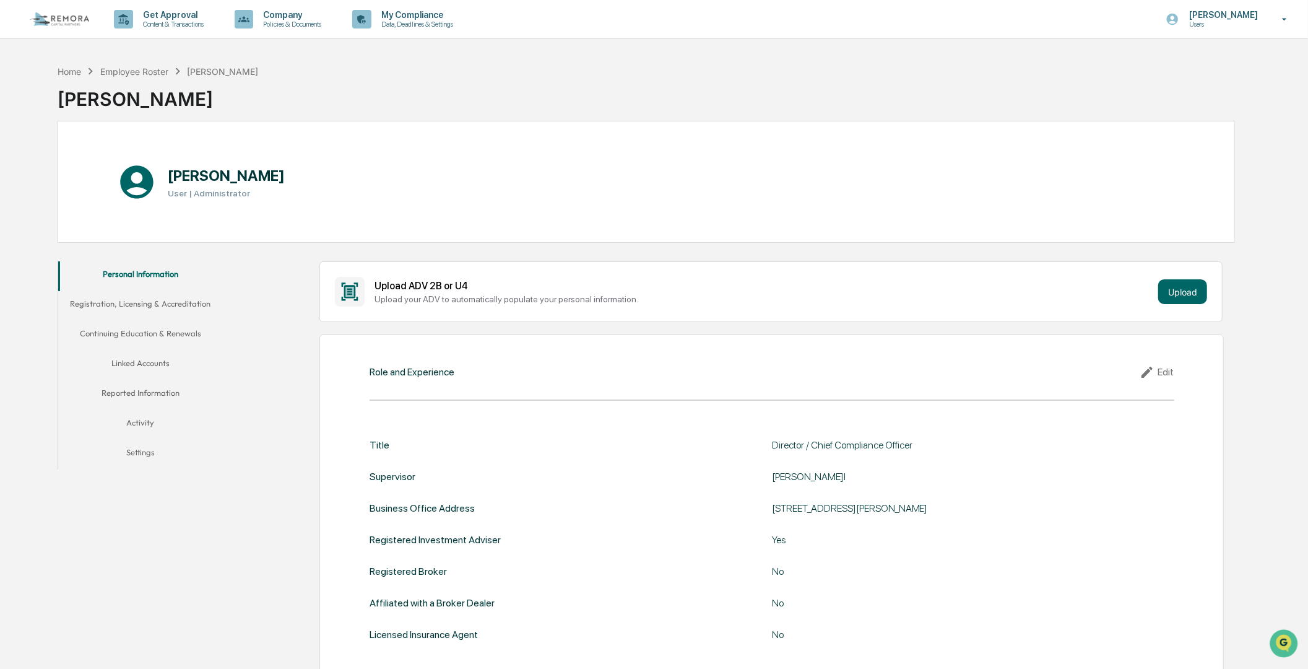
click at [397, 155] on div "Frank Galea User | Administrator" at bounding box center [646, 182] width 1177 height 122
click at [401, 24] on p "Data, Deadlines & Settings" at bounding box center [415, 24] width 88 height 9
click at [124, 391] on button "Reported Information" at bounding box center [140, 395] width 164 height 30
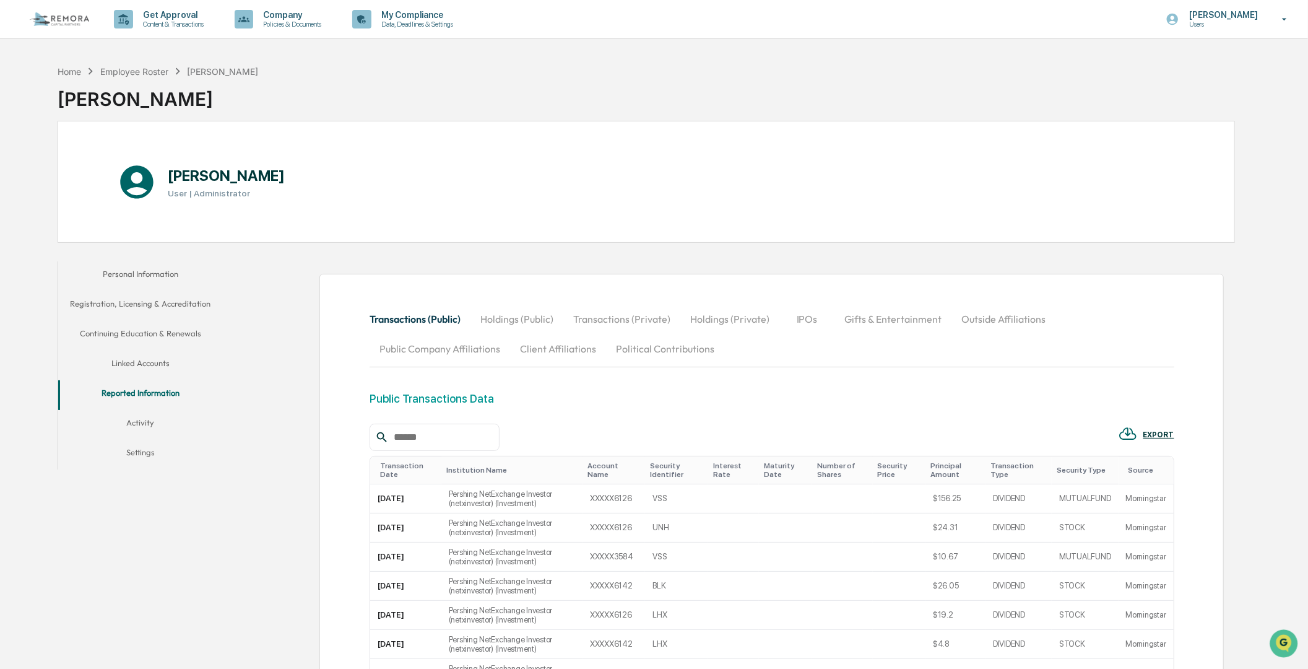
click at [623, 312] on button "Transactions (Private)" at bounding box center [621, 319] width 117 height 30
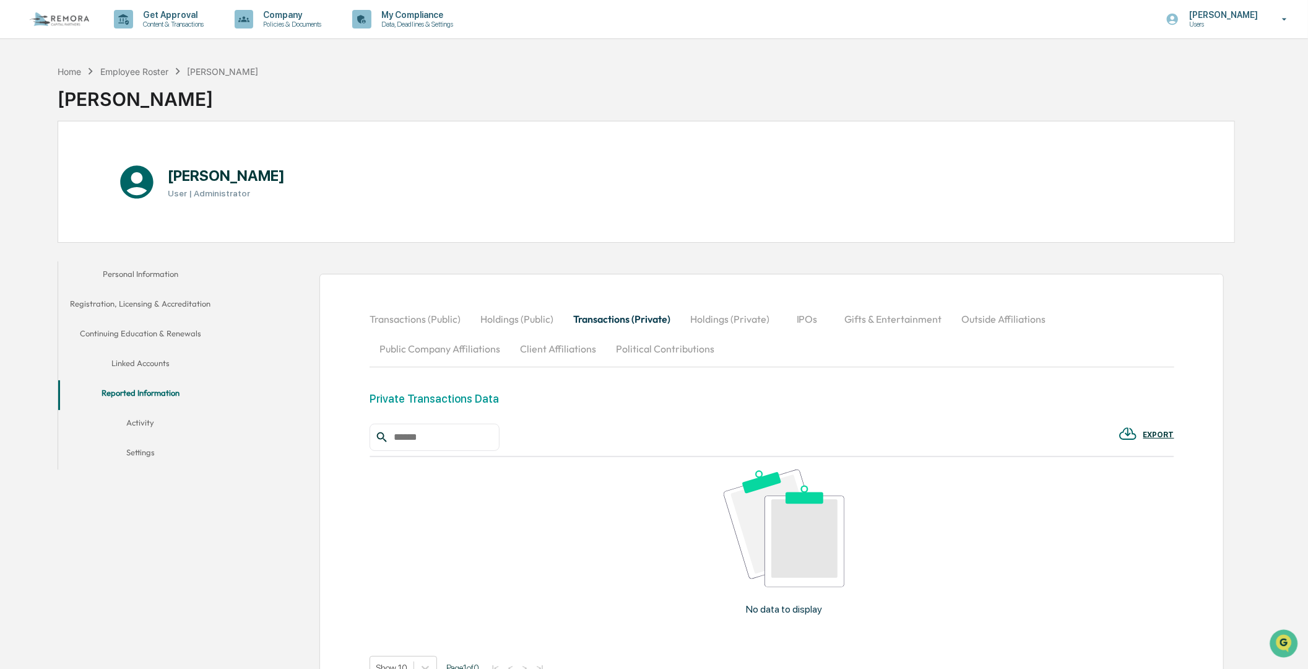
click at [600, 317] on button "Transactions (Private)" at bounding box center [621, 319] width 117 height 30
click at [64, 8] on link at bounding box center [67, 19] width 74 height 38
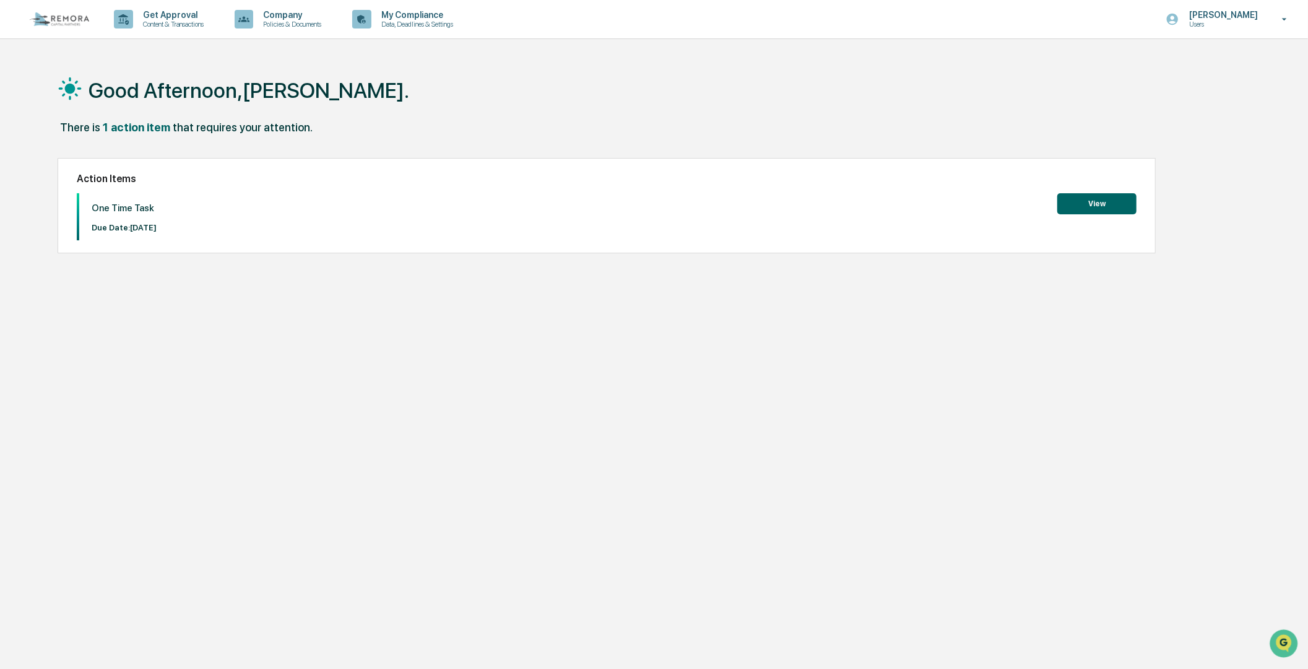
click at [1073, 199] on button "View" at bounding box center [1096, 203] width 79 height 21
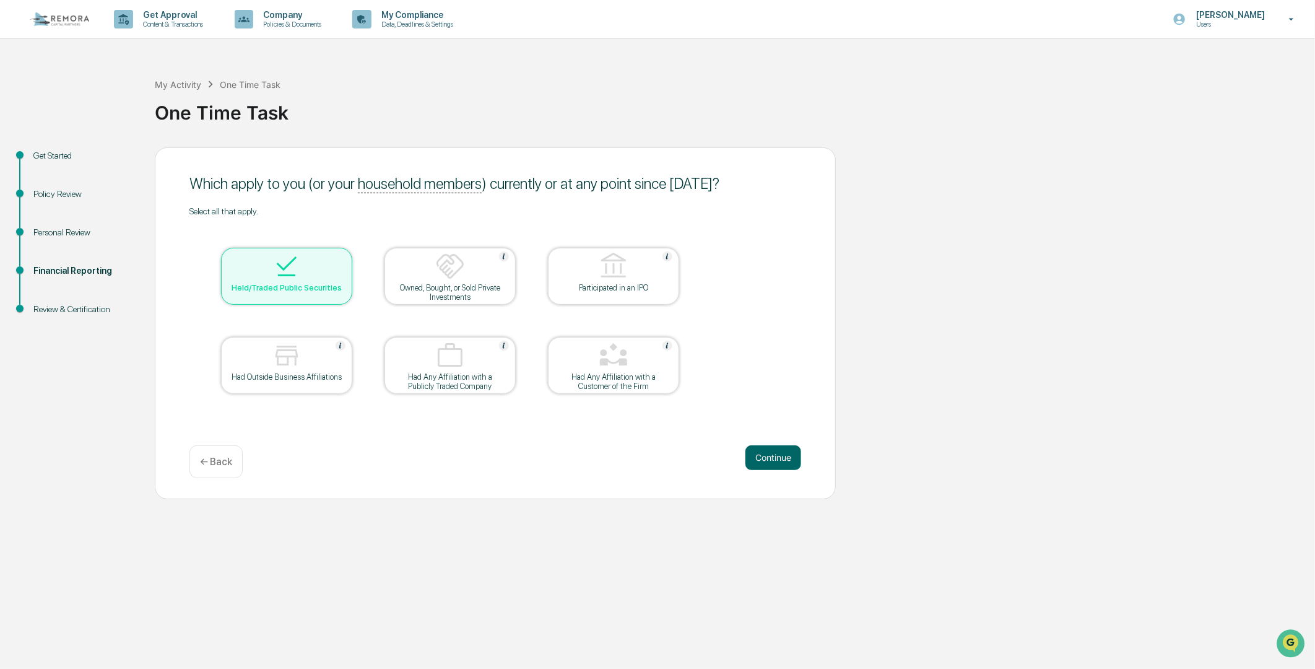
click at [451, 273] on img at bounding box center [450, 266] width 30 height 30
drag, startPoint x: 775, startPoint y: 455, endPoint x: 749, endPoint y: 339, distance: 119.2
click at [749, 339] on div "Which apply to you (or your household members ) currently or at any point since…" at bounding box center [495, 323] width 681 height 352
click at [754, 456] on button "Continue" at bounding box center [773, 457] width 56 height 25
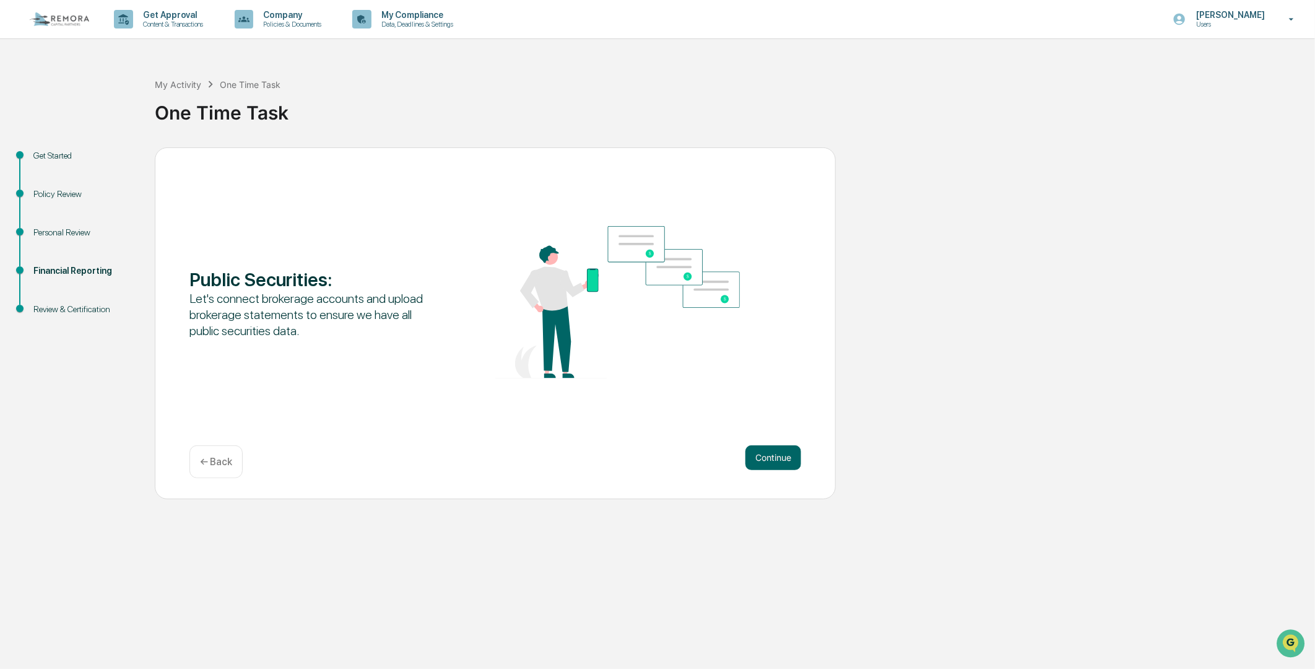
click at [754, 456] on button "Continue" at bounding box center [773, 457] width 56 height 25
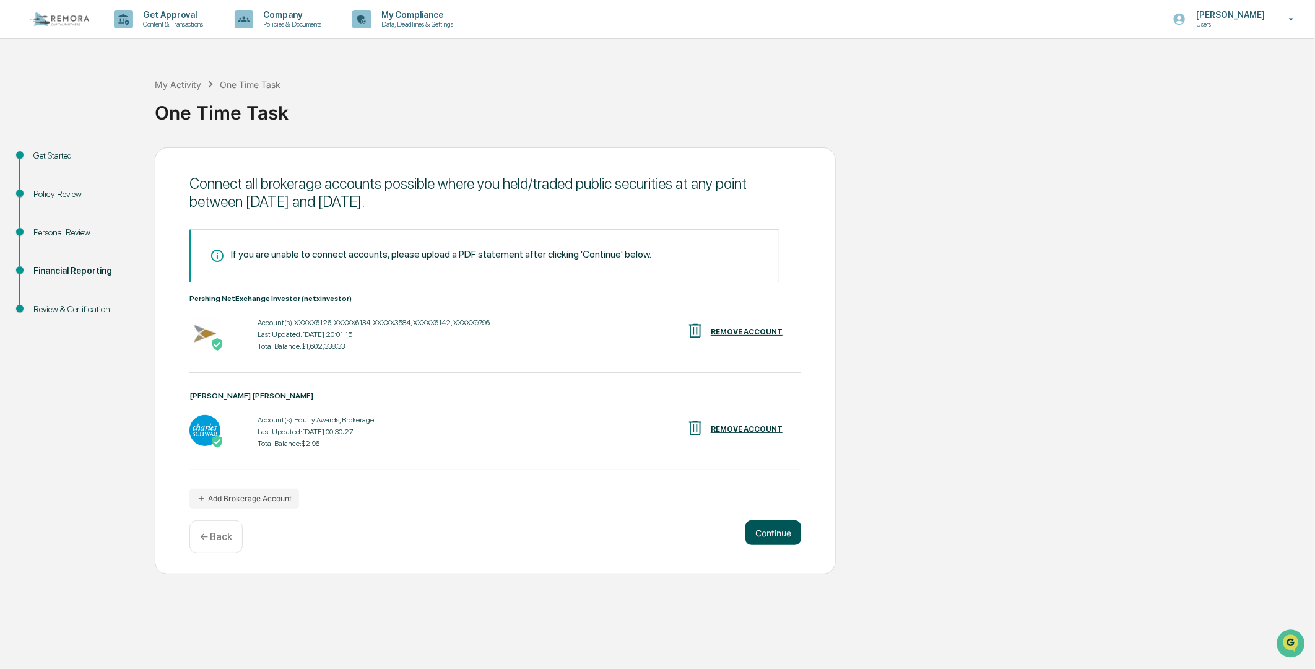
click at [761, 534] on button "Continue" at bounding box center [773, 532] width 56 height 25
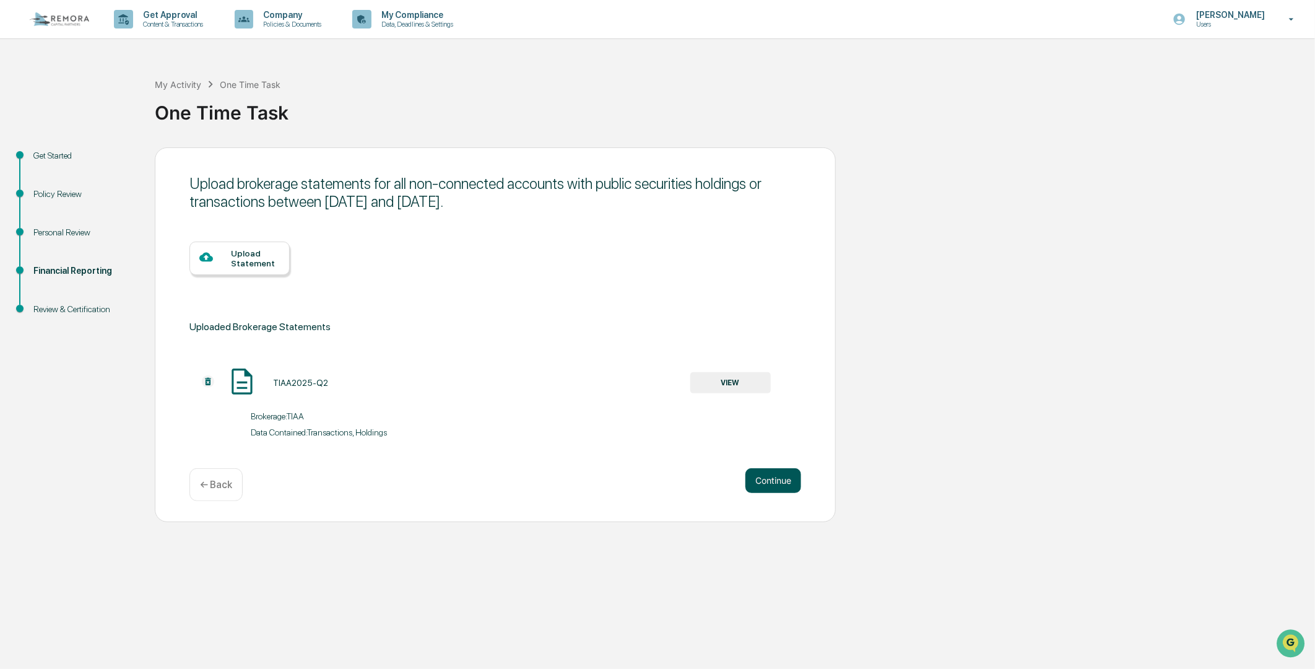
click at [762, 474] on button "Continue" at bounding box center [773, 480] width 56 height 25
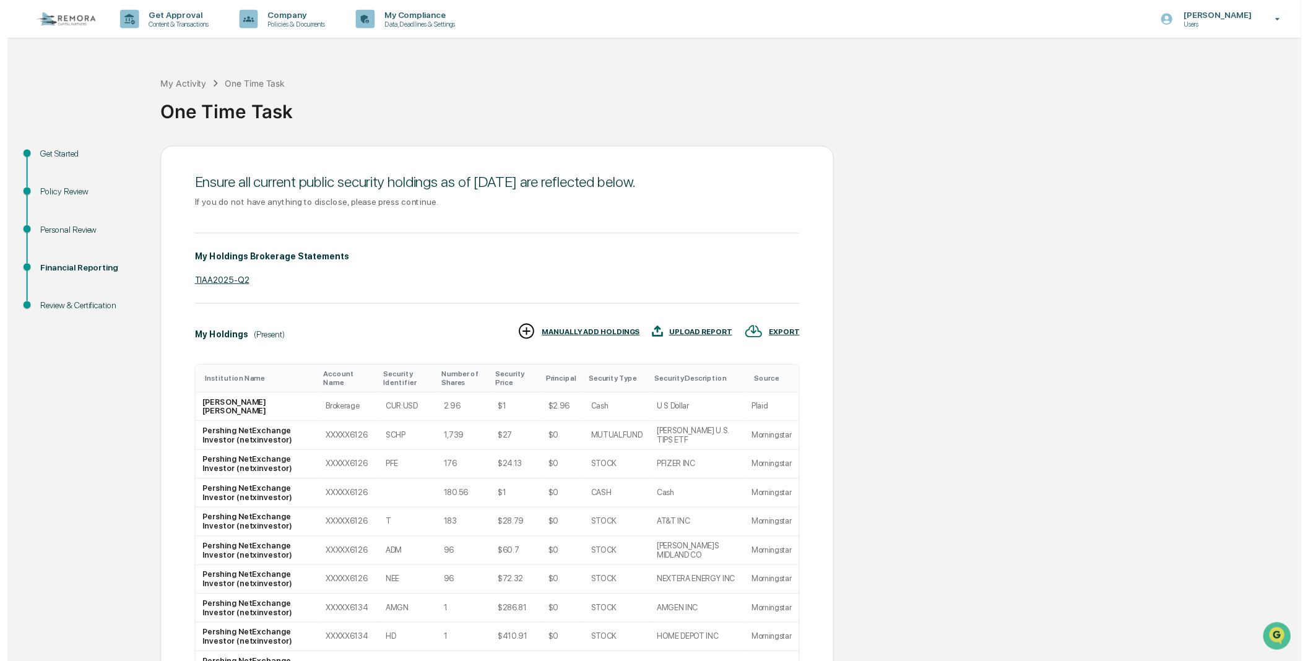
scroll to position [126, 0]
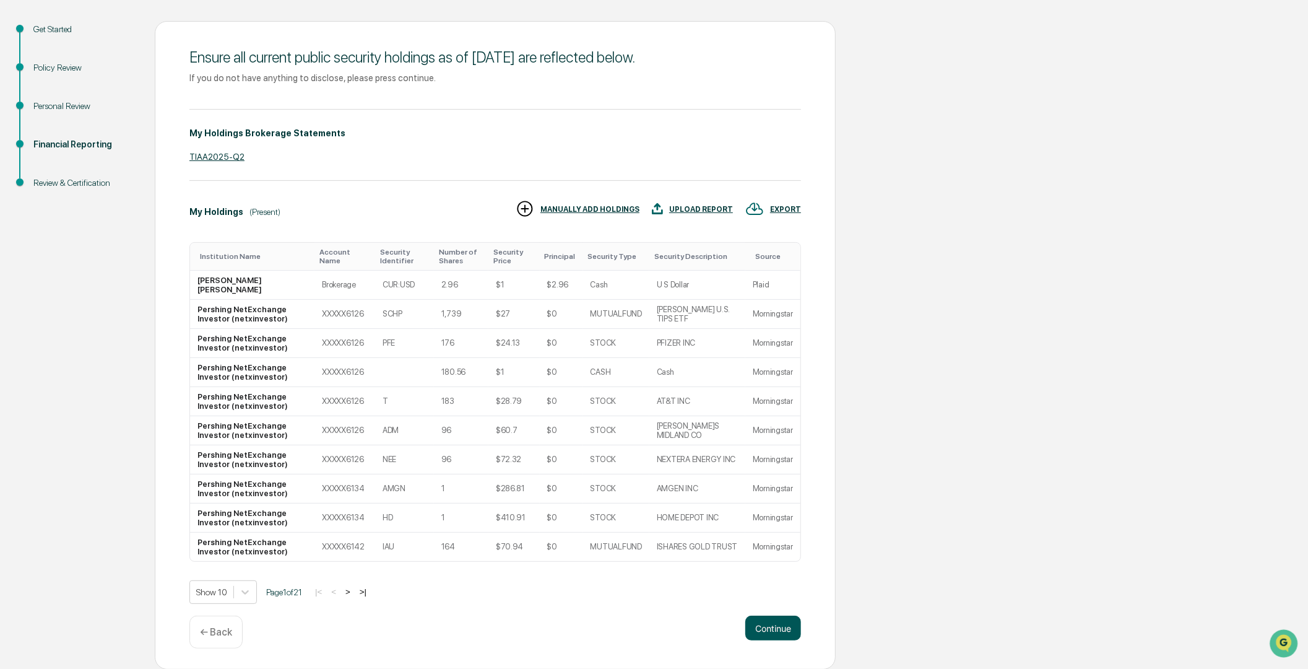
click at [788, 629] on button "Continue" at bounding box center [773, 627] width 56 height 25
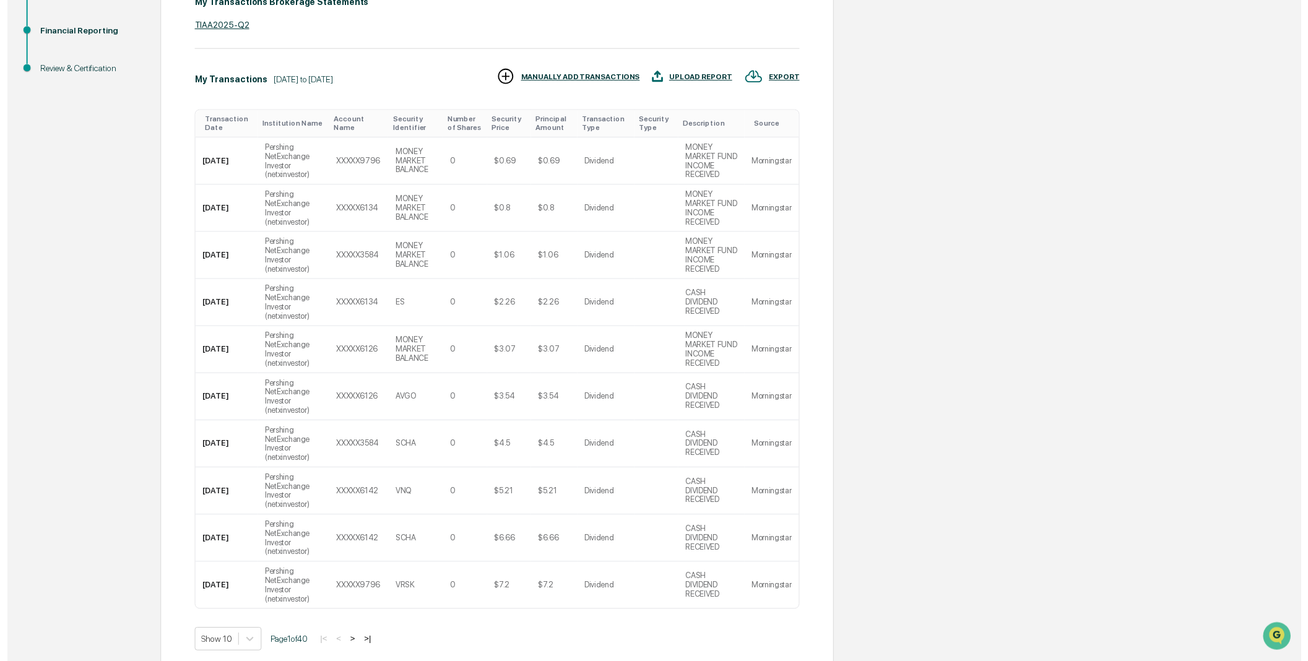
scroll to position [311, 0]
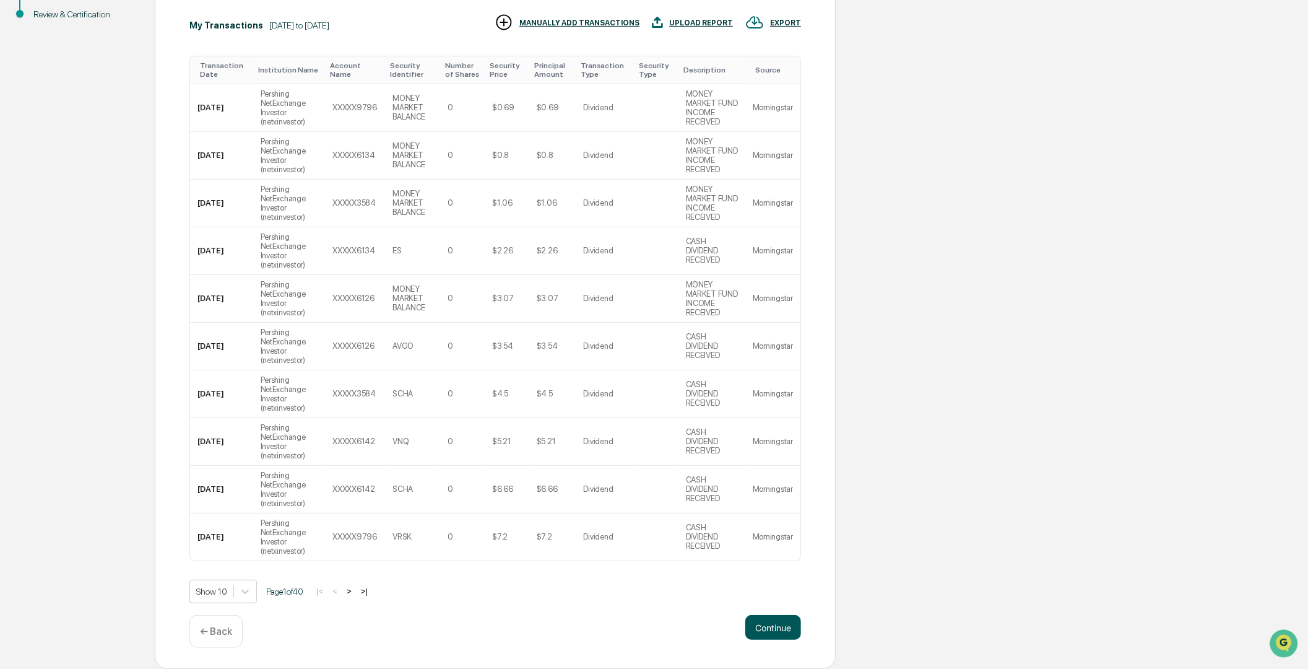
click at [780, 622] on button "Continue" at bounding box center [773, 627] width 56 height 25
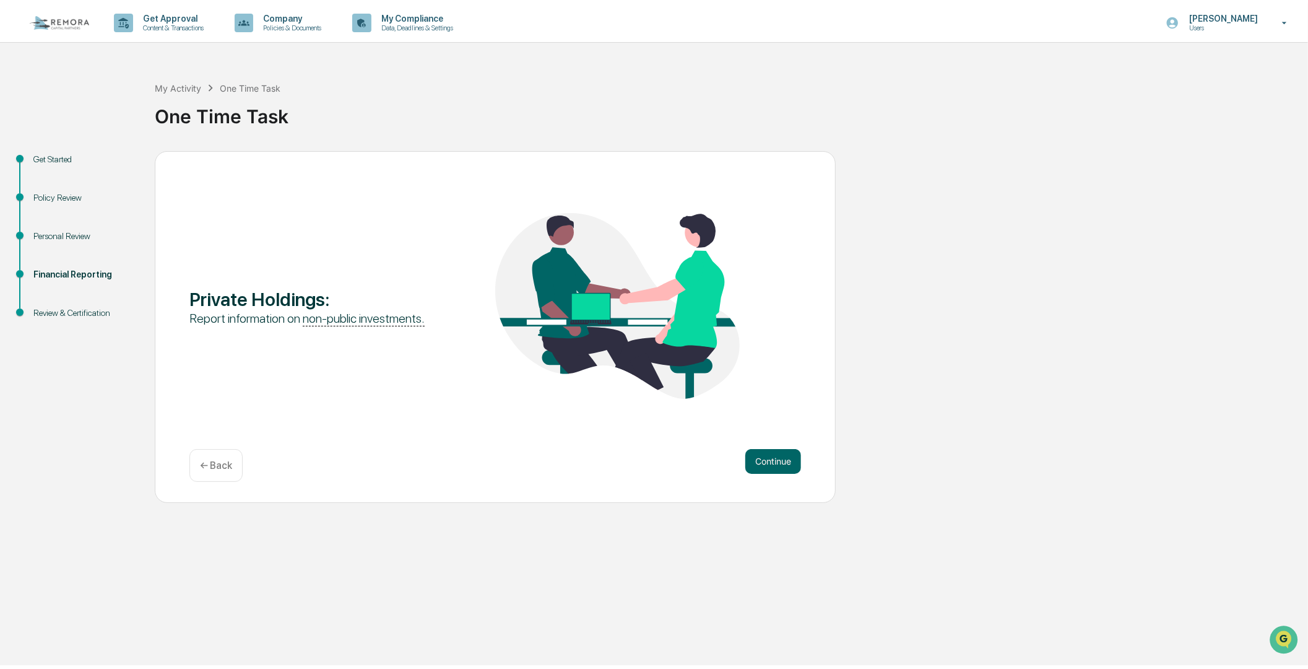
scroll to position [0, 0]
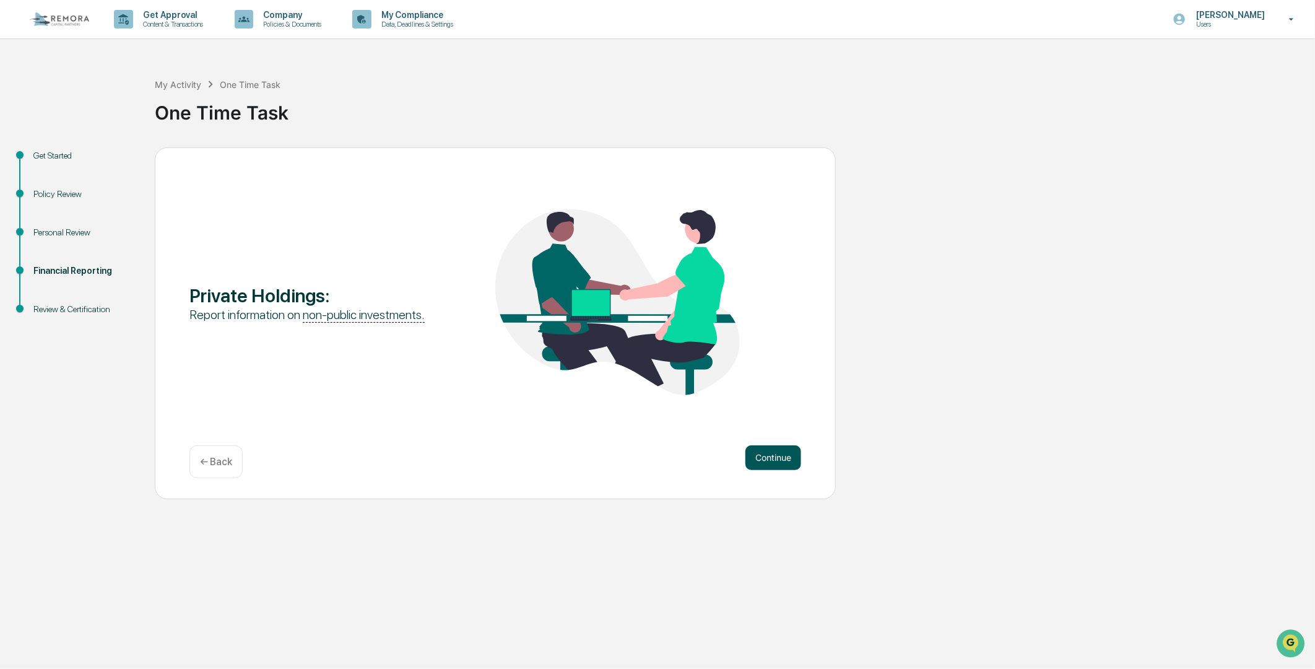
click at [762, 459] on button "Continue" at bounding box center [773, 457] width 56 height 25
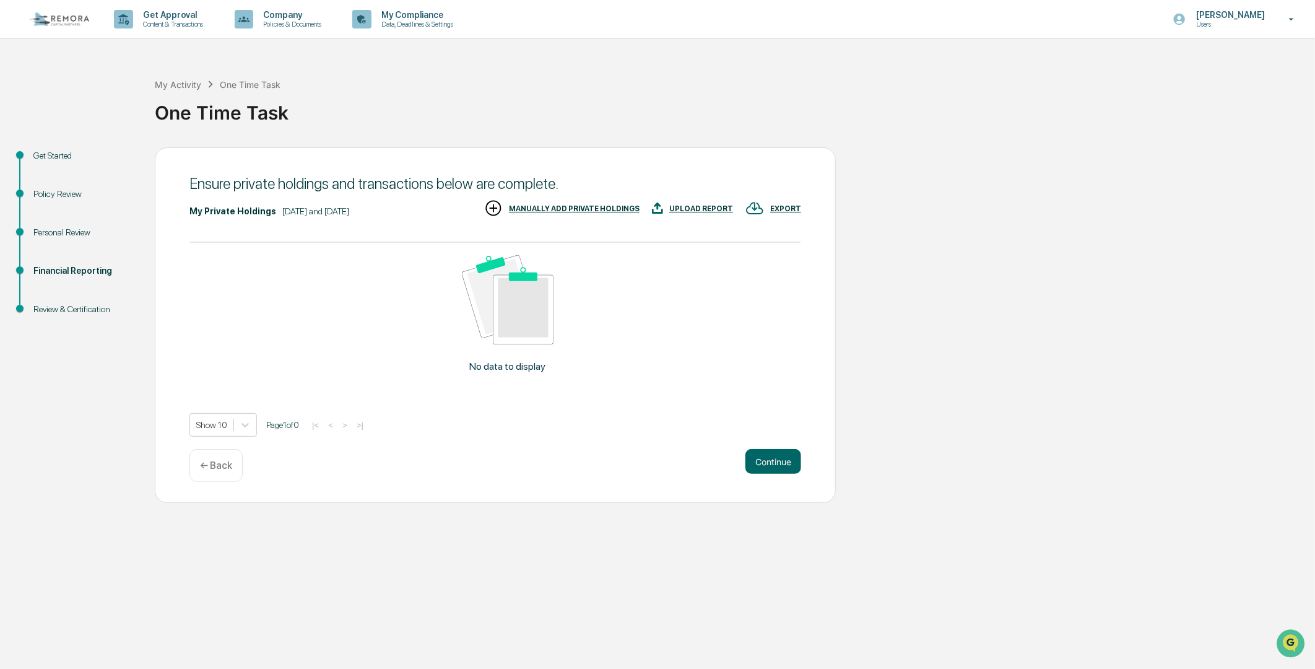
click at [498, 207] on img at bounding box center [493, 208] width 19 height 19
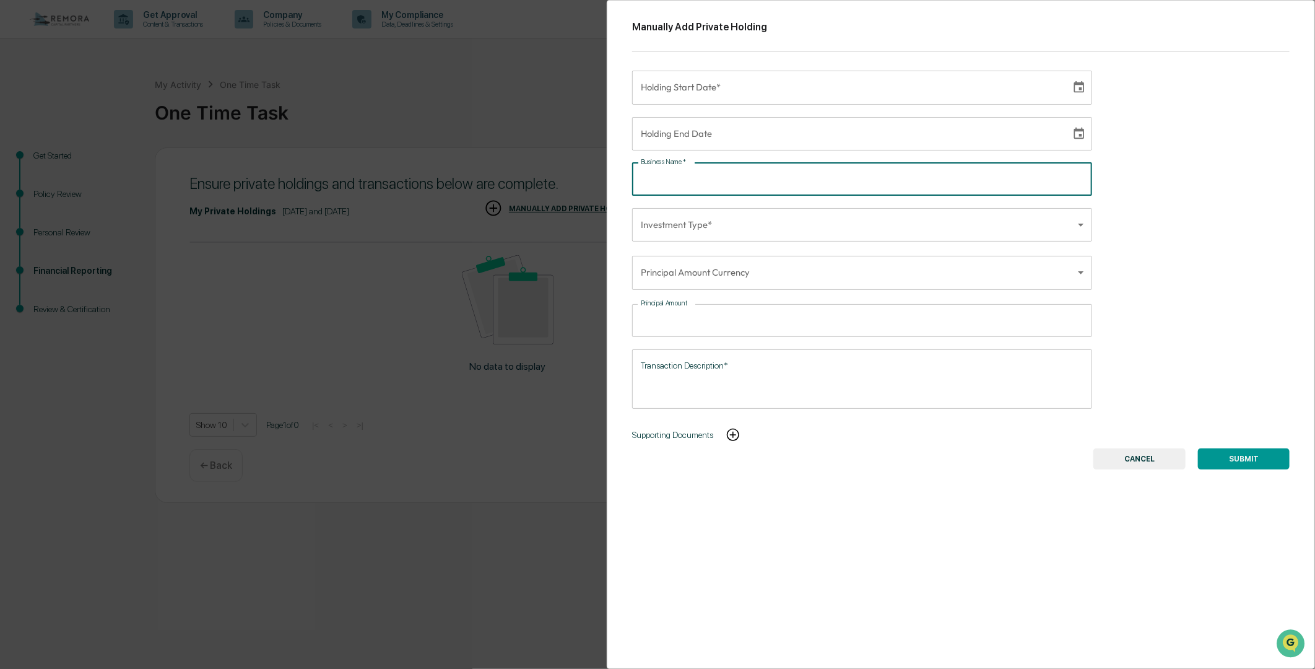
click at [706, 176] on input "Business Name   *" at bounding box center [862, 179] width 460 height 33
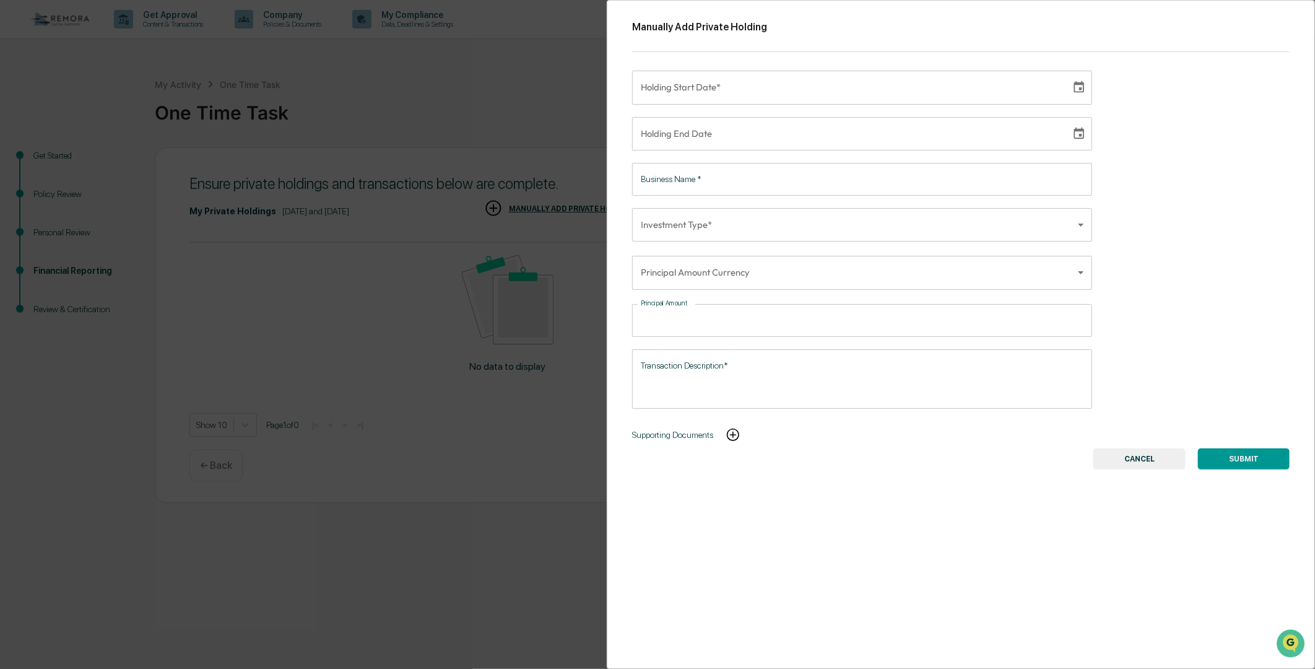
click at [1113, 454] on button "CANCEL" at bounding box center [1139, 458] width 92 height 21
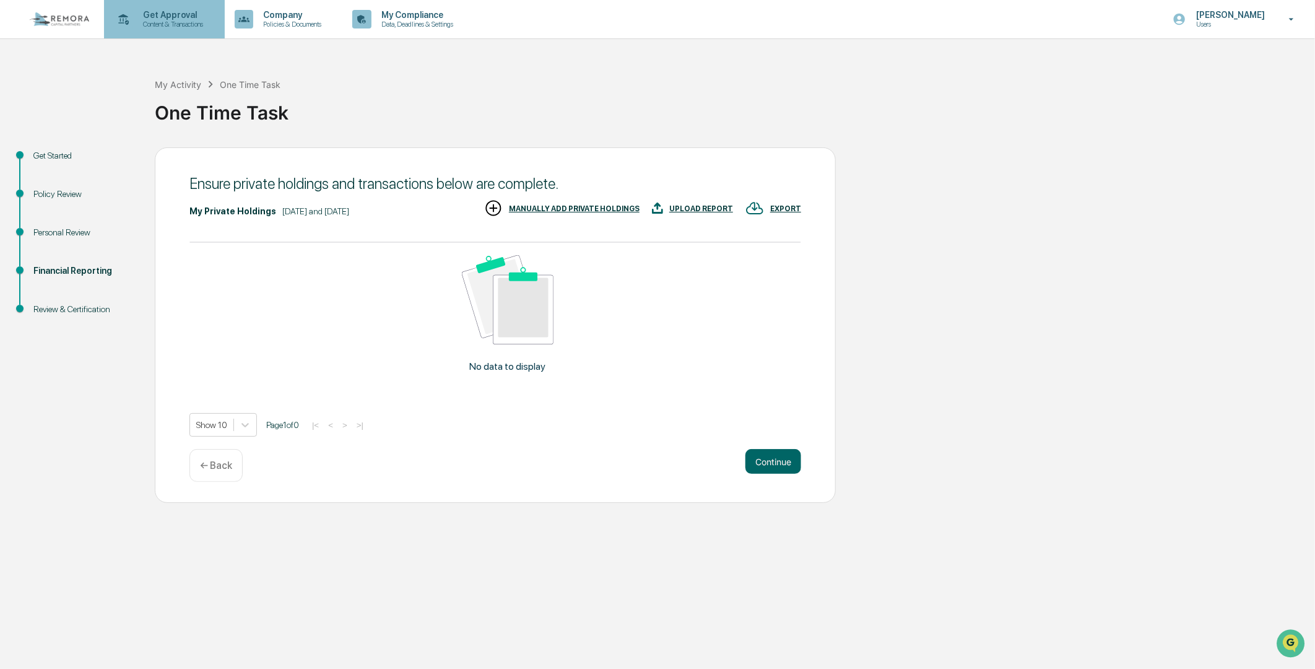
click at [165, 17] on p "Get Approval" at bounding box center [171, 15] width 77 height 10
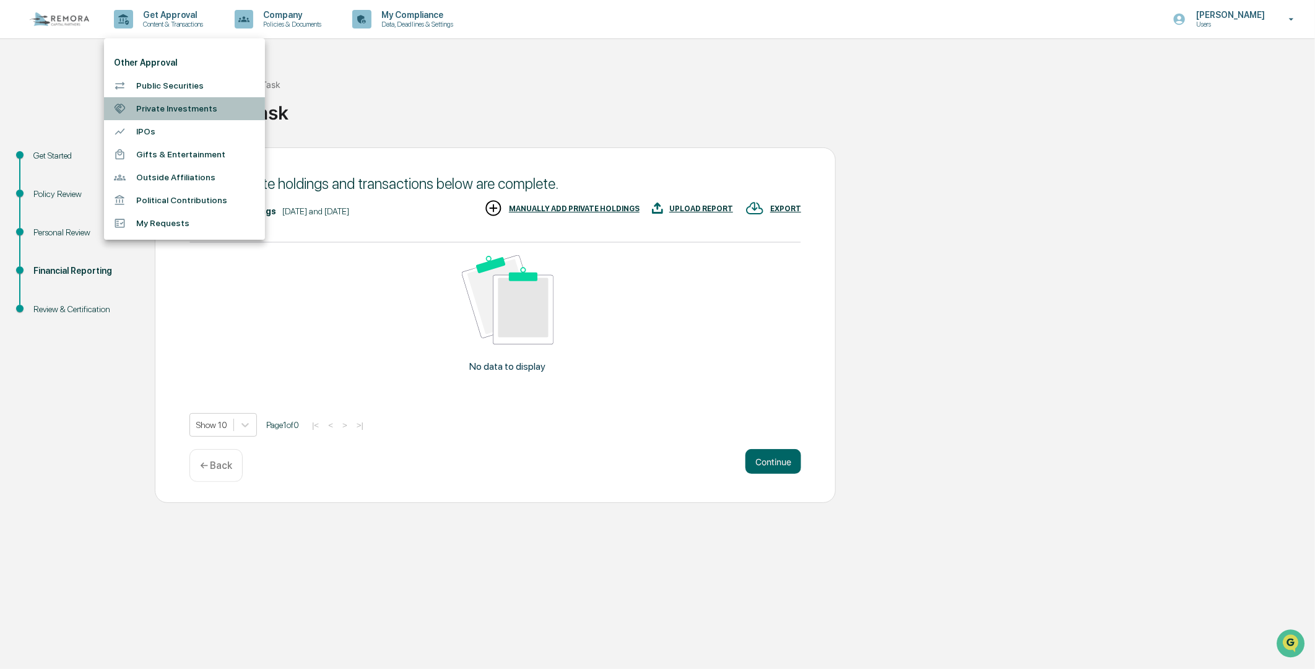
click at [171, 106] on li "Private Investments" at bounding box center [184, 108] width 161 height 23
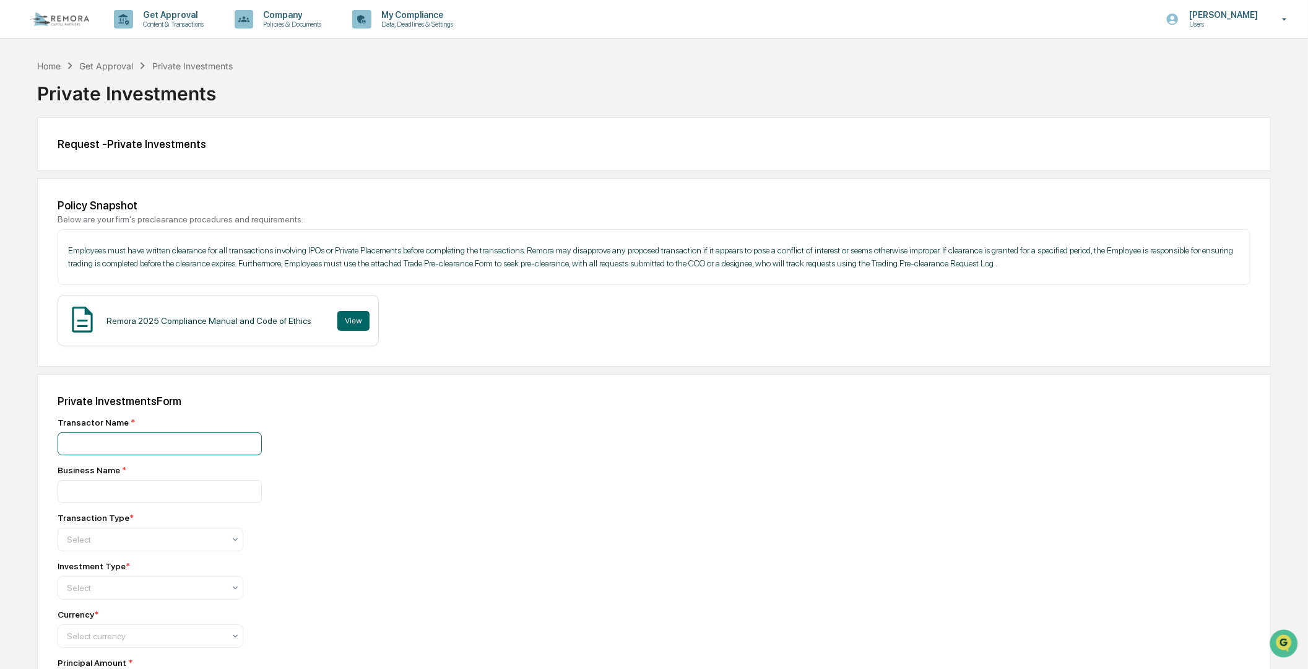
click at [71, 446] on input at bounding box center [160, 443] width 204 height 23
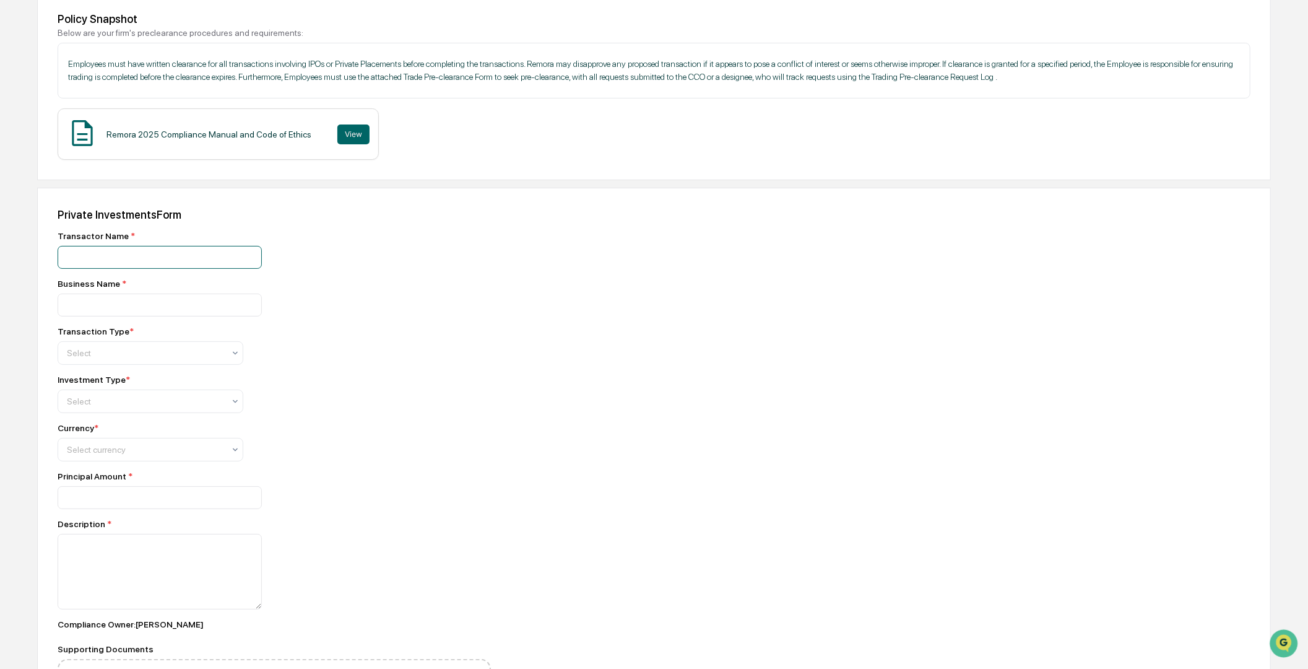
scroll to position [248, 0]
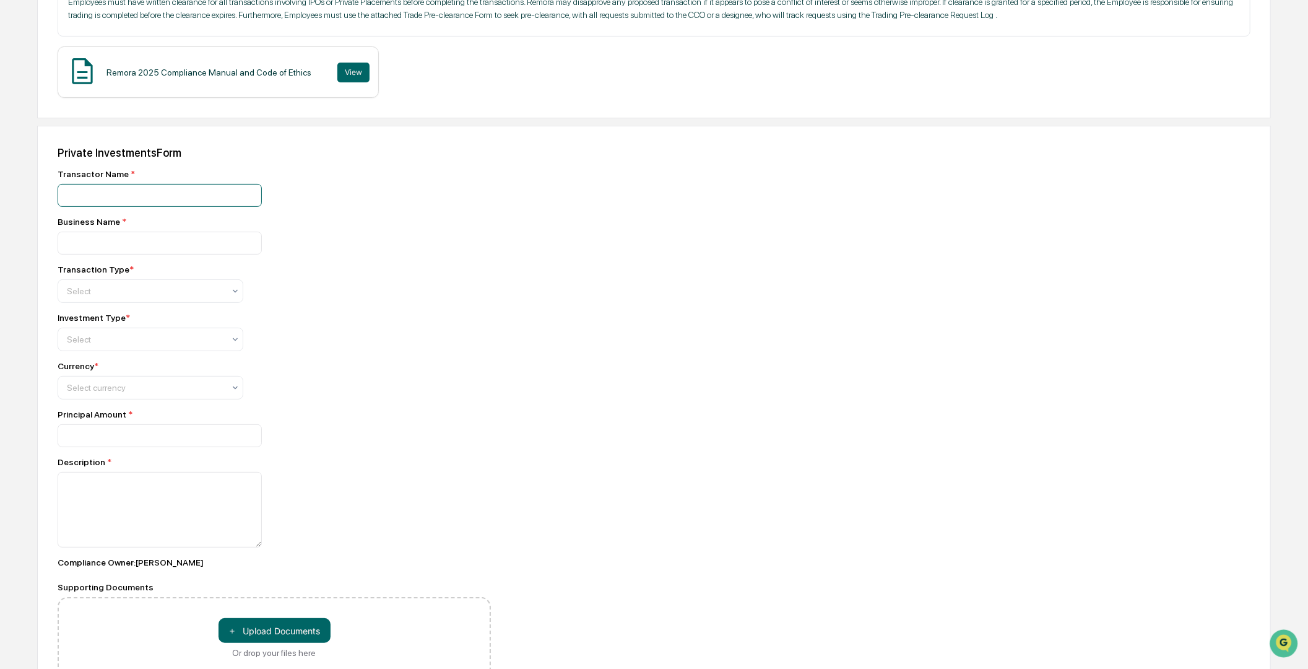
click at [91, 197] on input at bounding box center [160, 195] width 204 height 23
paste input "*"
type input "**********"
type input "*********"
click at [76, 319] on div "Buy" at bounding box center [150, 325] width 184 height 25
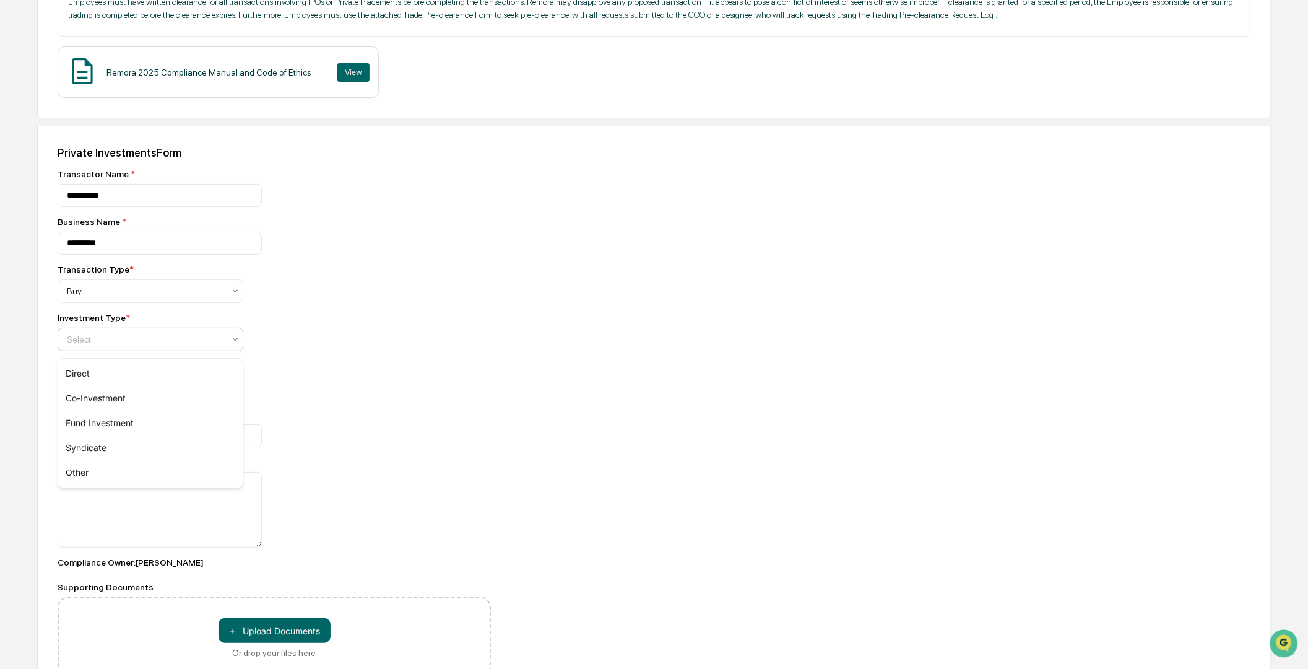
click at [87, 340] on div at bounding box center [145, 339] width 157 height 12
click at [74, 379] on div "Direct" at bounding box center [150, 373] width 184 height 25
click at [76, 384] on div "Select currency" at bounding box center [146, 387] width 170 height 17
click at [97, 424] on div "USD($)" at bounding box center [150, 422] width 184 height 25
click at [107, 442] on input "number" at bounding box center [160, 435] width 204 height 23
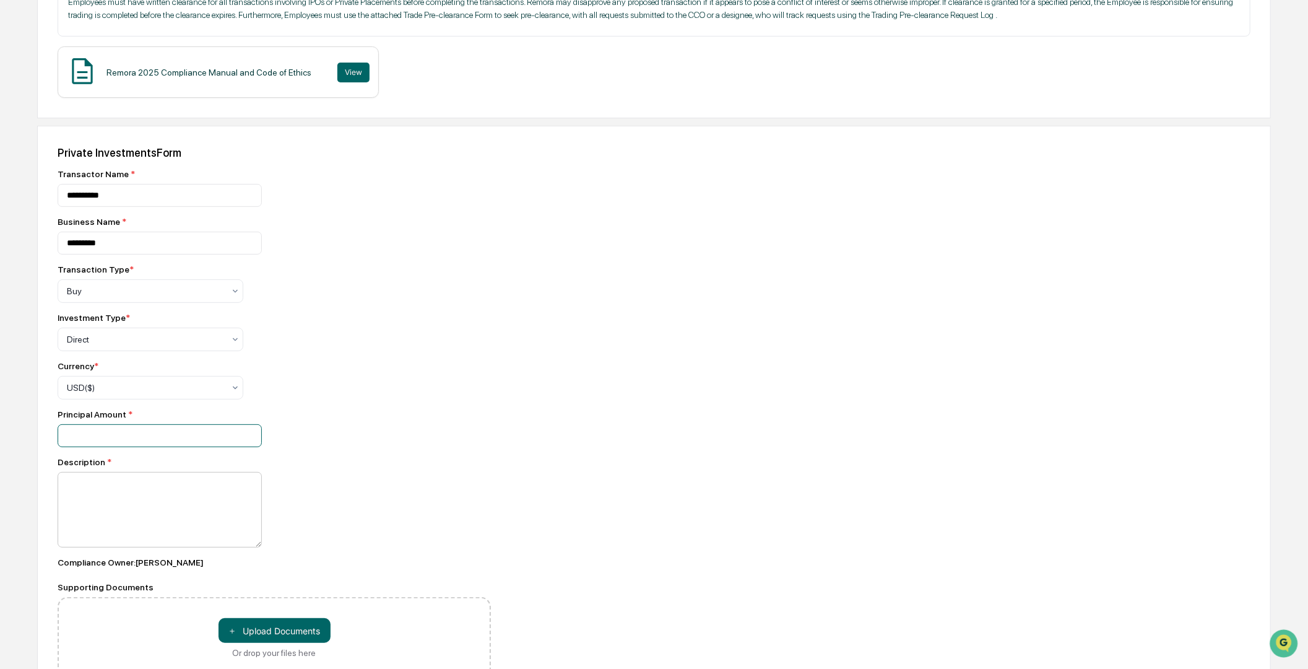
type input "*****"
click at [94, 492] on textarea at bounding box center [160, 510] width 204 height 76
type textarea "**********"
click at [728, 485] on div "**********" at bounding box center [654, 430] width 1234 height 608
click at [256, 639] on button "＋ Upload Documents" at bounding box center [275, 630] width 112 height 25
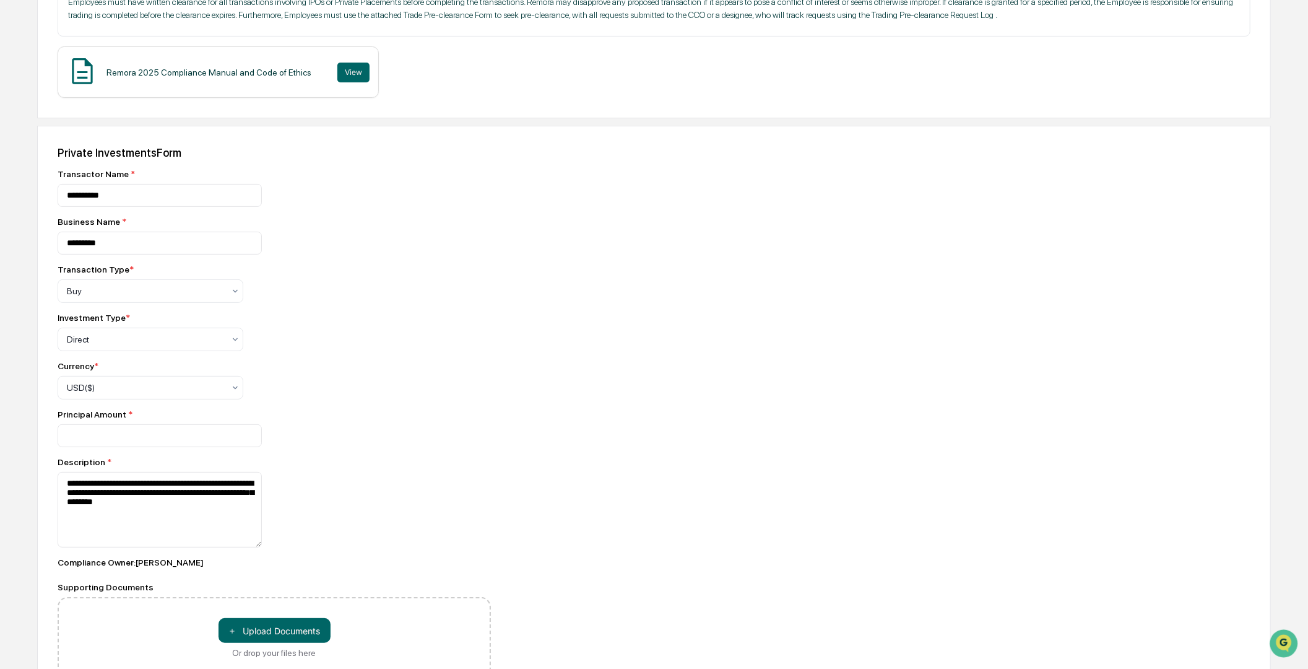
scroll to position [345, 0]
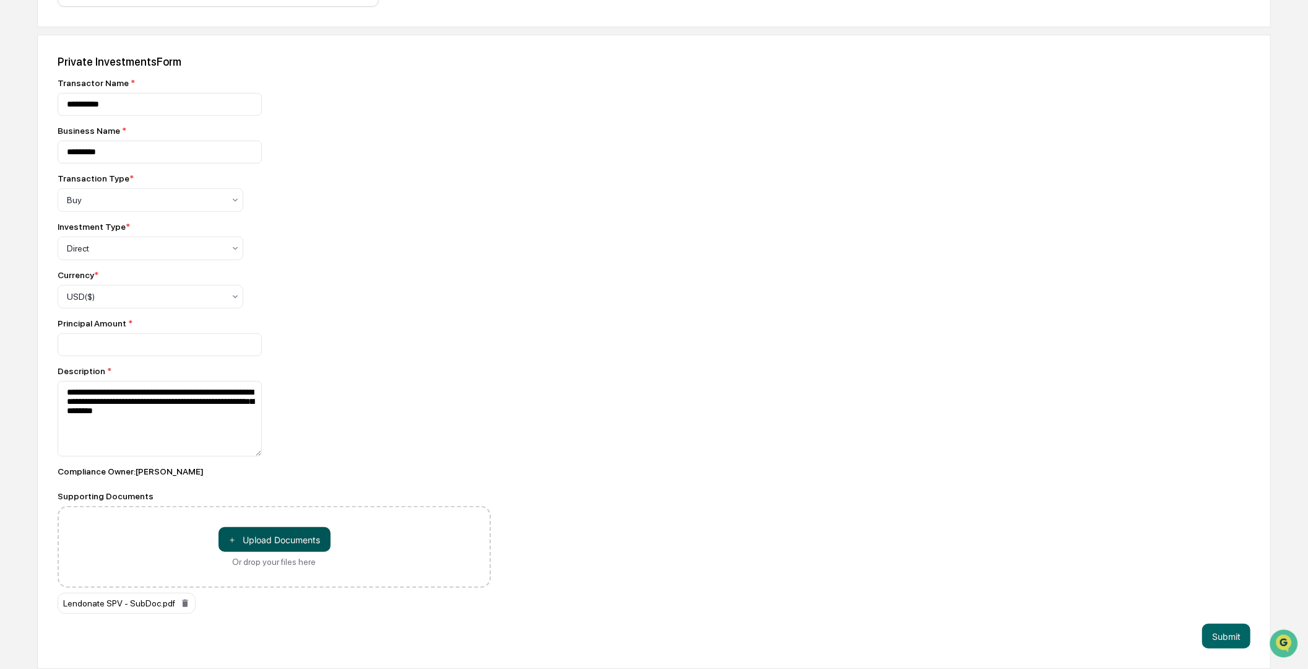
click at [285, 539] on button "＋ Upload Documents" at bounding box center [275, 539] width 112 height 25
click at [620, 394] on div "**********" at bounding box center [654, 352] width 1234 height 634
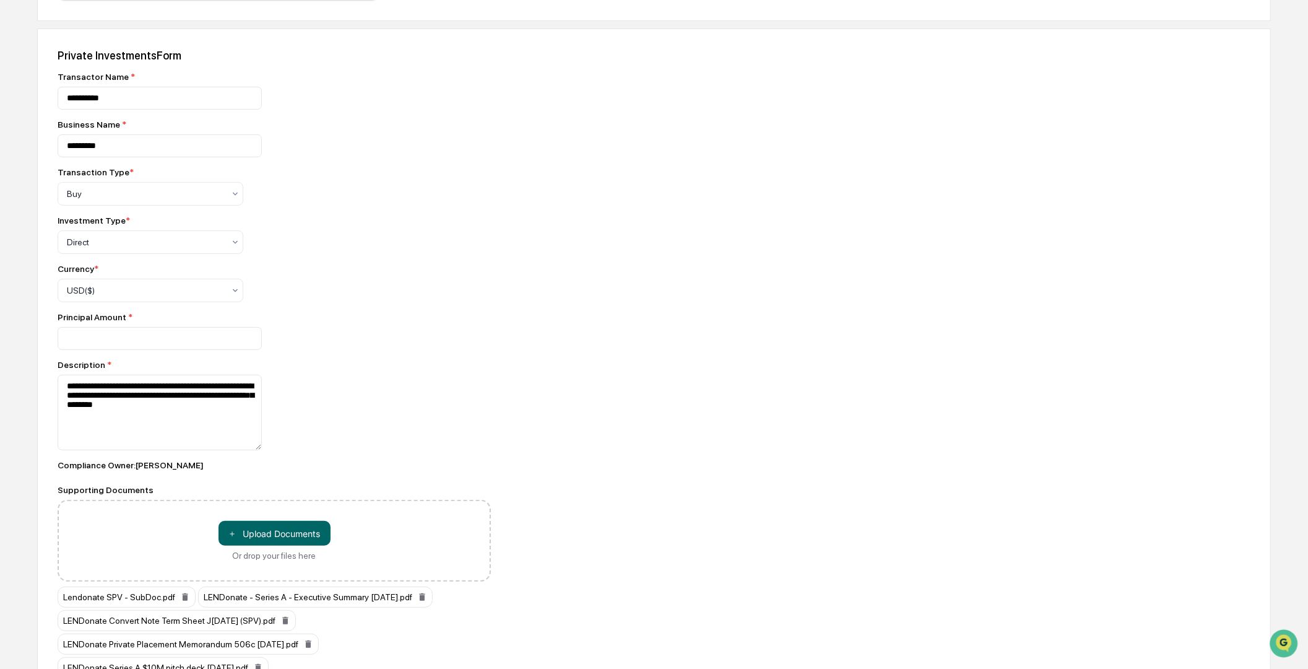
scroll to position [417, 0]
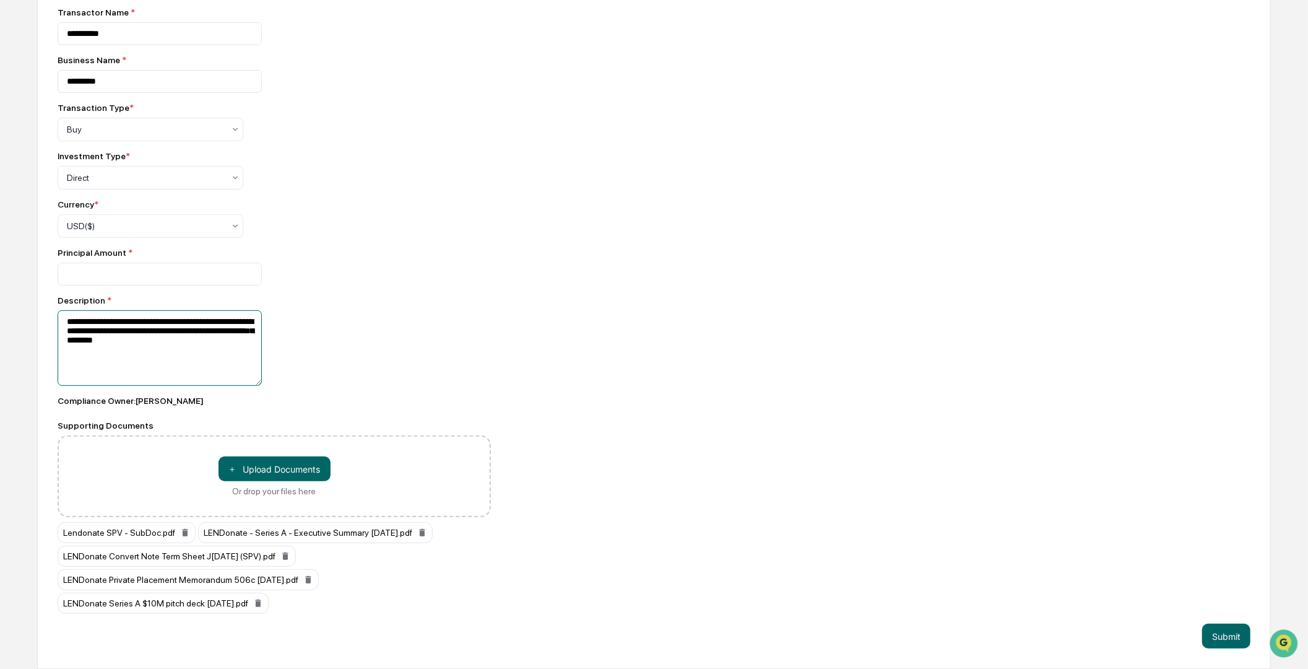
click at [159, 347] on textarea "**********" at bounding box center [160, 348] width 204 height 76
type textarea "**********"
